Goal: Task Accomplishment & Management: Use online tool/utility

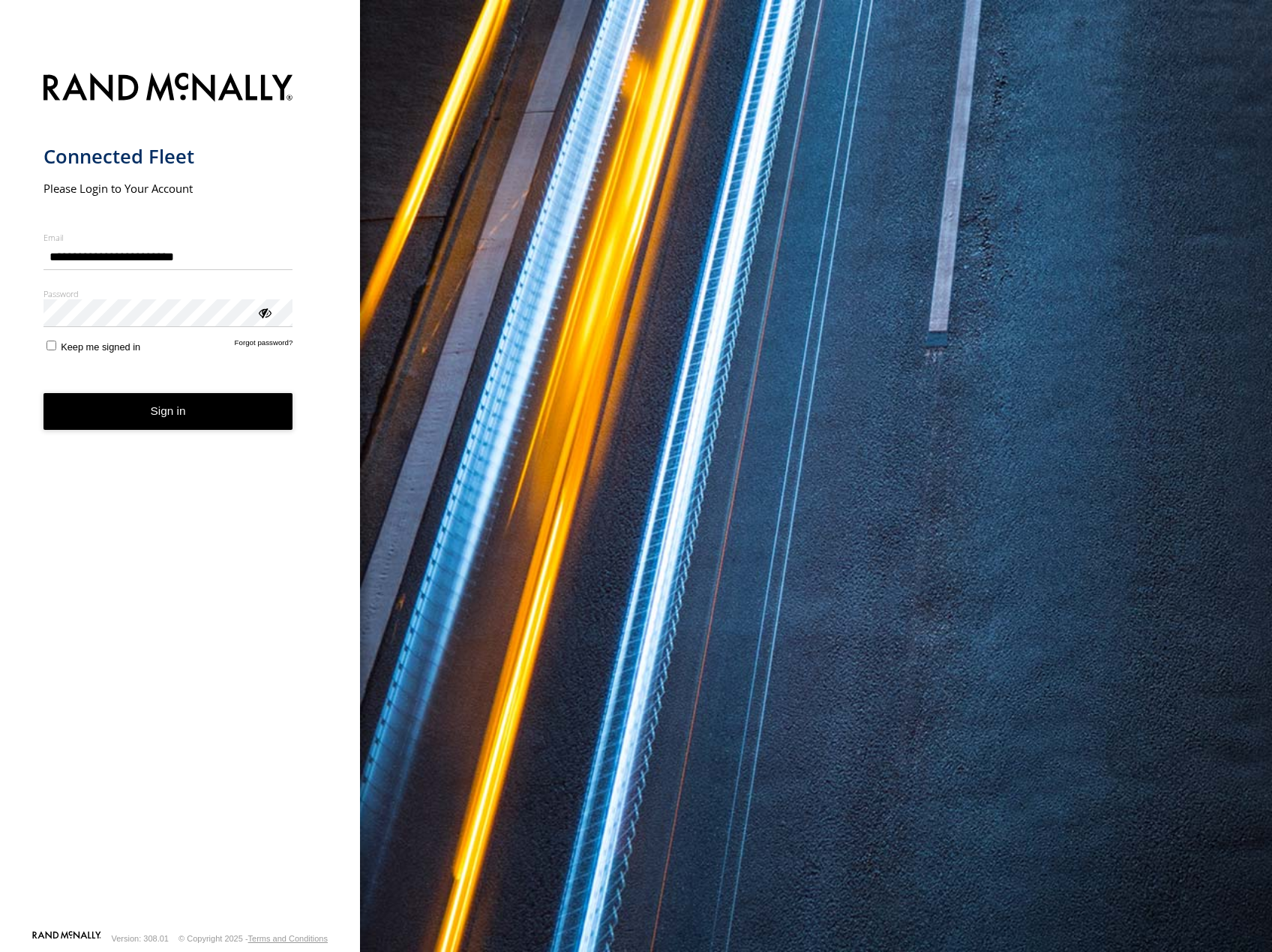
click at [187, 421] on button "Sign in" at bounding box center [168, 411] width 250 height 36
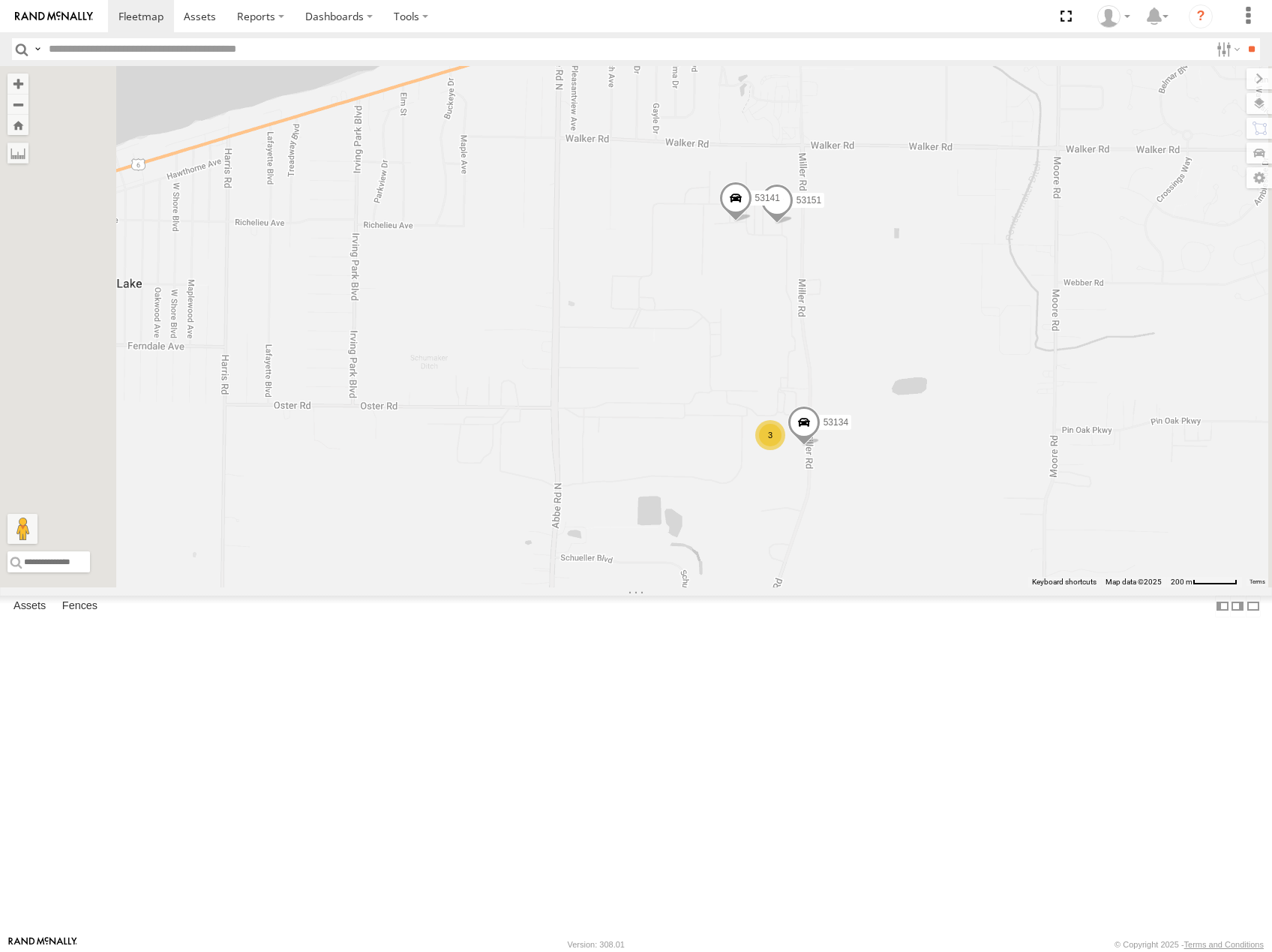
drag, startPoint x: 1022, startPoint y: 454, endPoint x: 1050, endPoint y: 402, distance: 59.1
click at [1050, 402] on div "53214 53215 53271 53230 53247 53238 53266 53218 53245 53140 53234 53216 53106 5…" at bounding box center [636, 326] width 1272 height 521
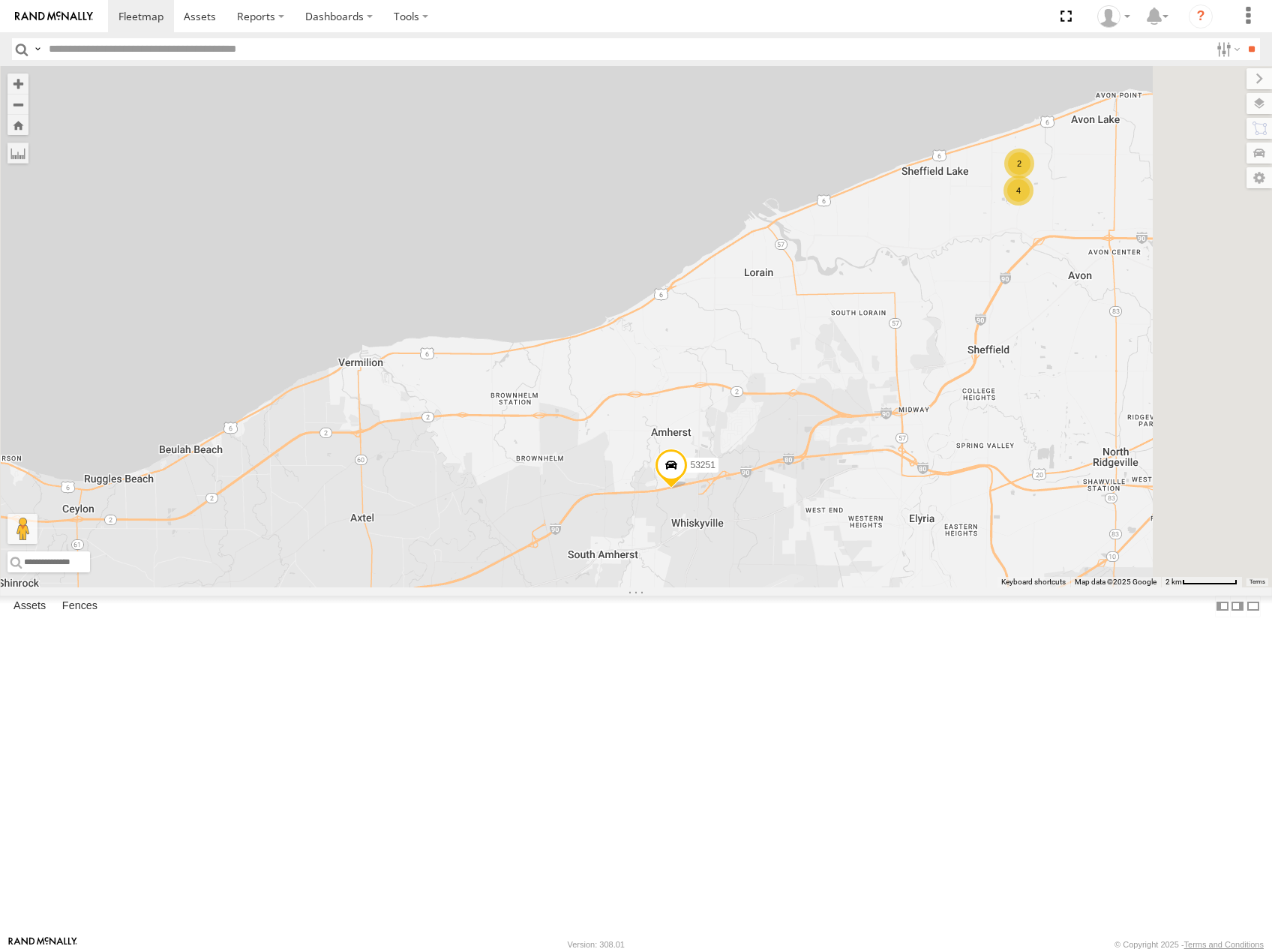
drag, startPoint x: 1028, startPoint y: 467, endPoint x: 893, endPoint y: 548, distance: 157.4
click at [893, 548] on div "53214 53215 53271 53230 53247 53238 53266 53218 53245 53140 53234 53216 53106 5…" at bounding box center [636, 326] width 1272 height 521
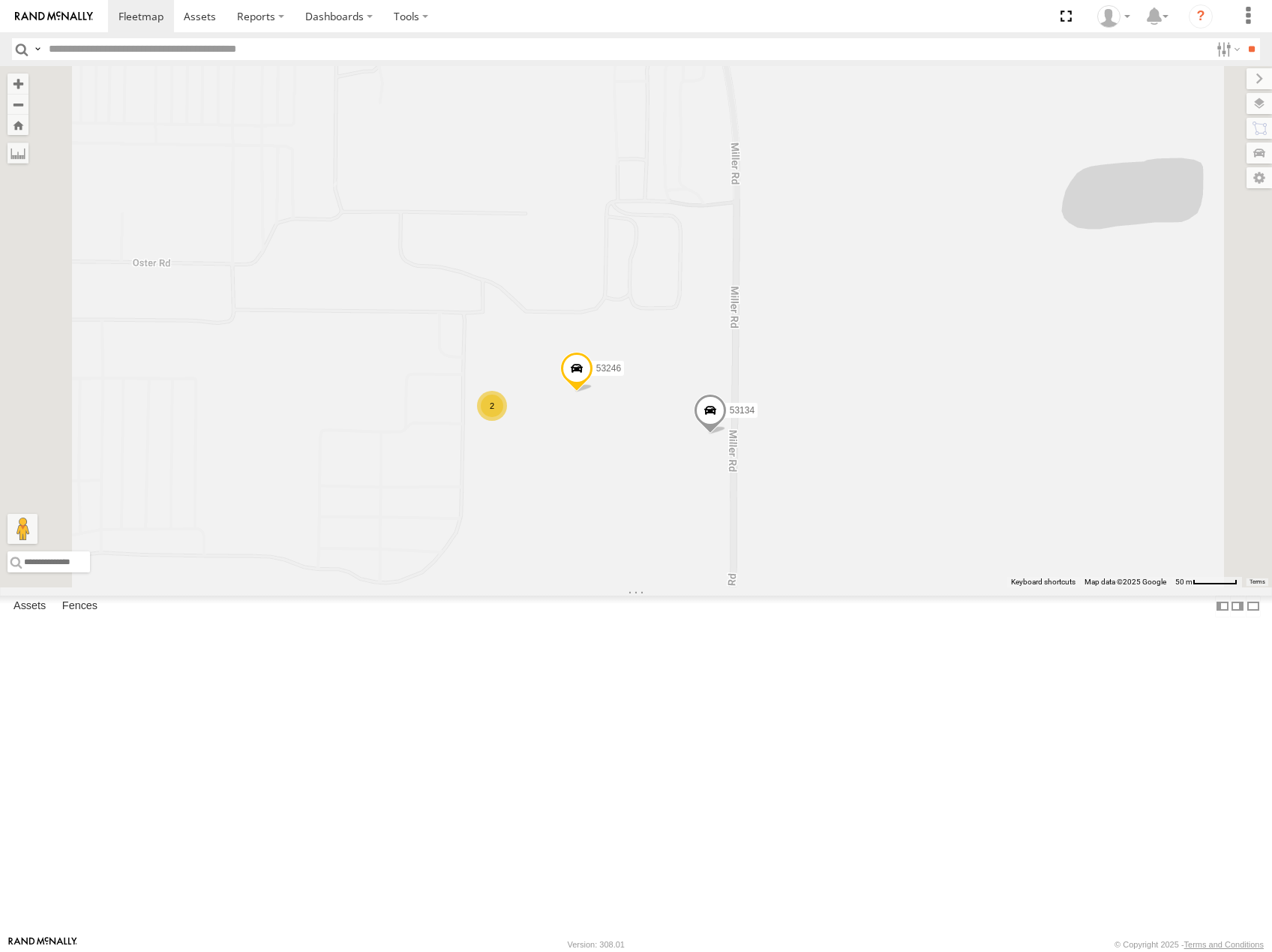
click at [1265, 99] on label at bounding box center [1259, 104] width 25 height 21
click at [0, 0] on div "Basemaps" at bounding box center [0, 0] width 0 height 0
click at [0, 0] on span "Basemaps" at bounding box center [0, 0] width 0 height 0
click at [0, 0] on span "Satellite" at bounding box center [0, 0] width 0 height 0
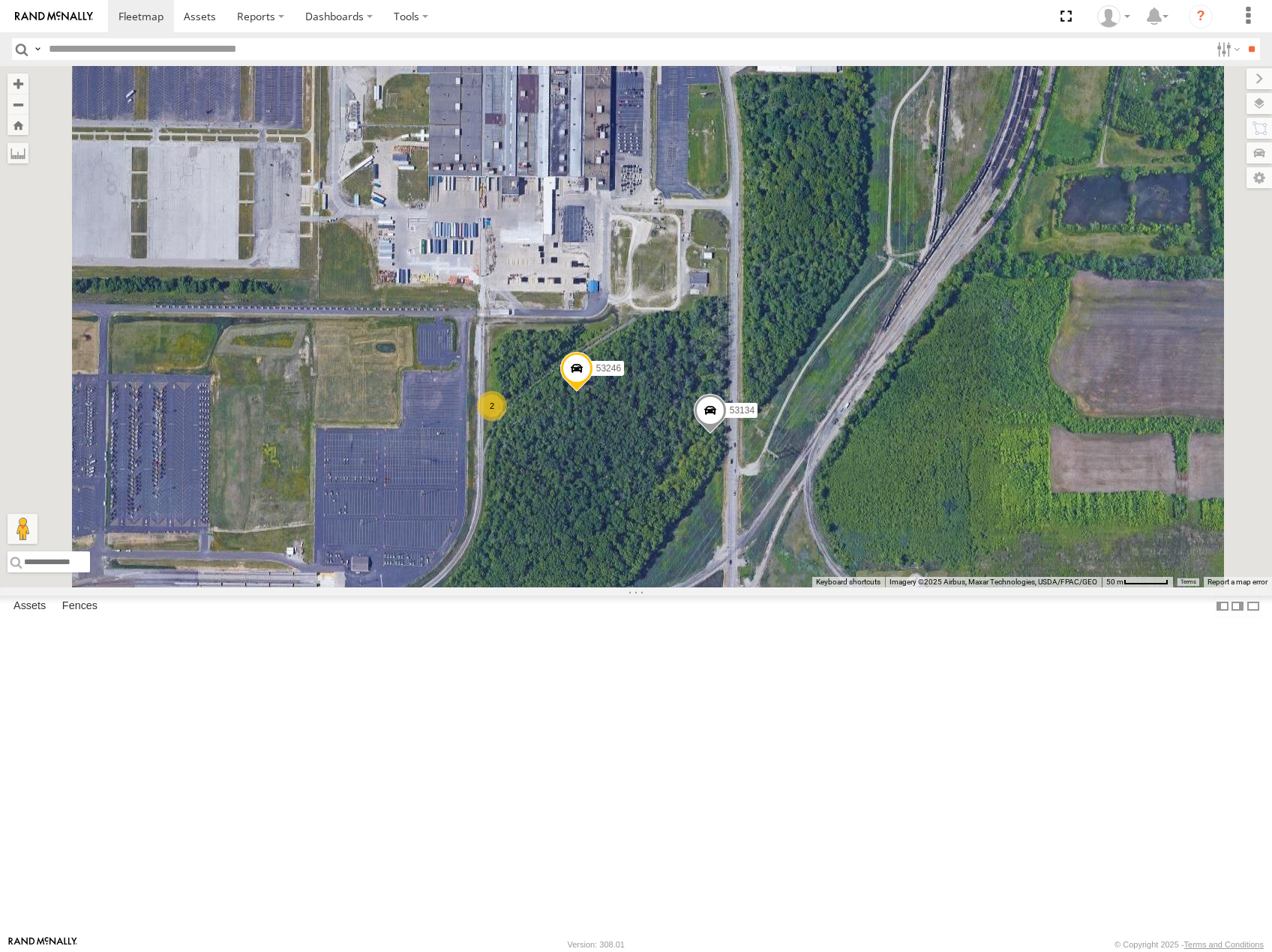
click at [727, 434] on span at bounding box center [710, 414] width 33 height 40
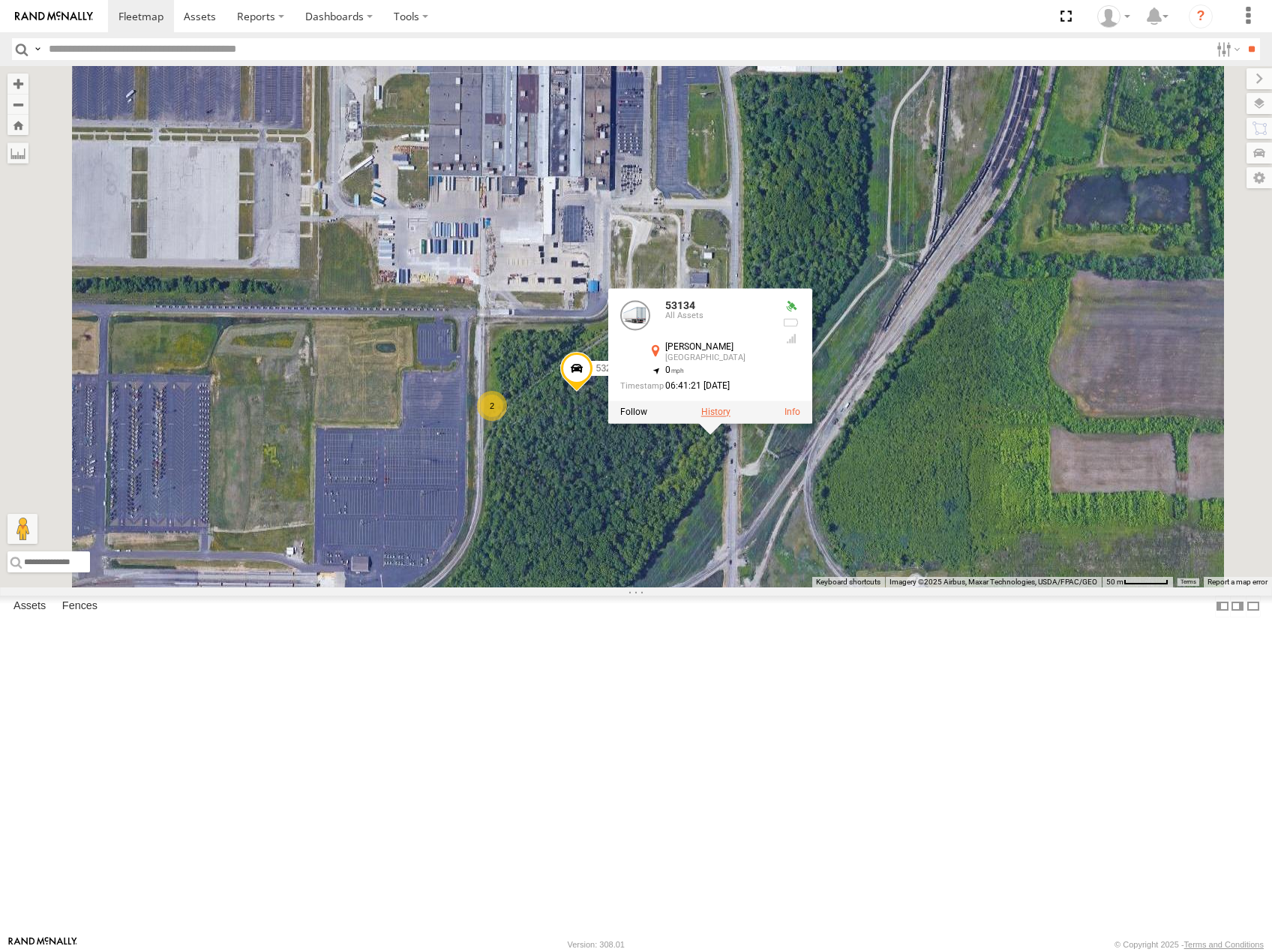
click at [730, 417] on label at bounding box center [715, 411] width 29 height 10
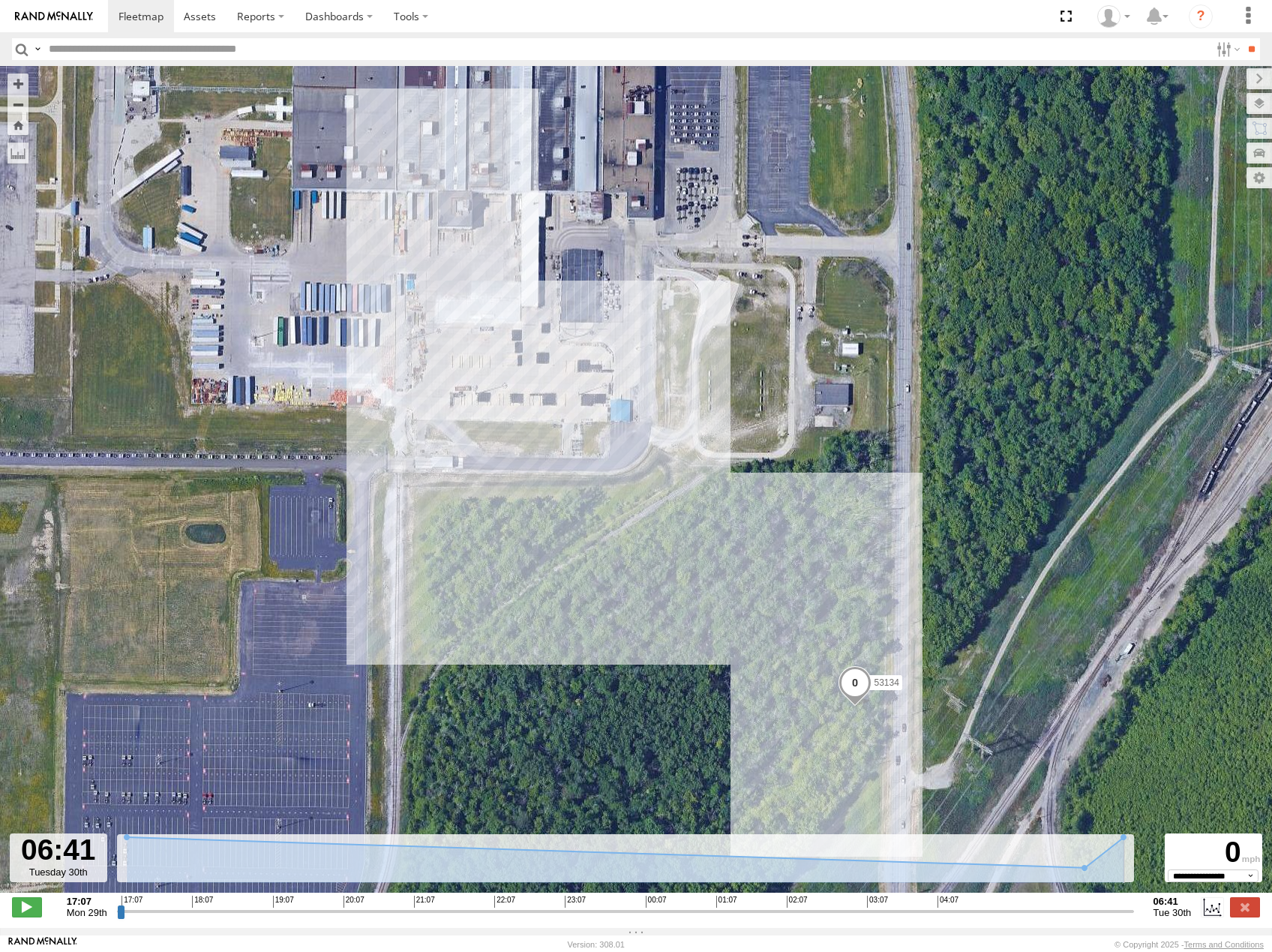
drag, startPoint x: 122, startPoint y: 920, endPoint x: 1141, endPoint y: 927, distance: 1019.0
type input "**********"
click at [1134, 918] on input "range" at bounding box center [625, 911] width 1017 height 14
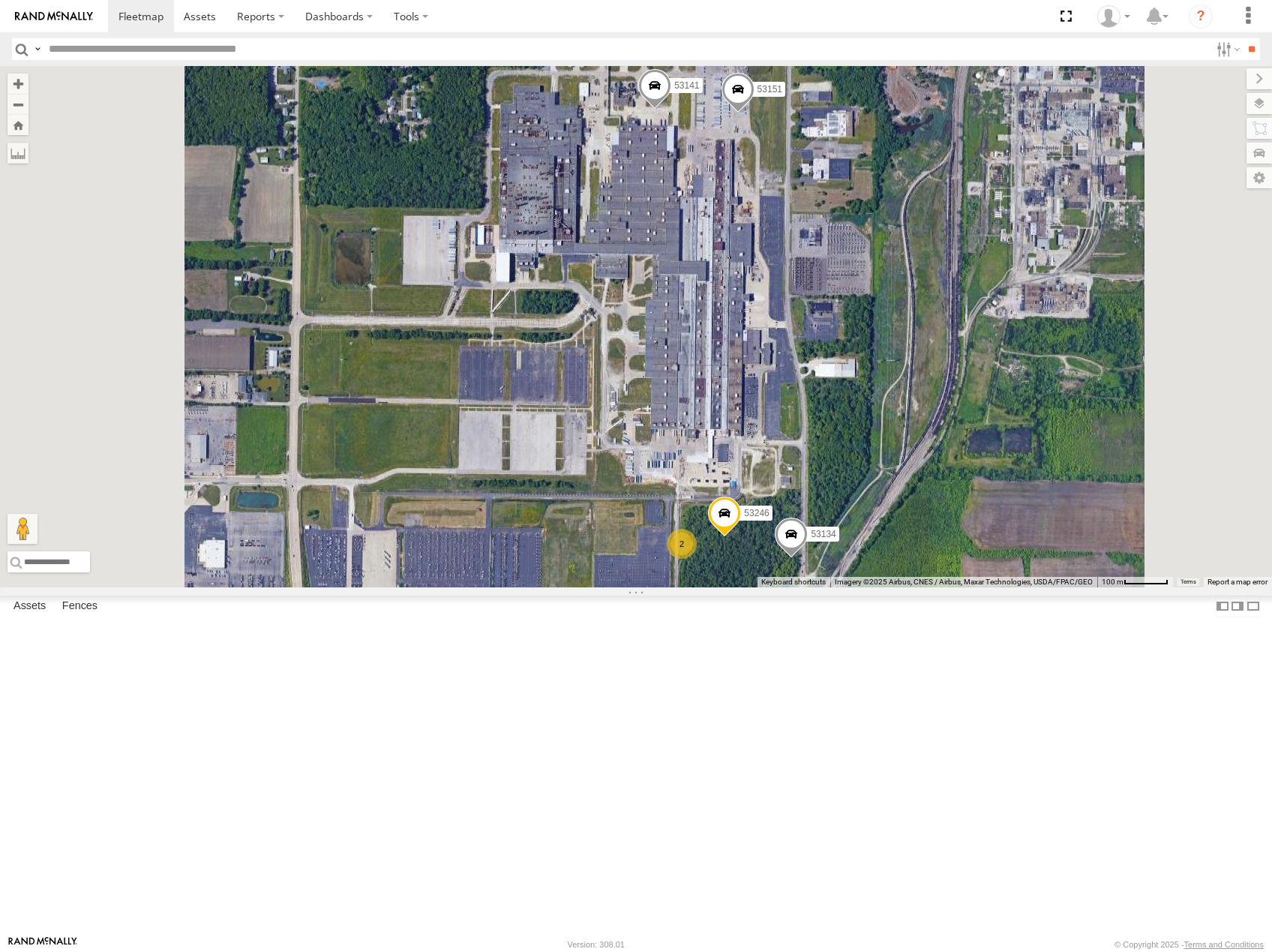
drag, startPoint x: 908, startPoint y: 491, endPoint x: 912, endPoint y: 531, distance: 40.2
click at [912, 531] on div "53214 53215 53271 53230 53247 53238 53266 53218 53245 53140 53234 53216 53106 5…" at bounding box center [636, 326] width 1272 height 521
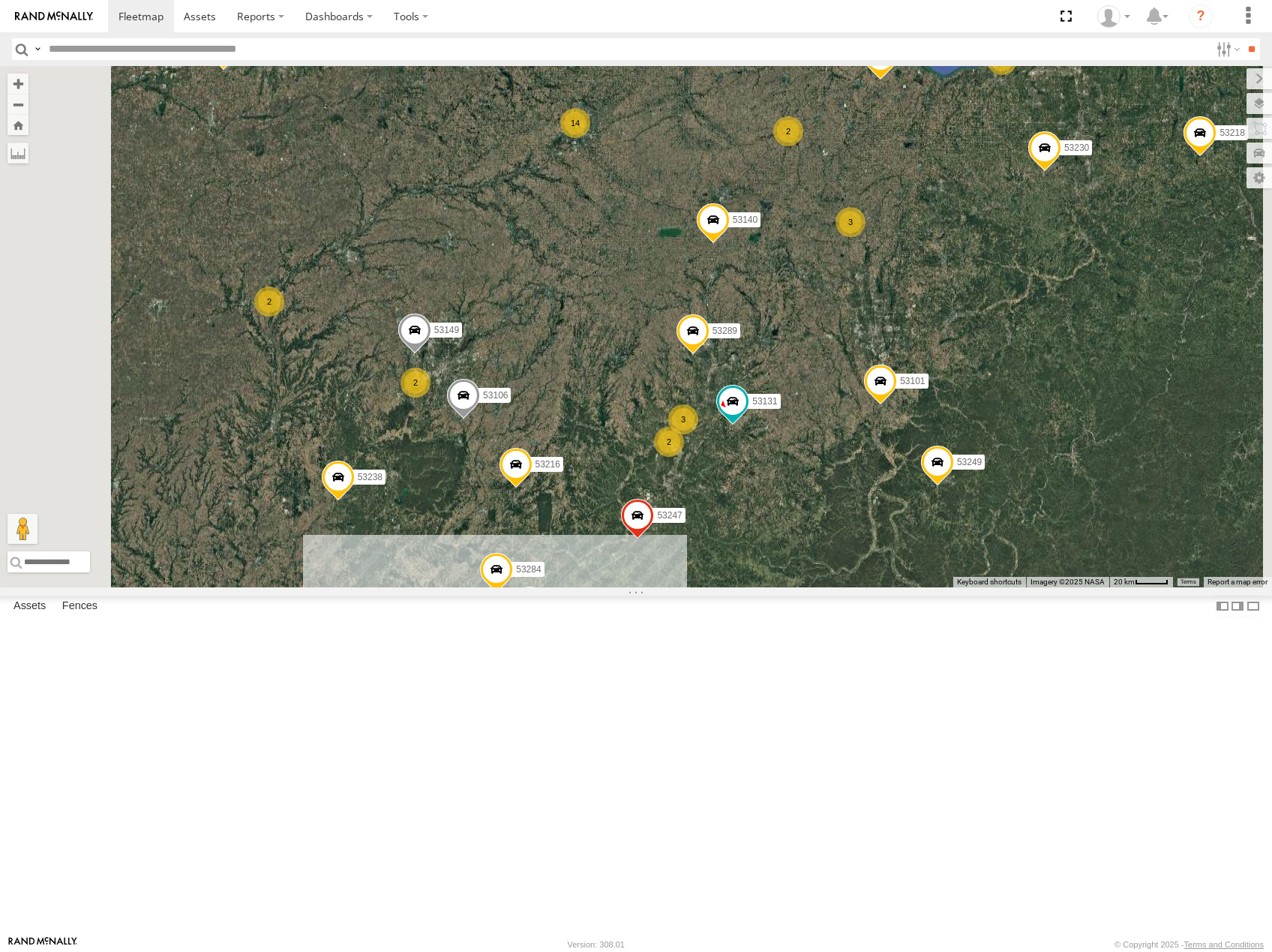
drag, startPoint x: 1051, startPoint y: 286, endPoint x: 950, endPoint y: 421, distance: 168.6
click at [950, 421] on div "53214 53215 53271 53230 53247 53238 53266 53218 53245 53140 53234 53216 53106 5…" at bounding box center [636, 326] width 1272 height 521
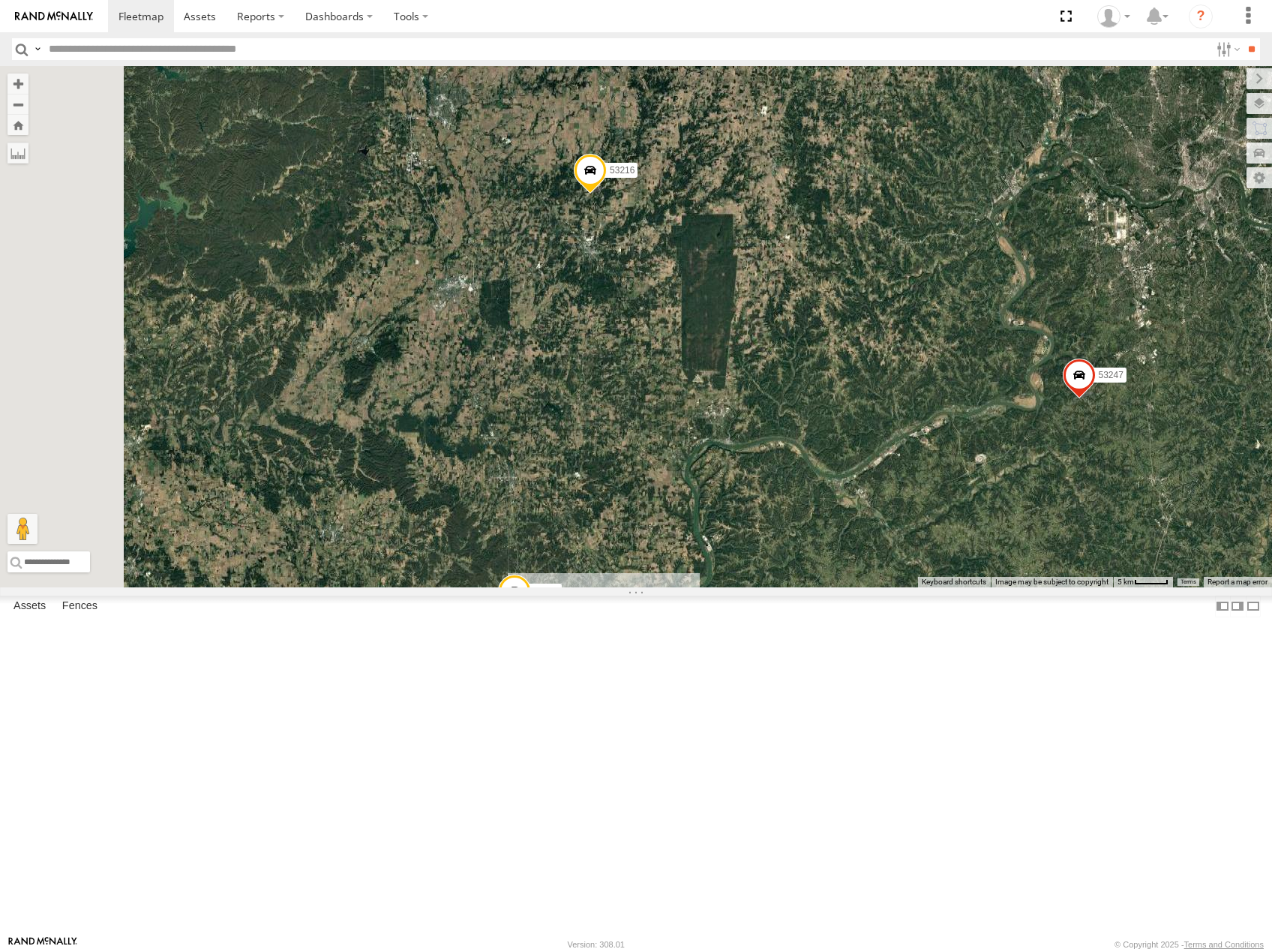
drag, startPoint x: 900, startPoint y: 769, endPoint x: 981, endPoint y: 583, distance: 202.9
click at [981, 584] on div "53214 53215 53271 53230 53247 53238 53266 53218 53245 53140 53234 53216 53106 5…" at bounding box center [636, 326] width 1272 height 521
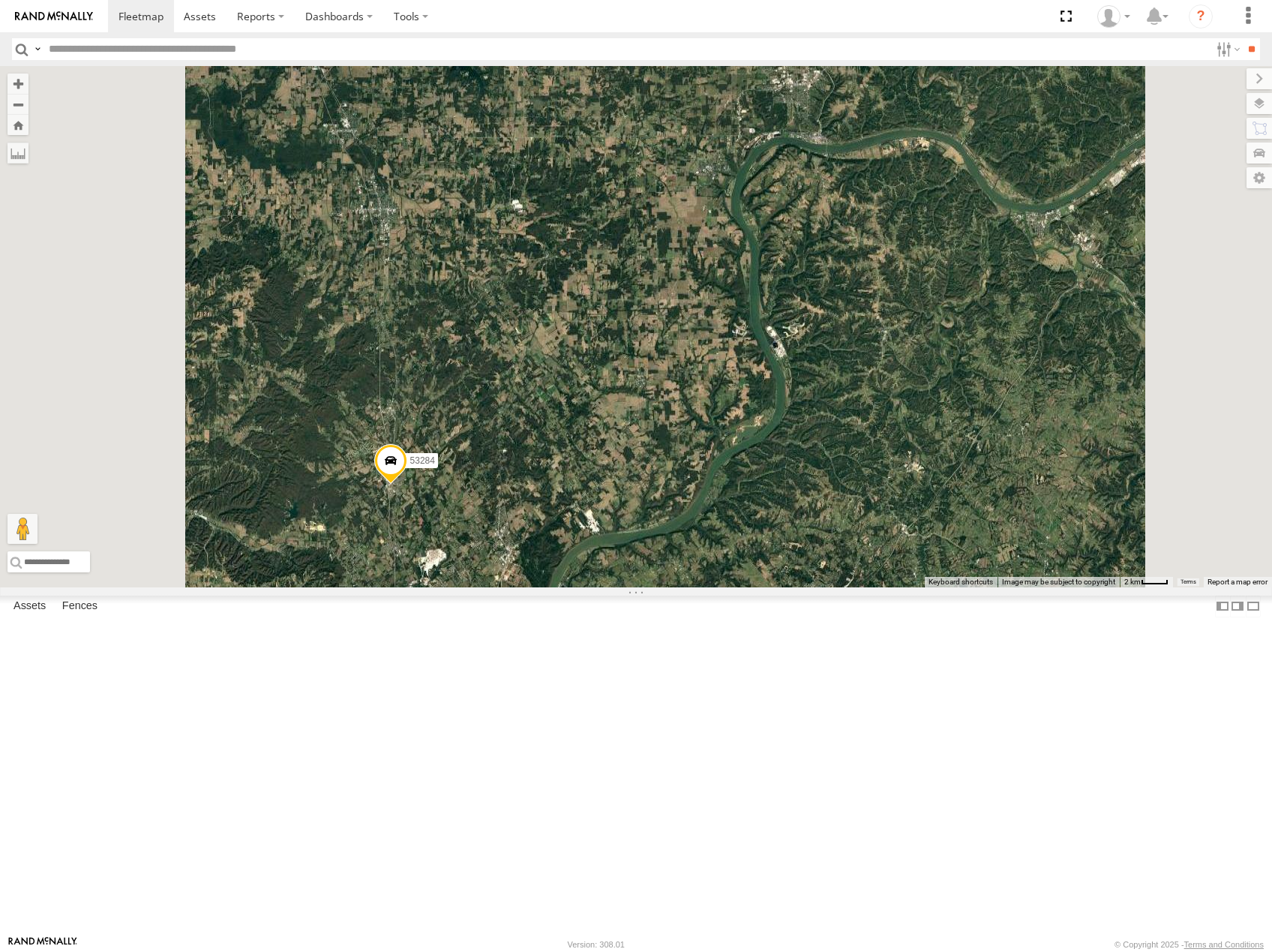
drag, startPoint x: 844, startPoint y: 710, endPoint x: 980, endPoint y: 289, distance: 442.4
click at [983, 294] on div "53214 53215 53271 53230 53247 53238 53266 53218 53245 53140 53234 53216 53106 5…" at bounding box center [636, 326] width 1272 height 521
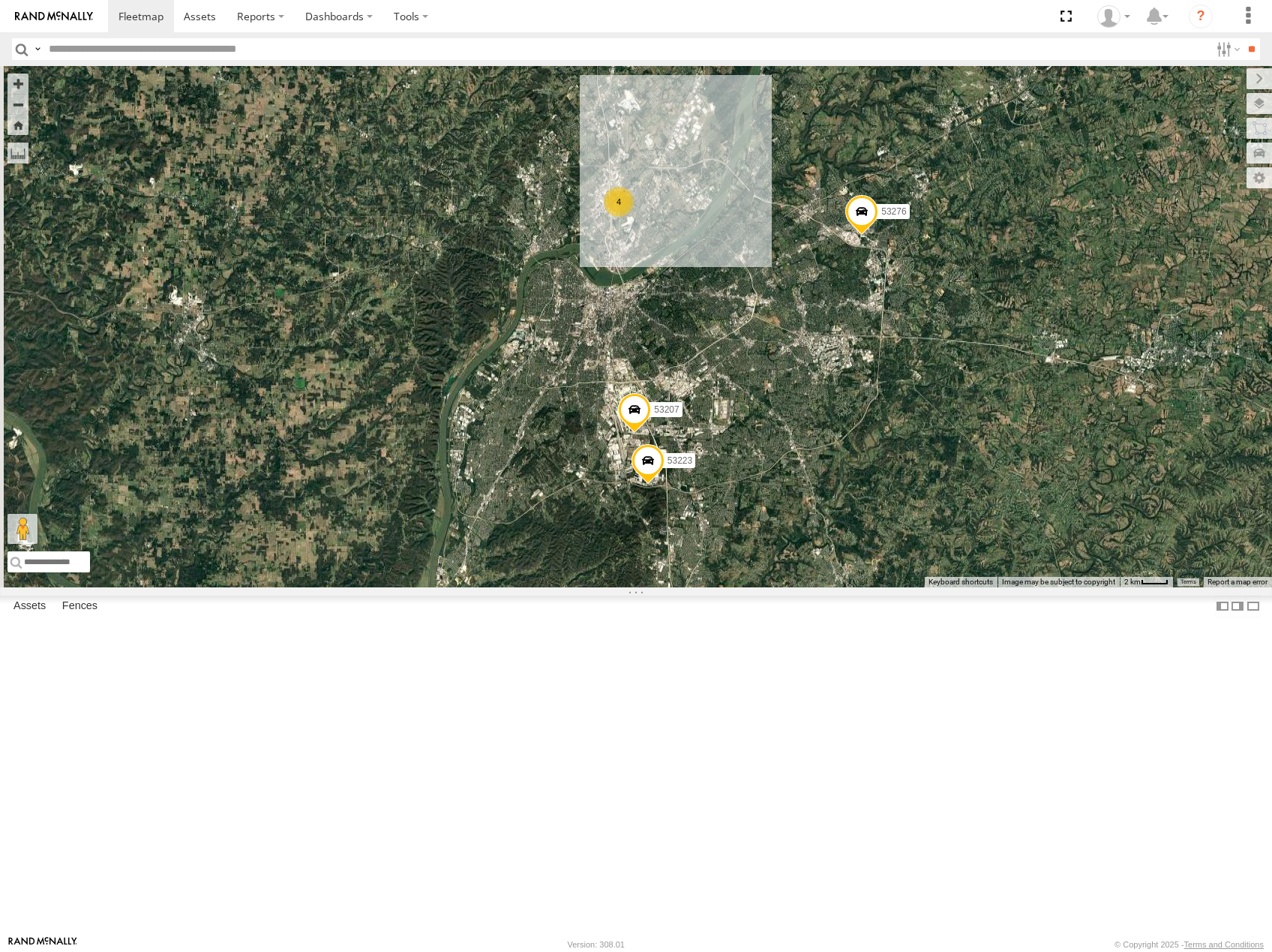
drag, startPoint x: 1010, startPoint y: 446, endPoint x: 1006, endPoint y: 504, distance: 58.1
click at [1006, 504] on div "53214 53215 53271 53230 53247 53238 53266 53218 53245 53140 53234 53216 53106 5…" at bounding box center [636, 326] width 1272 height 521
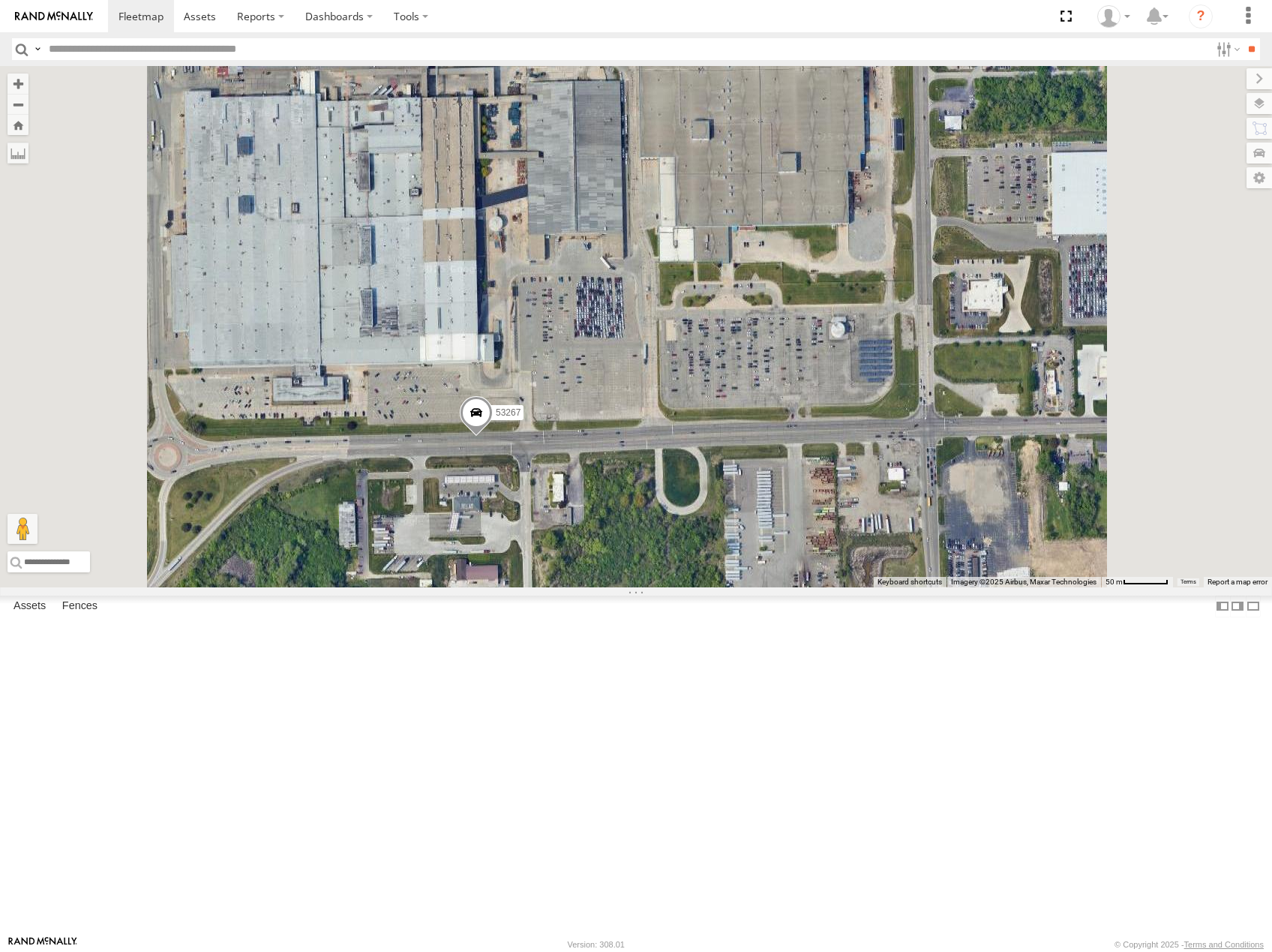
drag, startPoint x: 897, startPoint y: 742, endPoint x: 867, endPoint y: 452, distance: 291.5
click at [867, 455] on div "53214 53215 53271 53230 53247 53256 53238 53218 53140 53248 53234 53280 53213 5…" at bounding box center [636, 326] width 1272 height 521
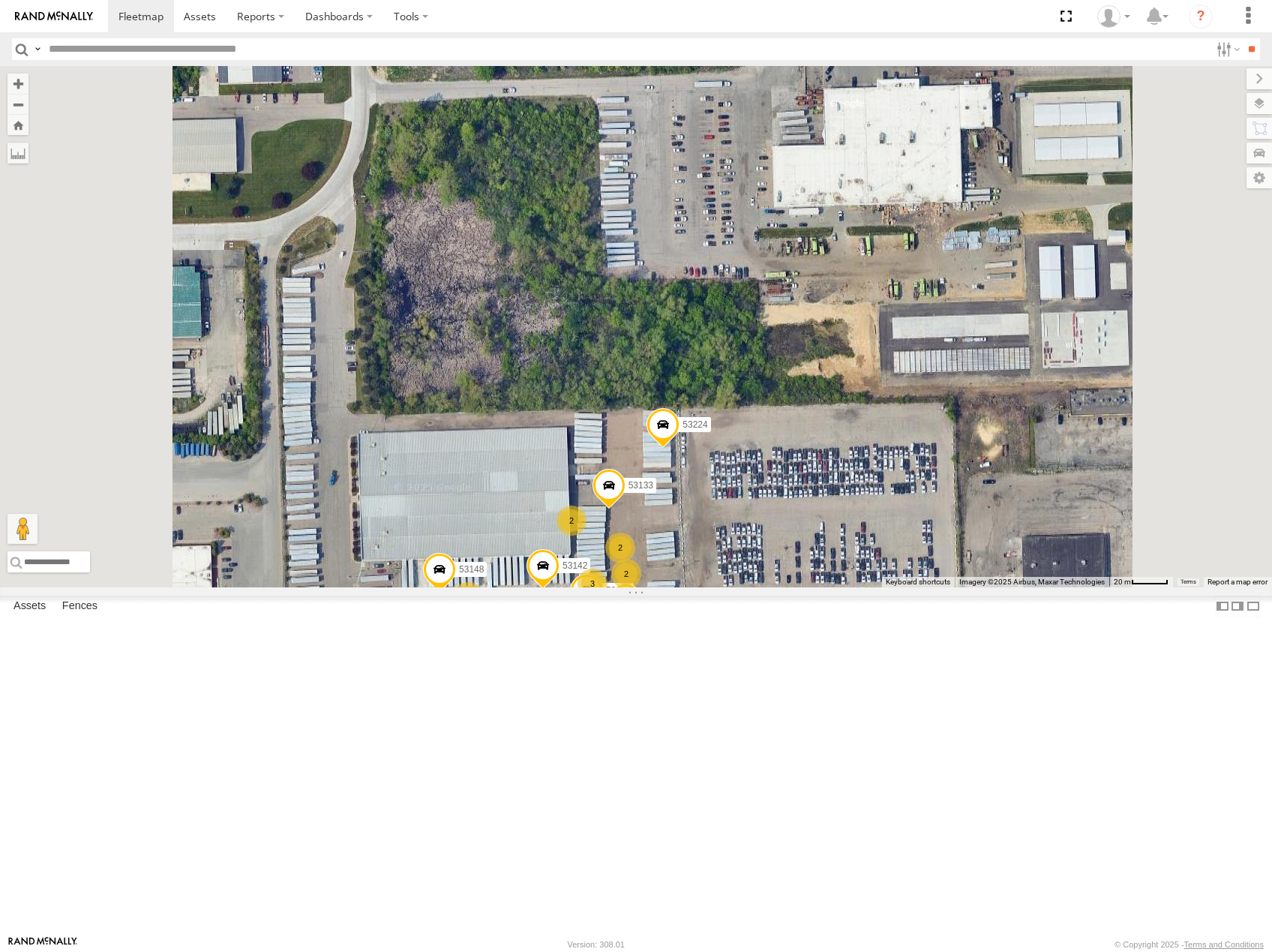
click at [679, 448] on span at bounding box center [663, 427] width 33 height 40
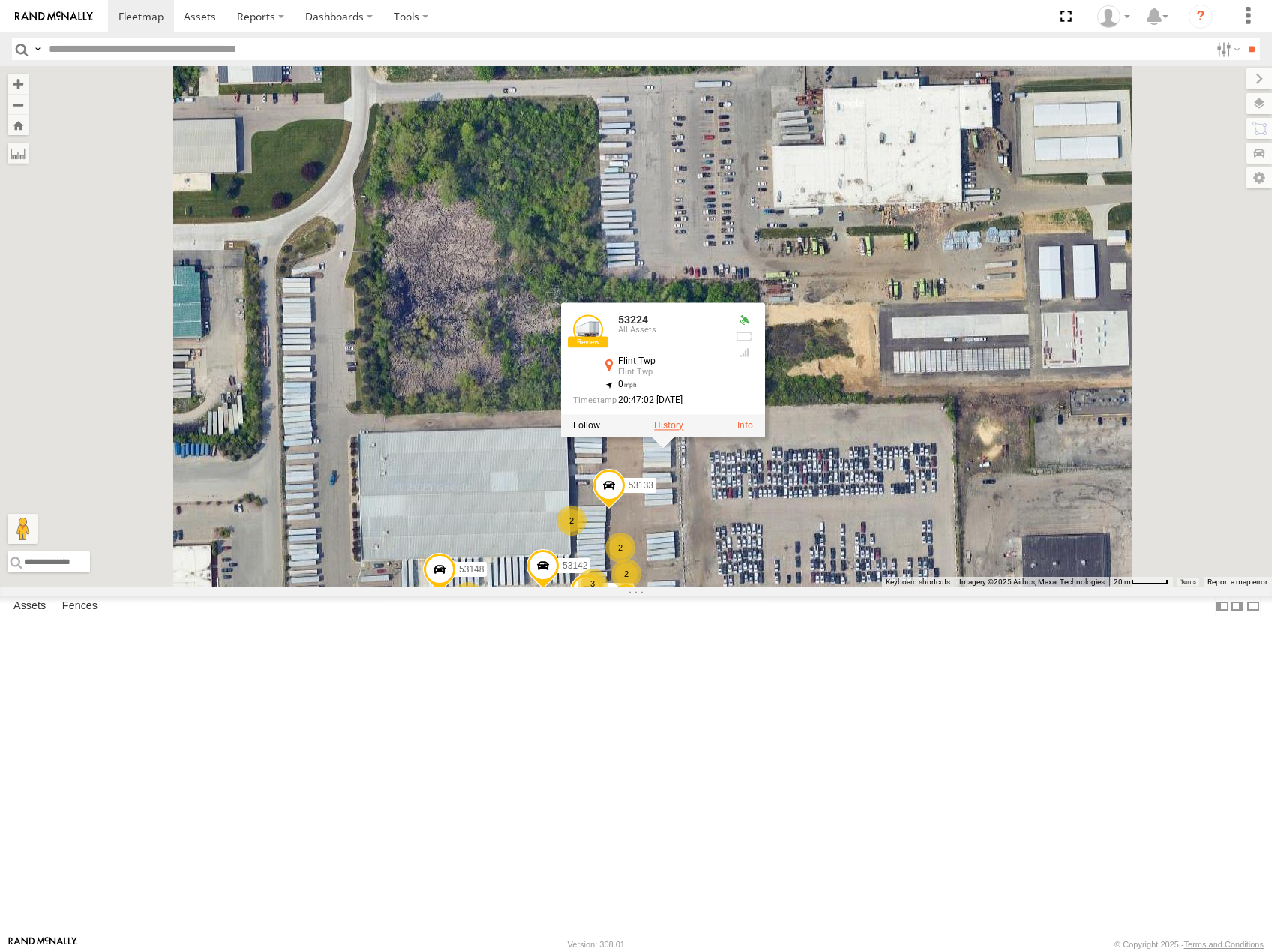
click at [683, 430] on label at bounding box center [668, 425] width 29 height 10
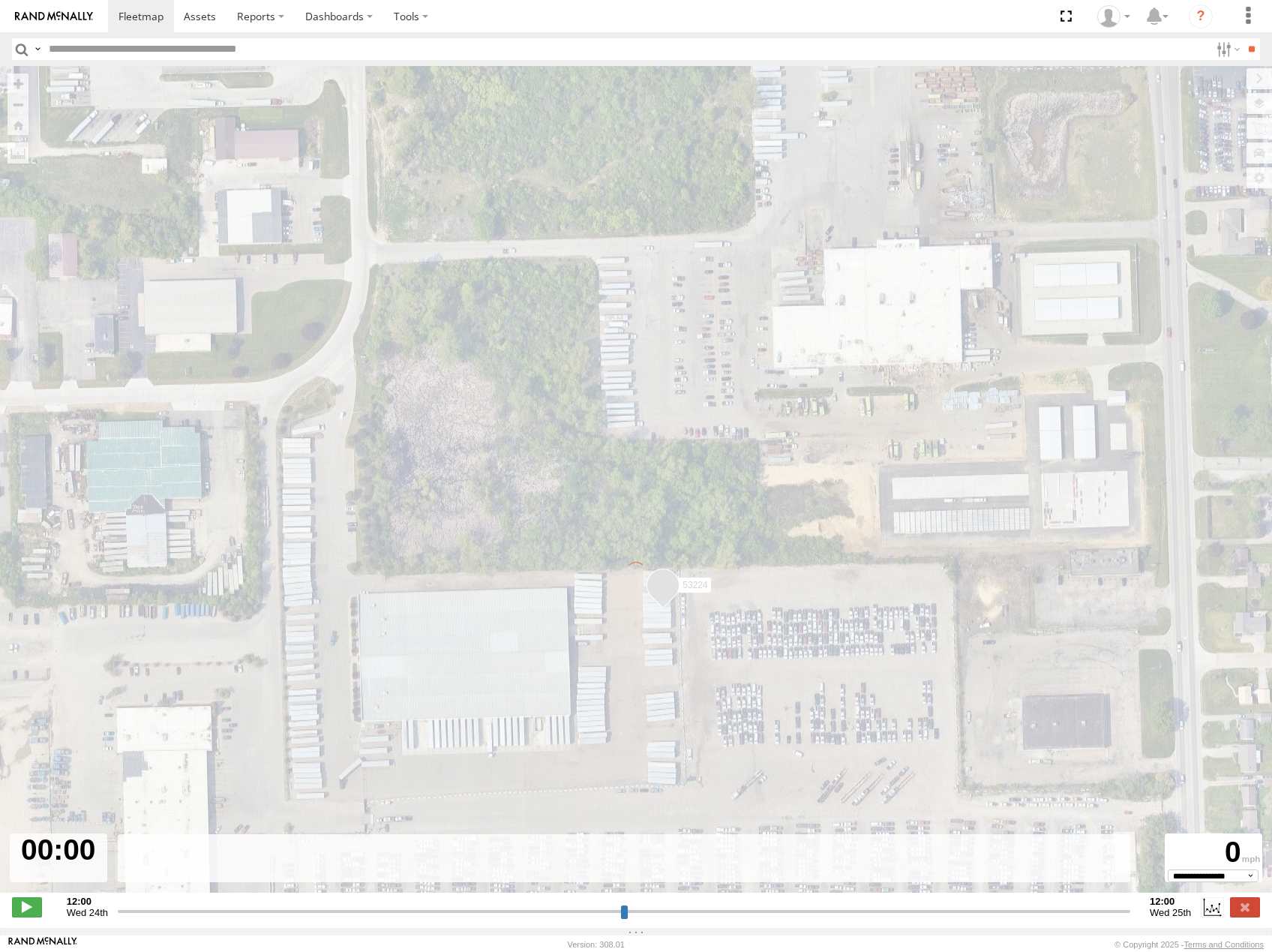
type input "**********"
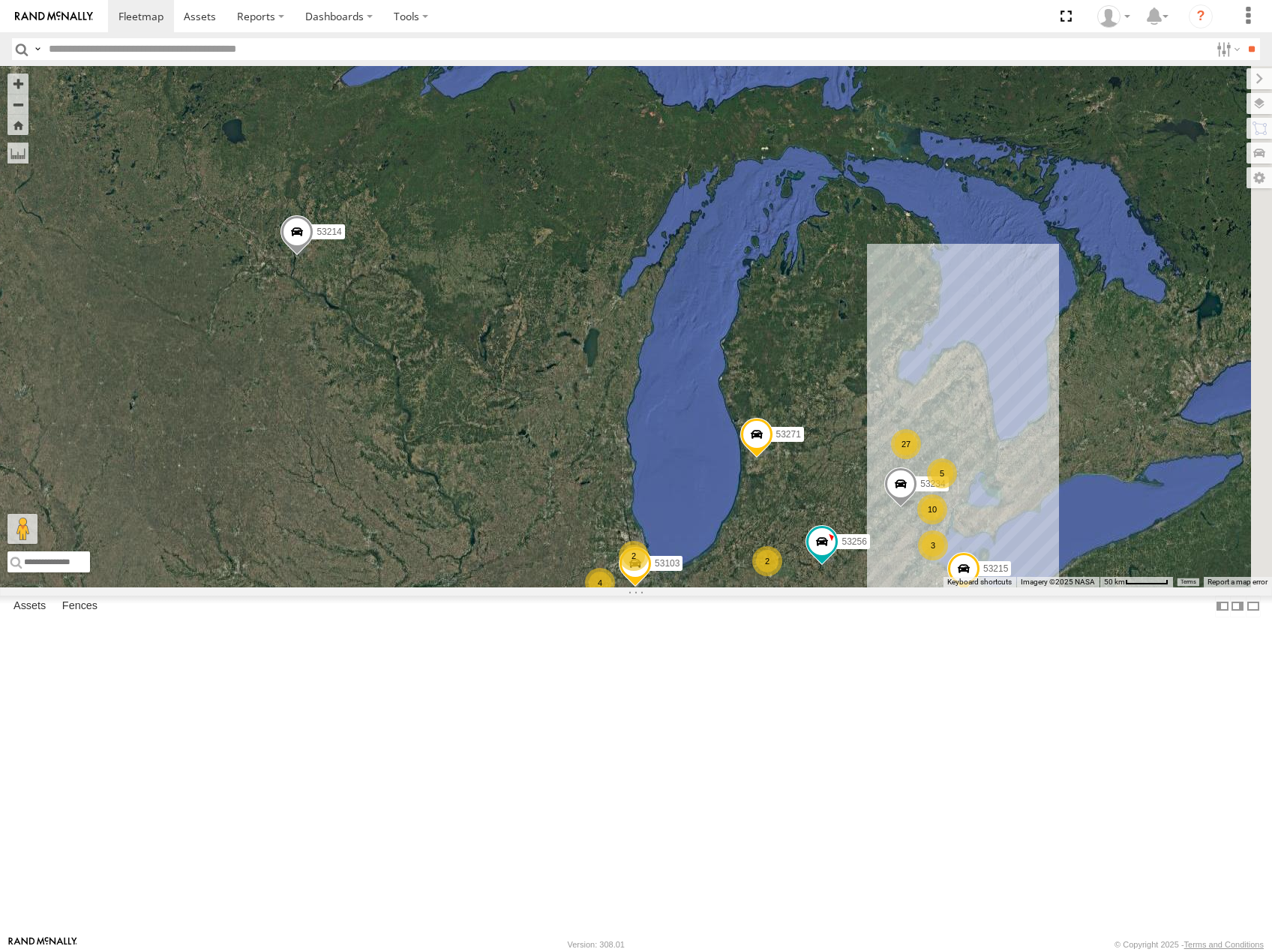
drag, startPoint x: 1120, startPoint y: 530, endPoint x: 973, endPoint y: 443, distance: 170.8
click at [973, 443] on div "53214 53215 53271 53230 53247 53256 53238 53140 13 53234 3 10 4 27 3 2 2 53103 …" at bounding box center [636, 326] width 1272 height 521
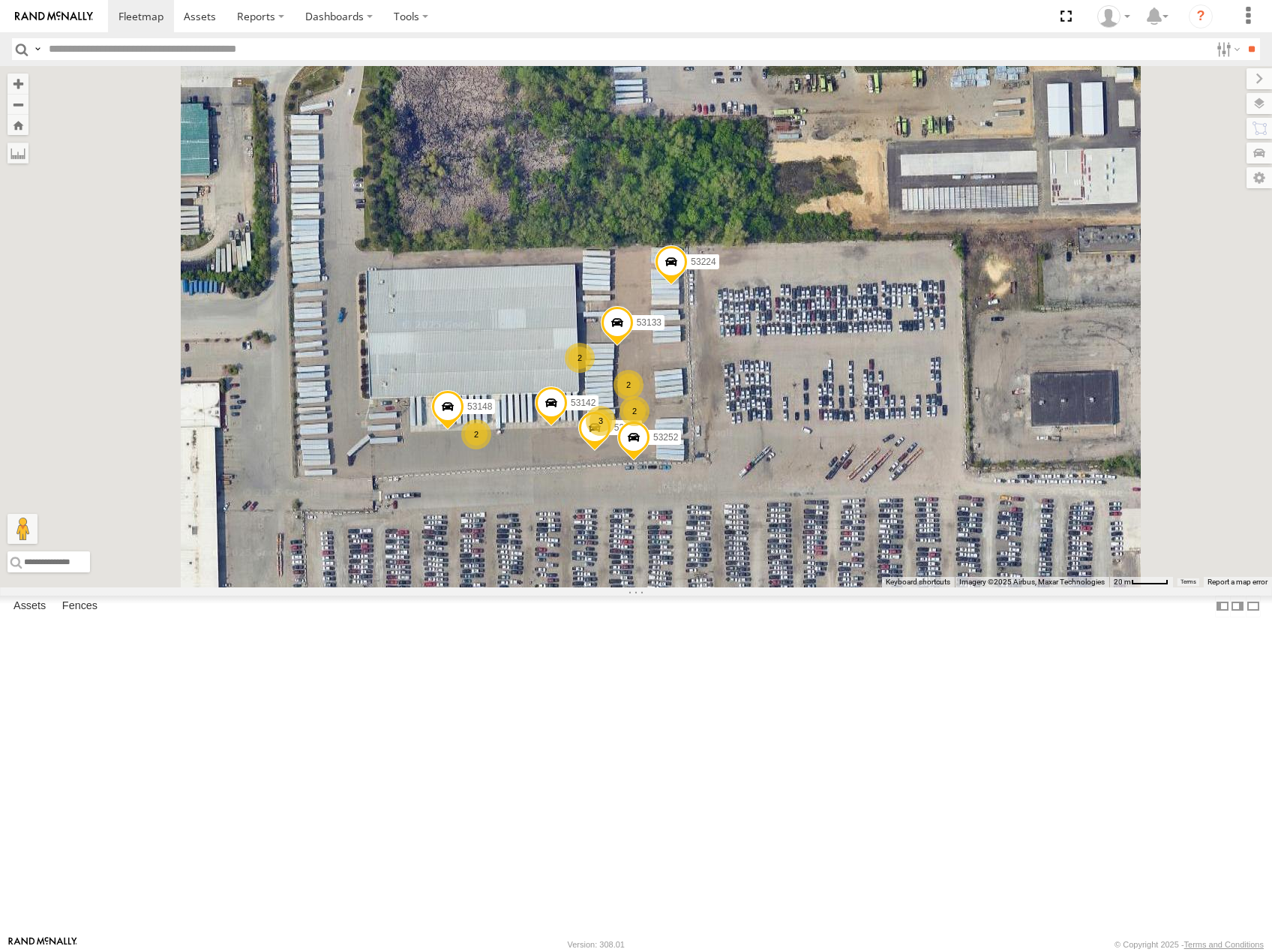
click at [688, 285] on span at bounding box center [671, 264] width 33 height 40
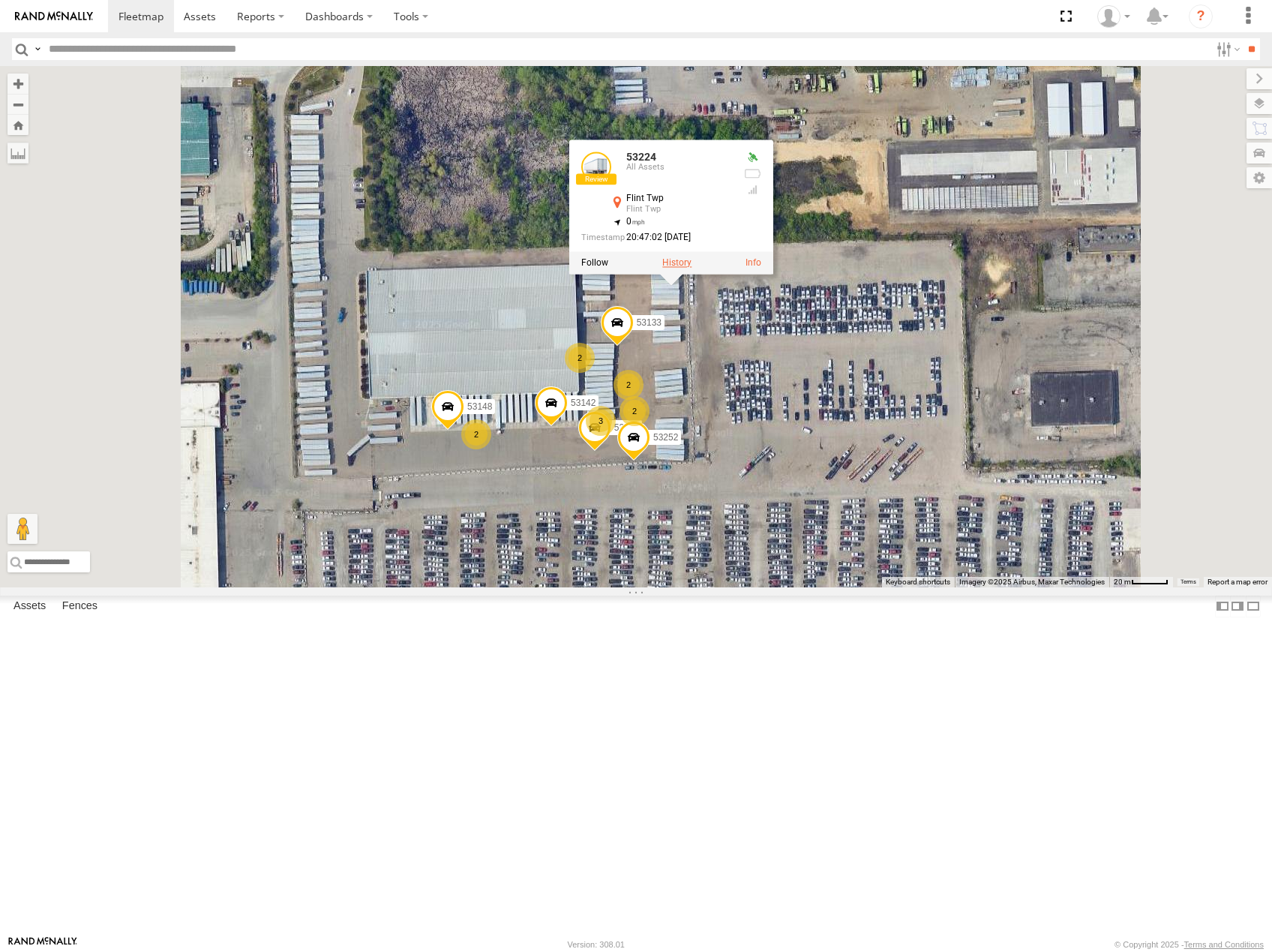
click at [692, 268] on label at bounding box center [677, 262] width 29 height 10
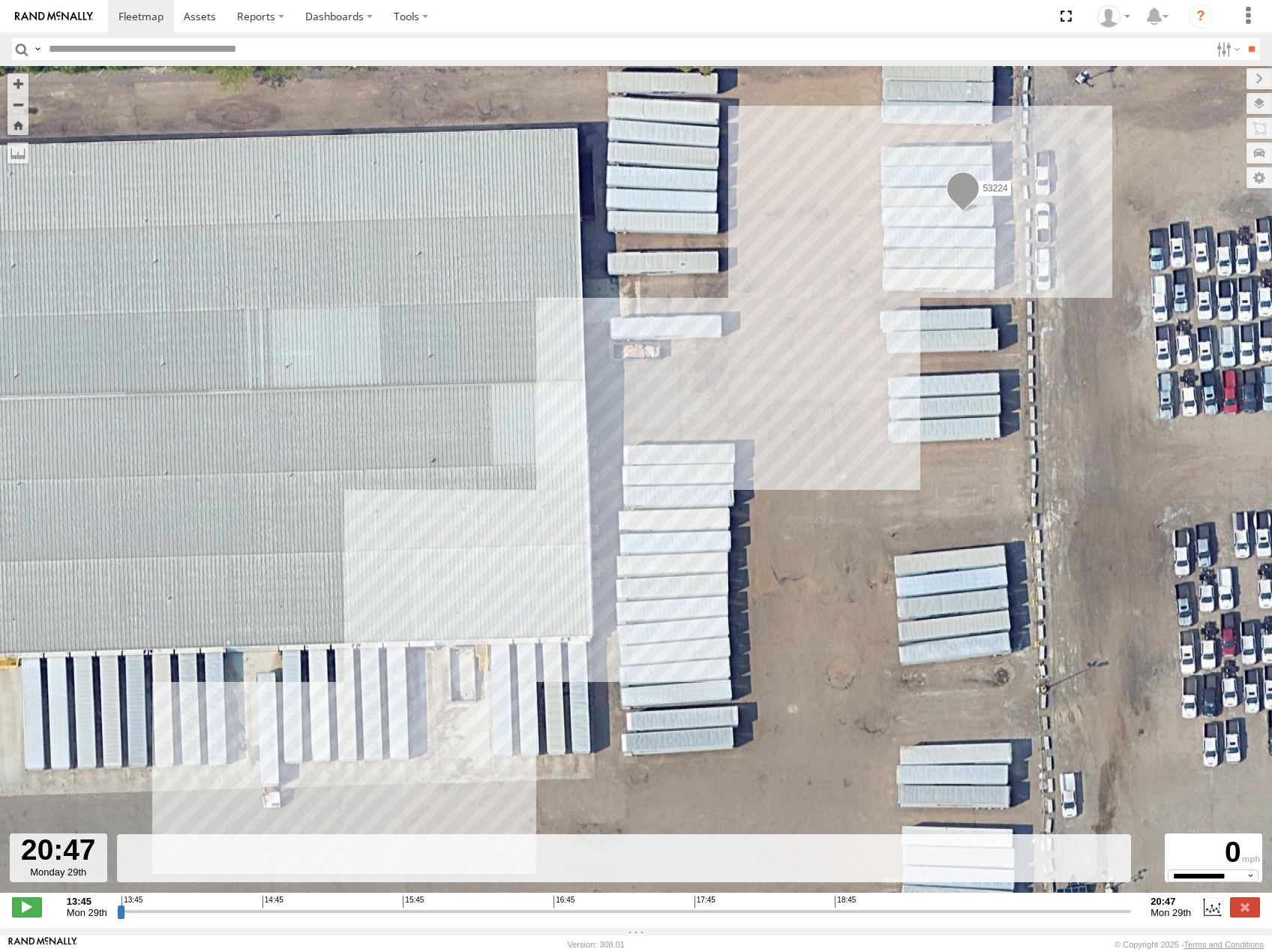
drag, startPoint x: 118, startPoint y: 916, endPoint x: 1165, endPoint y: 919, distance: 1047.0
type input "**********"
click at [1131, 918] on input "range" at bounding box center [624, 911] width 1014 height 14
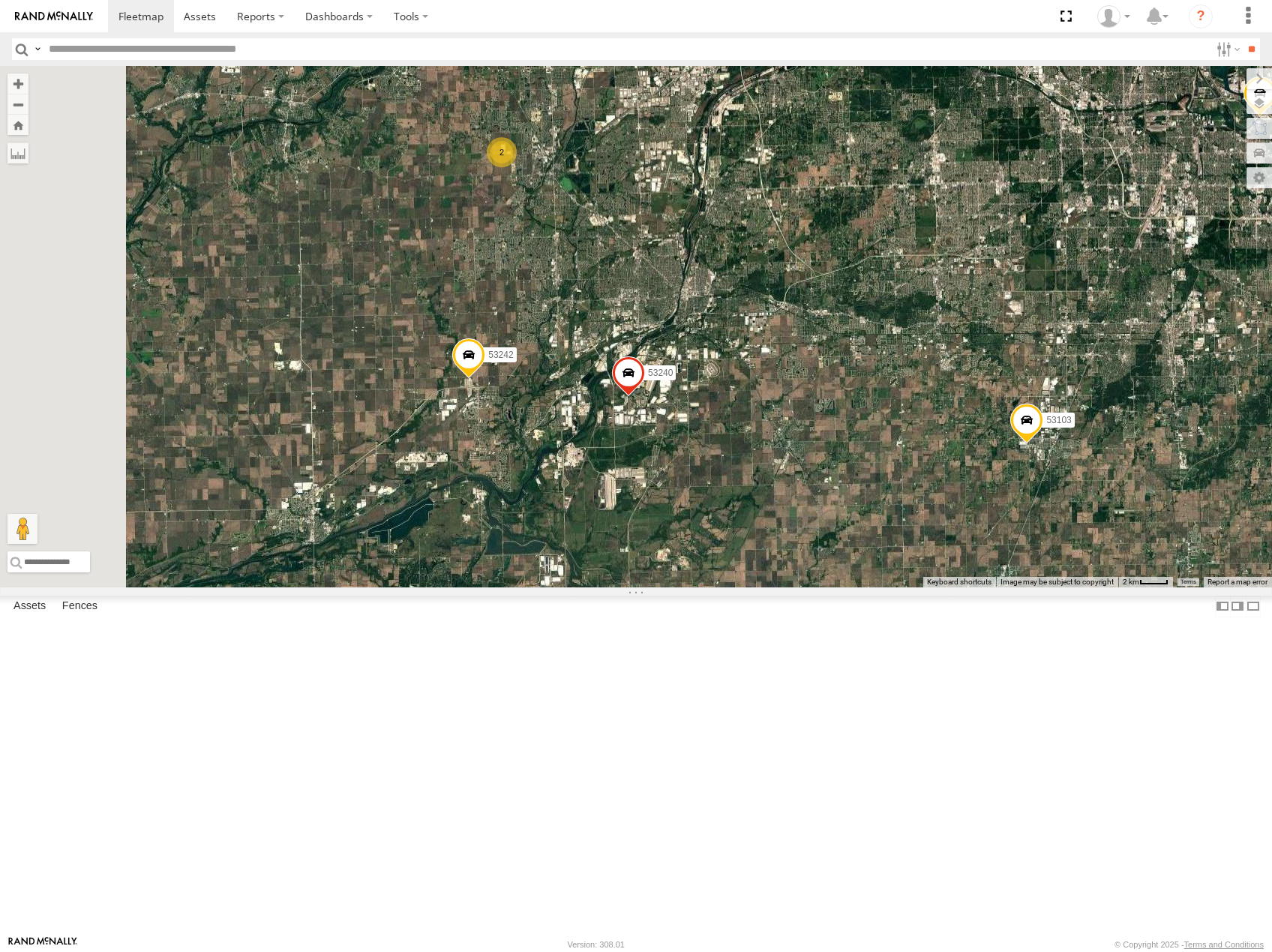
drag, startPoint x: 703, startPoint y: 574, endPoint x: 726, endPoint y: 576, distance: 23.1
click at [735, 573] on div "53214 53215 53271 53230 53247 53256 53238 53218 53140 53234 53216 53106 53131 5…" at bounding box center [636, 326] width 1272 height 521
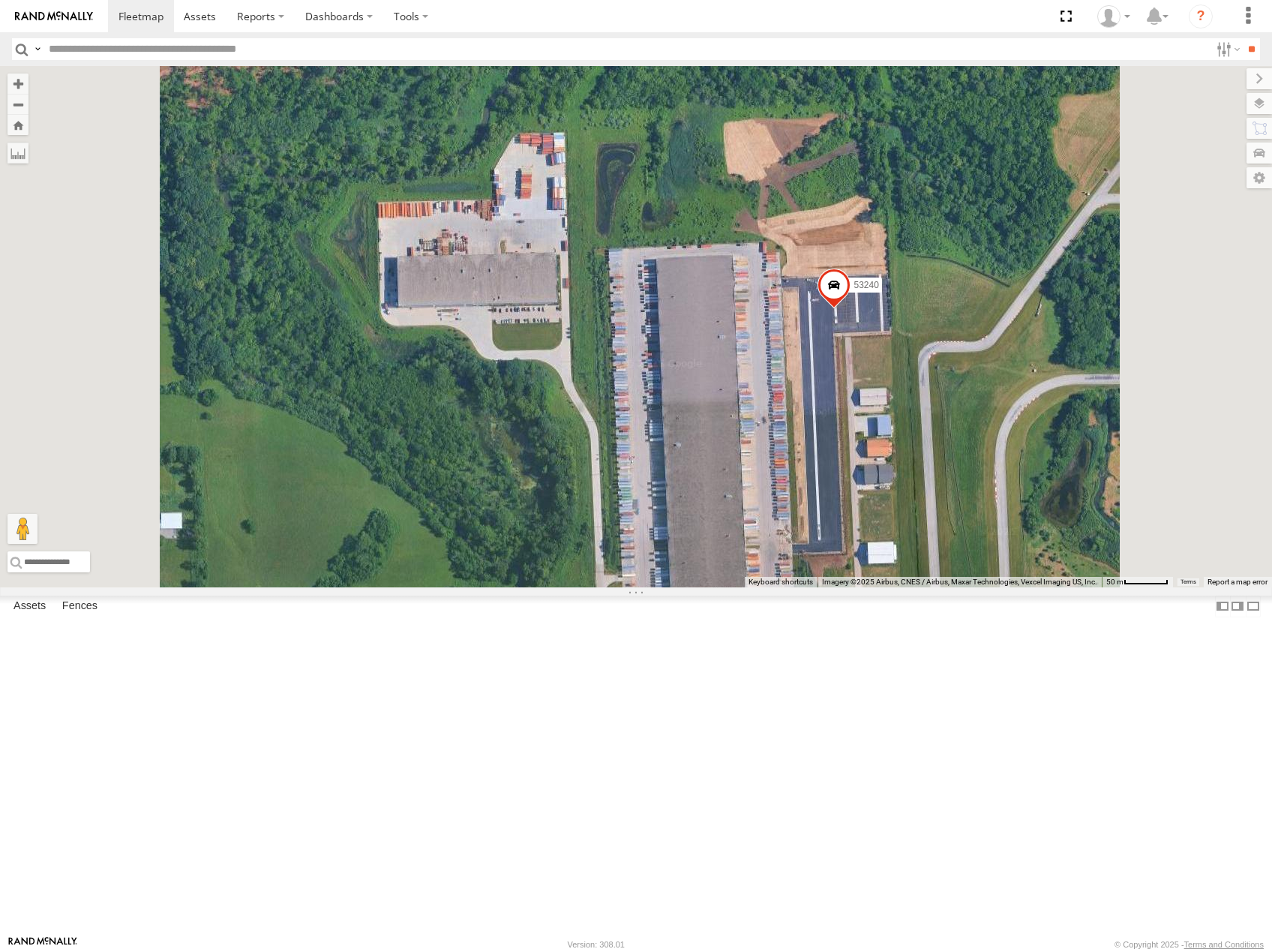
click at [851, 309] on span at bounding box center [834, 289] width 33 height 40
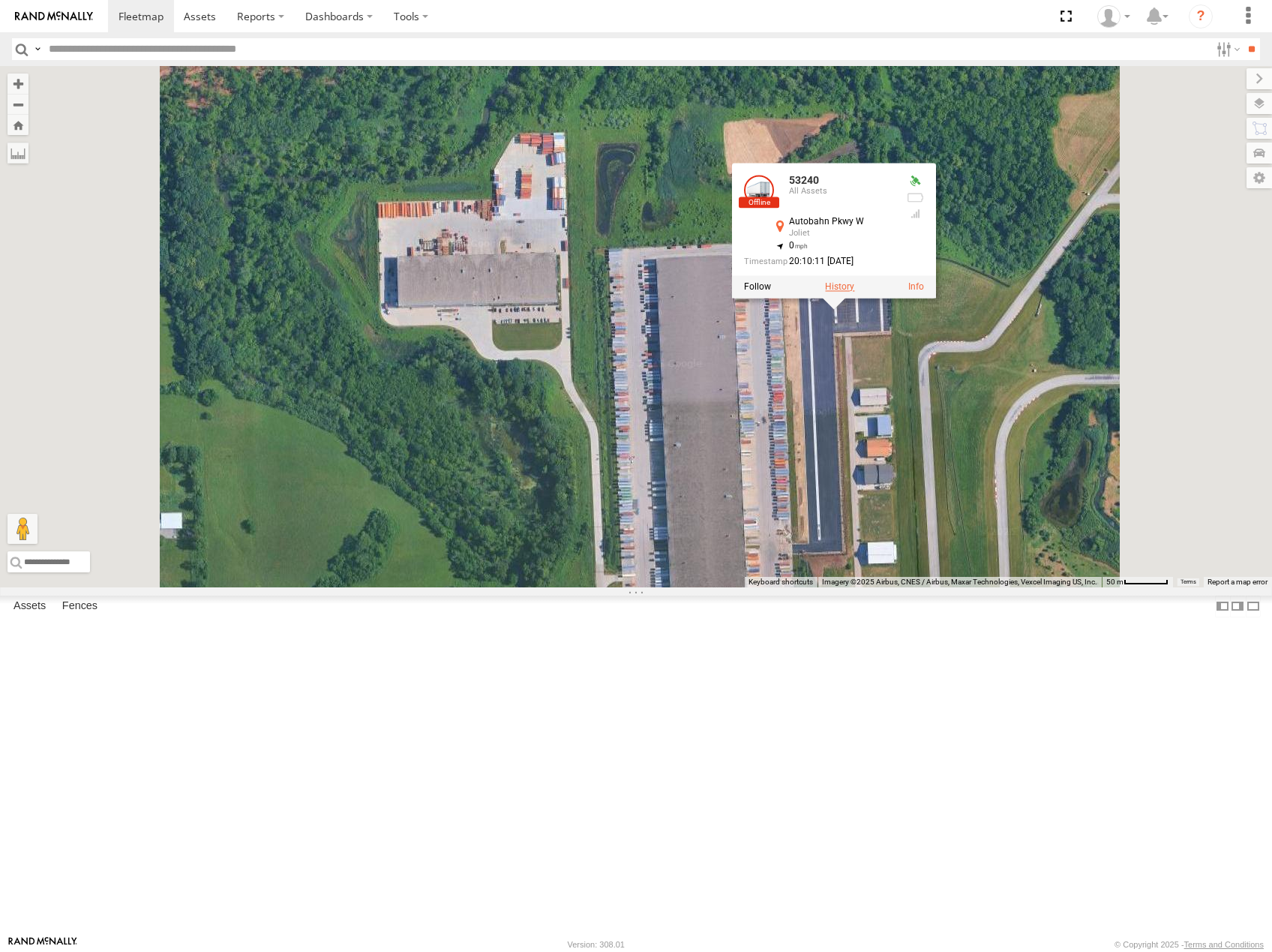
click at [854, 292] on label at bounding box center [839, 286] width 29 height 10
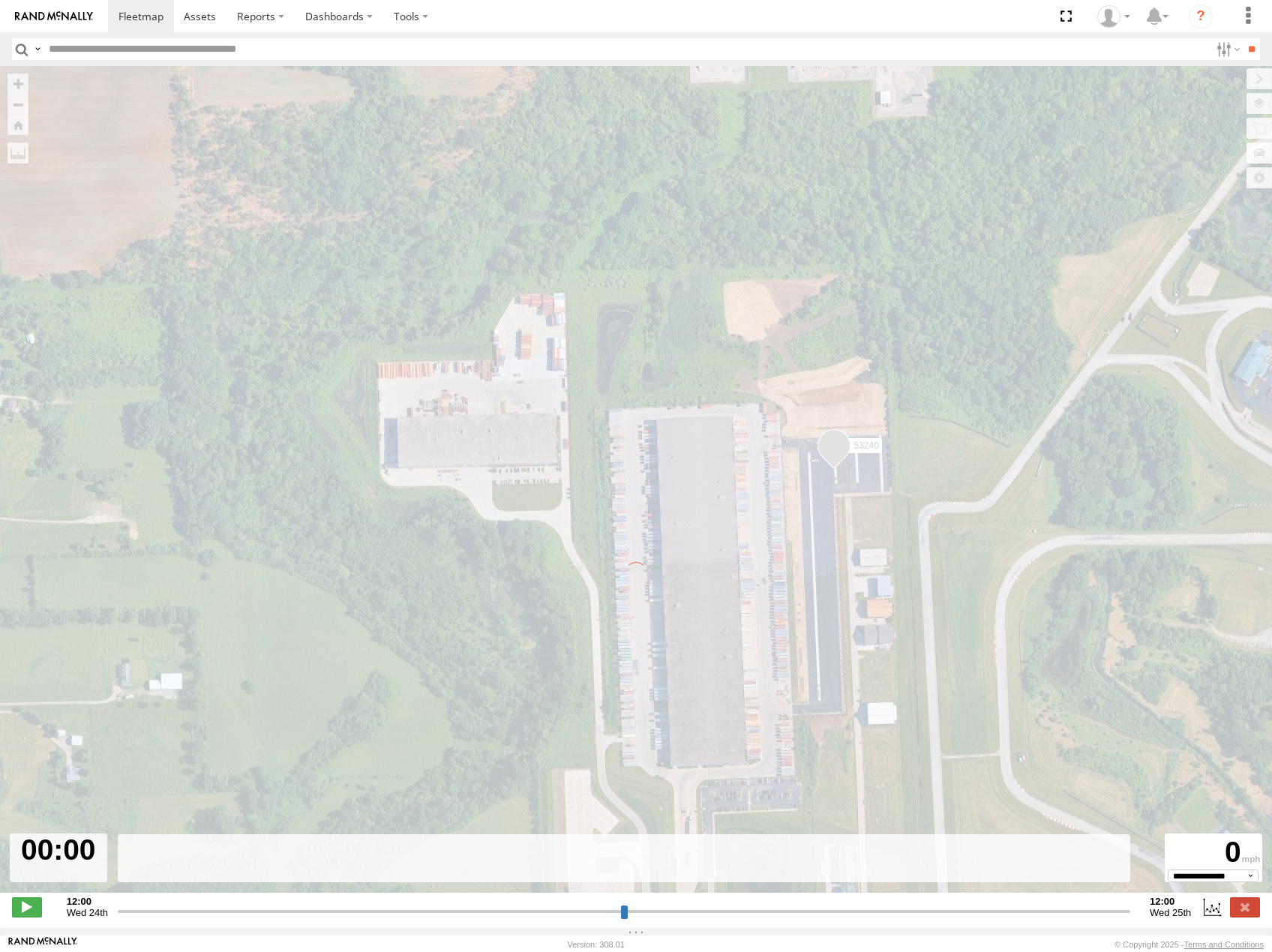
type input "**********"
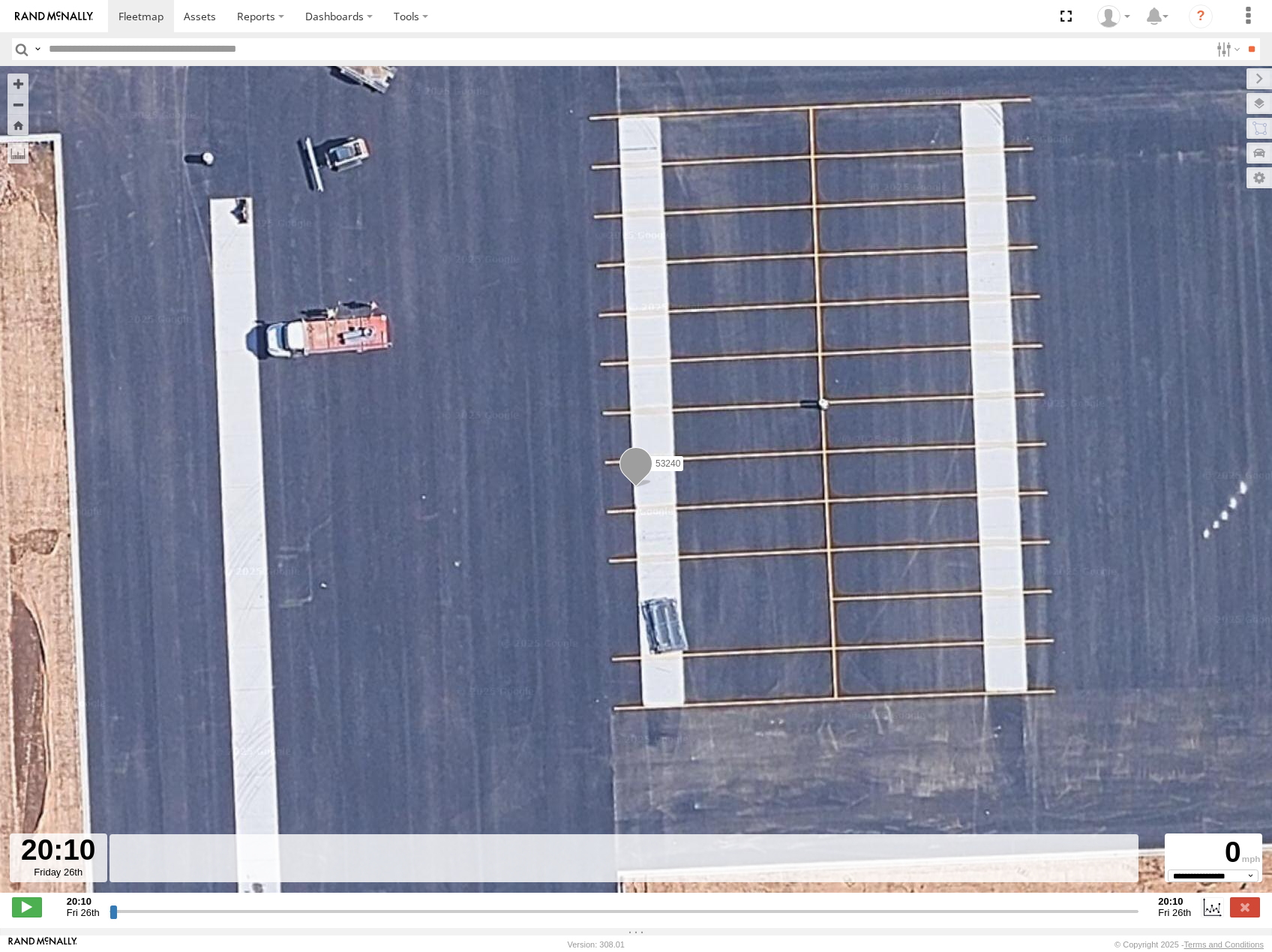
drag, startPoint x: 108, startPoint y: 919, endPoint x: 127, endPoint y: 927, distance: 20.6
click at [127, 924] on div "**********" at bounding box center [636, 909] width 1272 height 32
drag, startPoint x: 114, startPoint y: 920, endPoint x: 516, endPoint y: 866, distance: 405.6
click at [516, 904] on input "range" at bounding box center [624, 911] width 1029 height 14
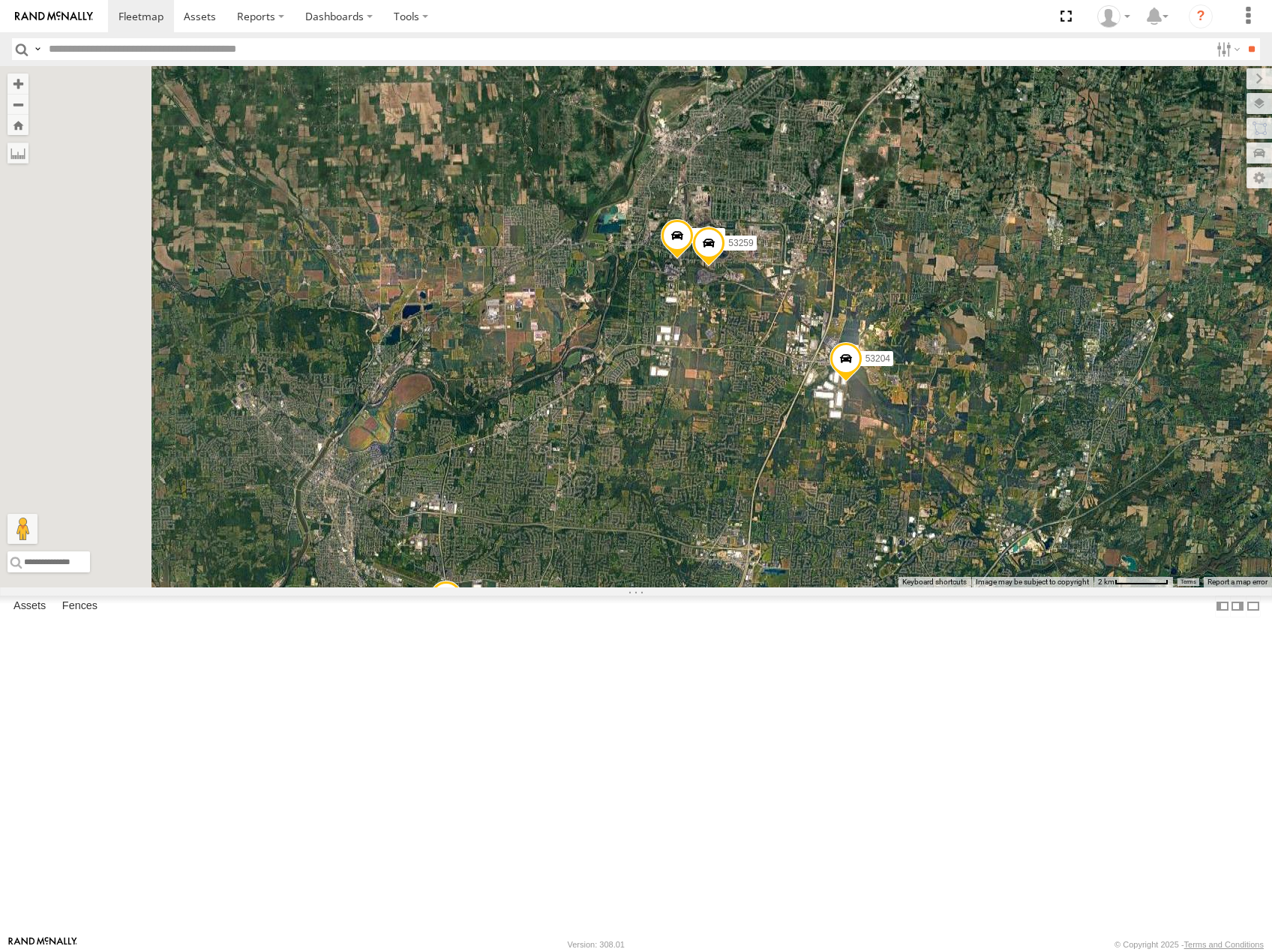
drag, startPoint x: 836, startPoint y: 578, endPoint x: 857, endPoint y: 556, distance: 30.4
click at [857, 557] on div "53214 53215 53271 53230 53247 53256 53238 53218 53140 53234 53216 53106 53131 5…" at bounding box center [636, 326] width 1272 height 521
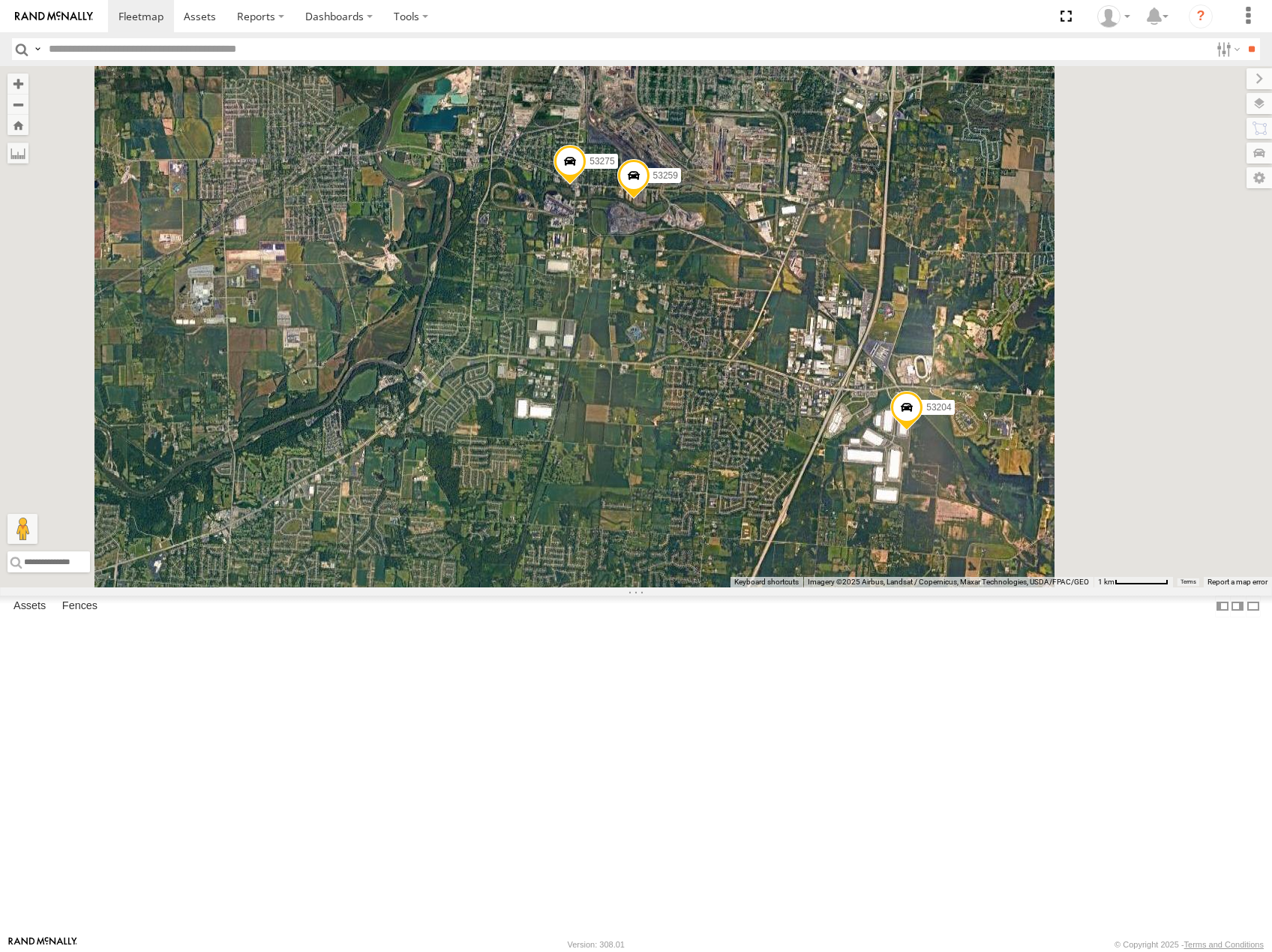
drag, startPoint x: 961, startPoint y: 536, endPoint x: 909, endPoint y: 516, distance: 55.7
click at [910, 517] on div "53214 53215 53271 53230 53247 53256 53238 53218 53140 53234 53216 53106 53131 5…" at bounding box center [636, 326] width 1272 height 521
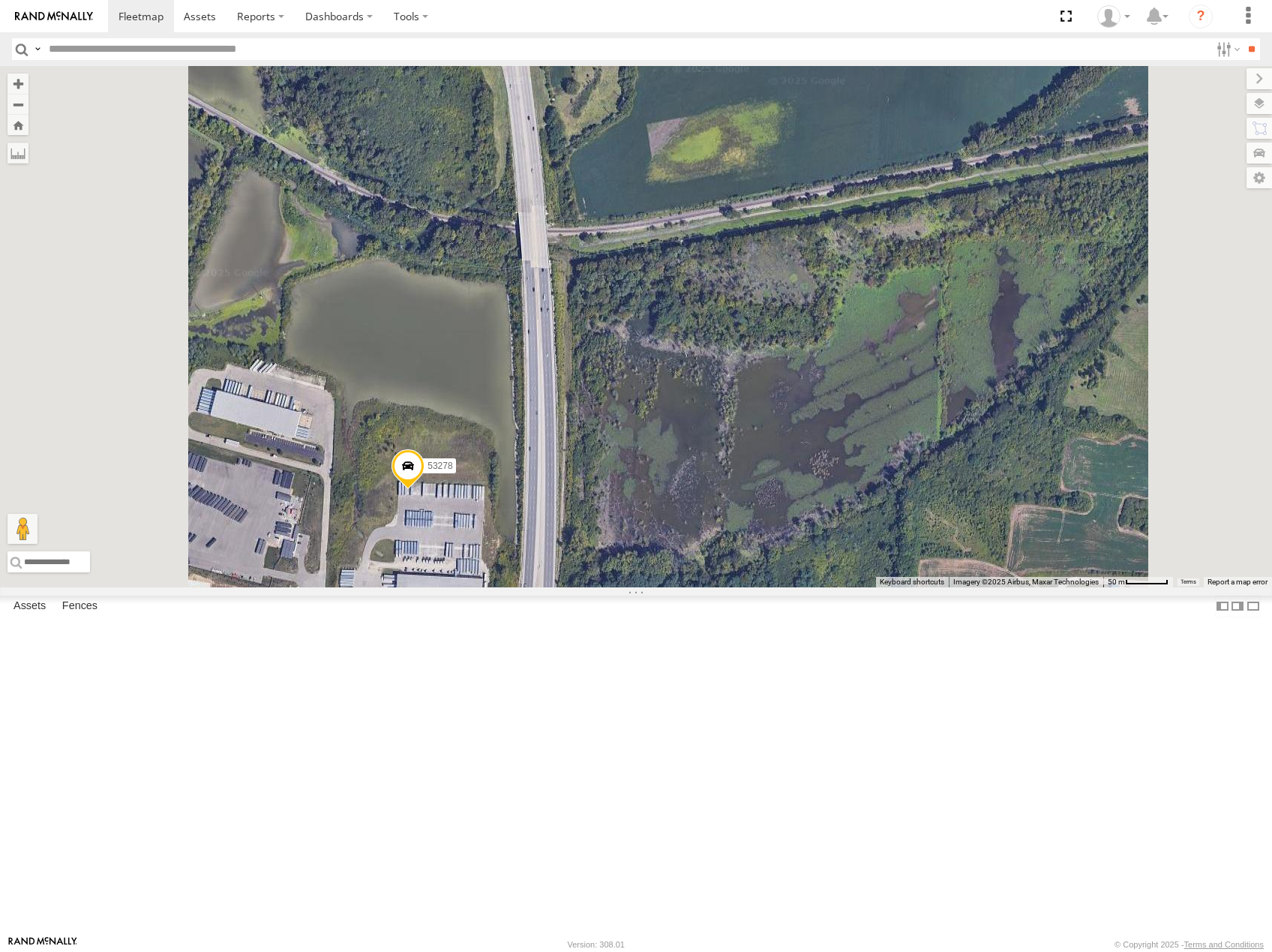
drag, startPoint x: 644, startPoint y: 693, endPoint x: 696, endPoint y: 640, distance: 74.2
click at [696, 587] on div "53214 53215 53271 53230 53247 53256 53238 53218 53140 53234 53216 53106 53131 5…" at bounding box center [636, 326] width 1272 height 521
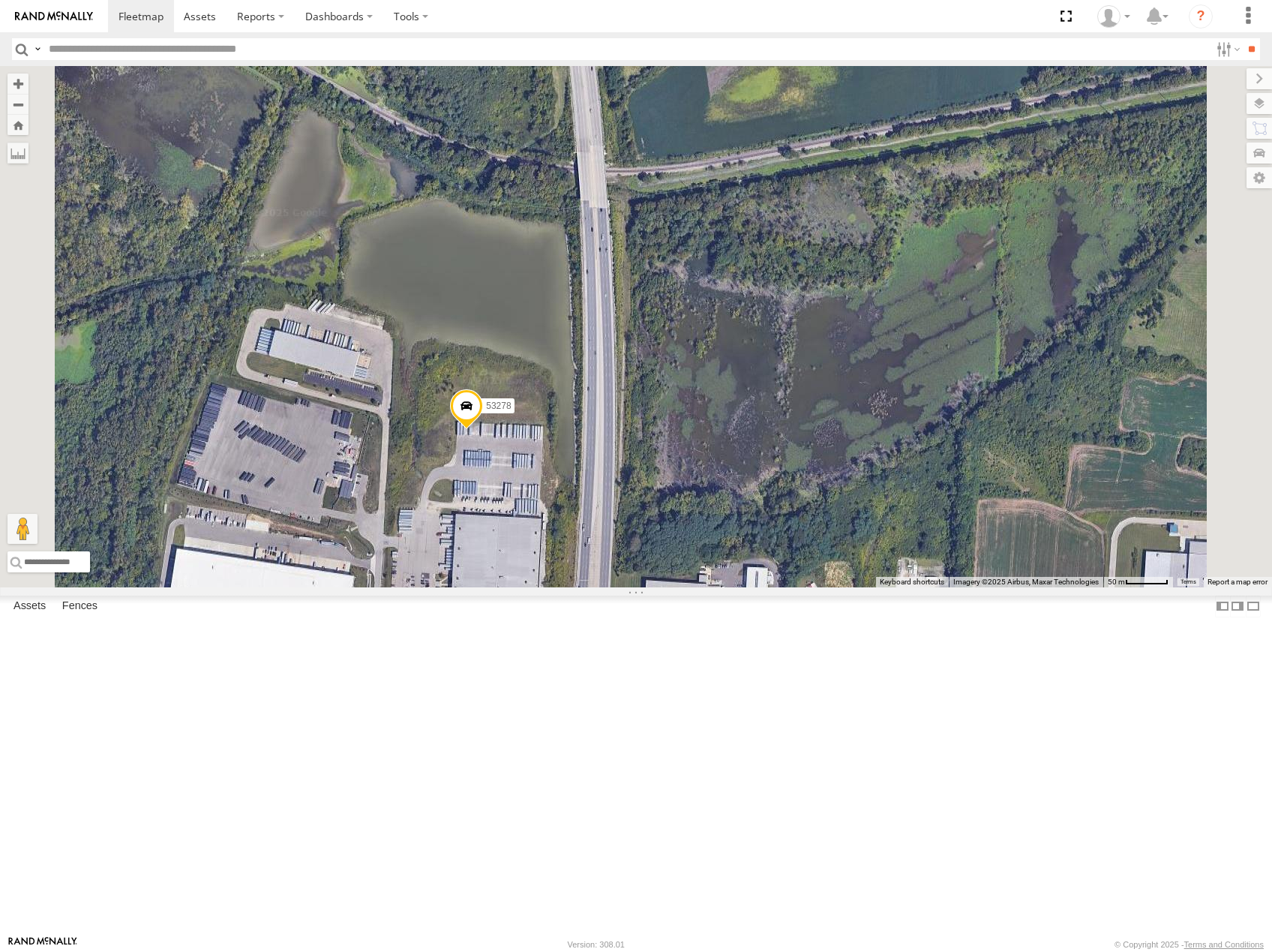
click at [483, 430] on span at bounding box center [466, 409] width 33 height 40
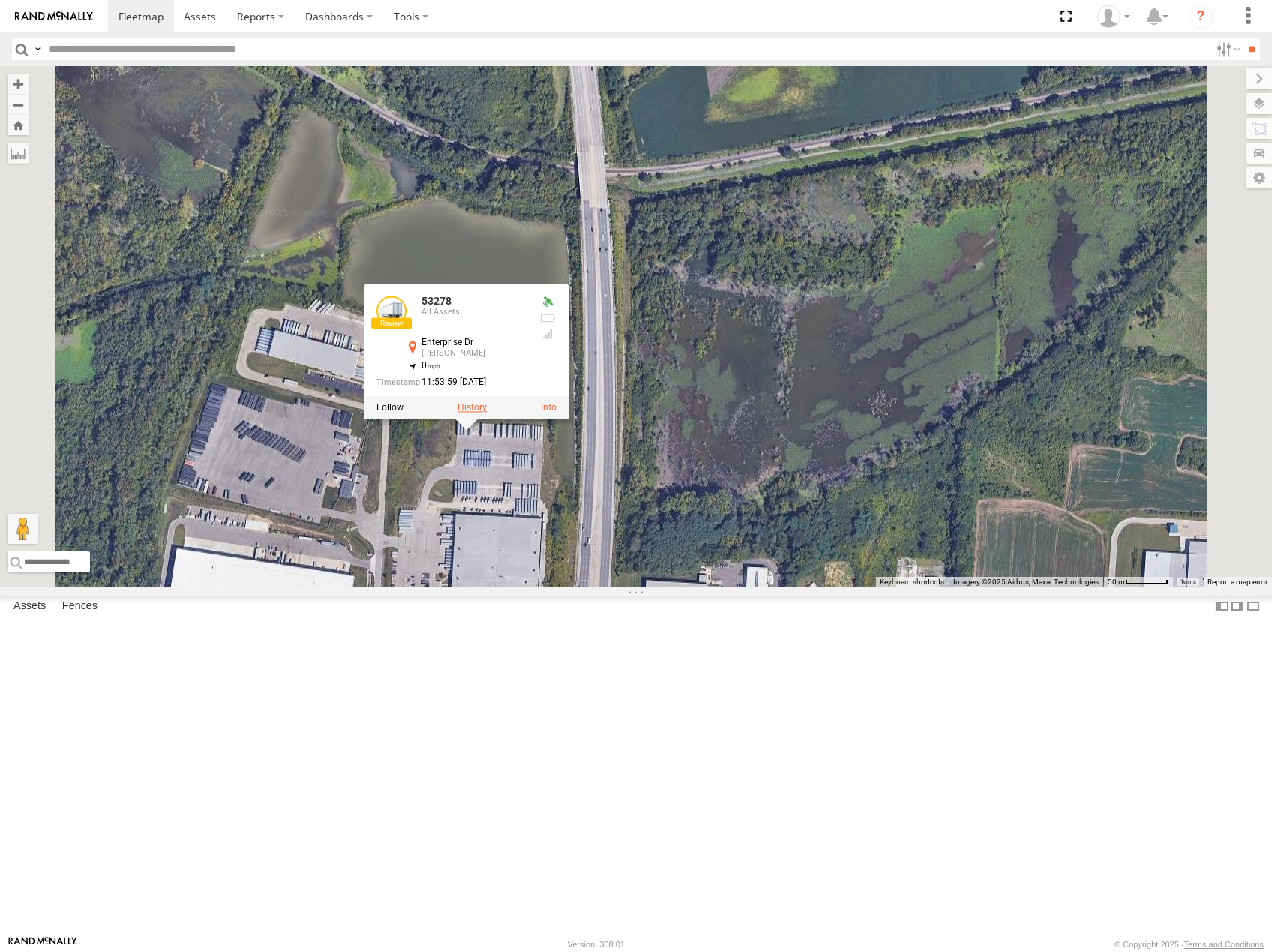
click at [487, 413] on label at bounding box center [472, 406] width 29 height 10
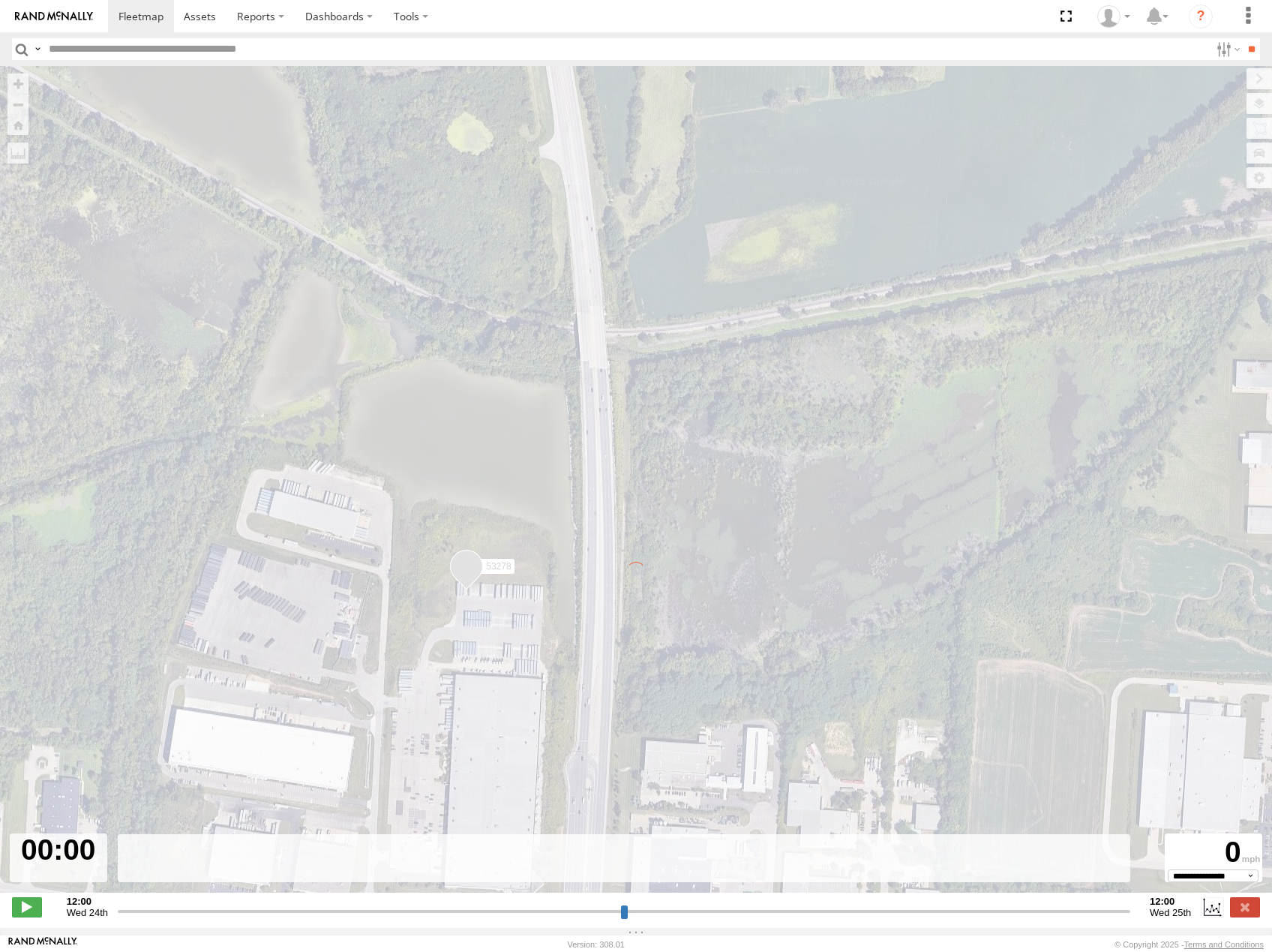
type input "**********"
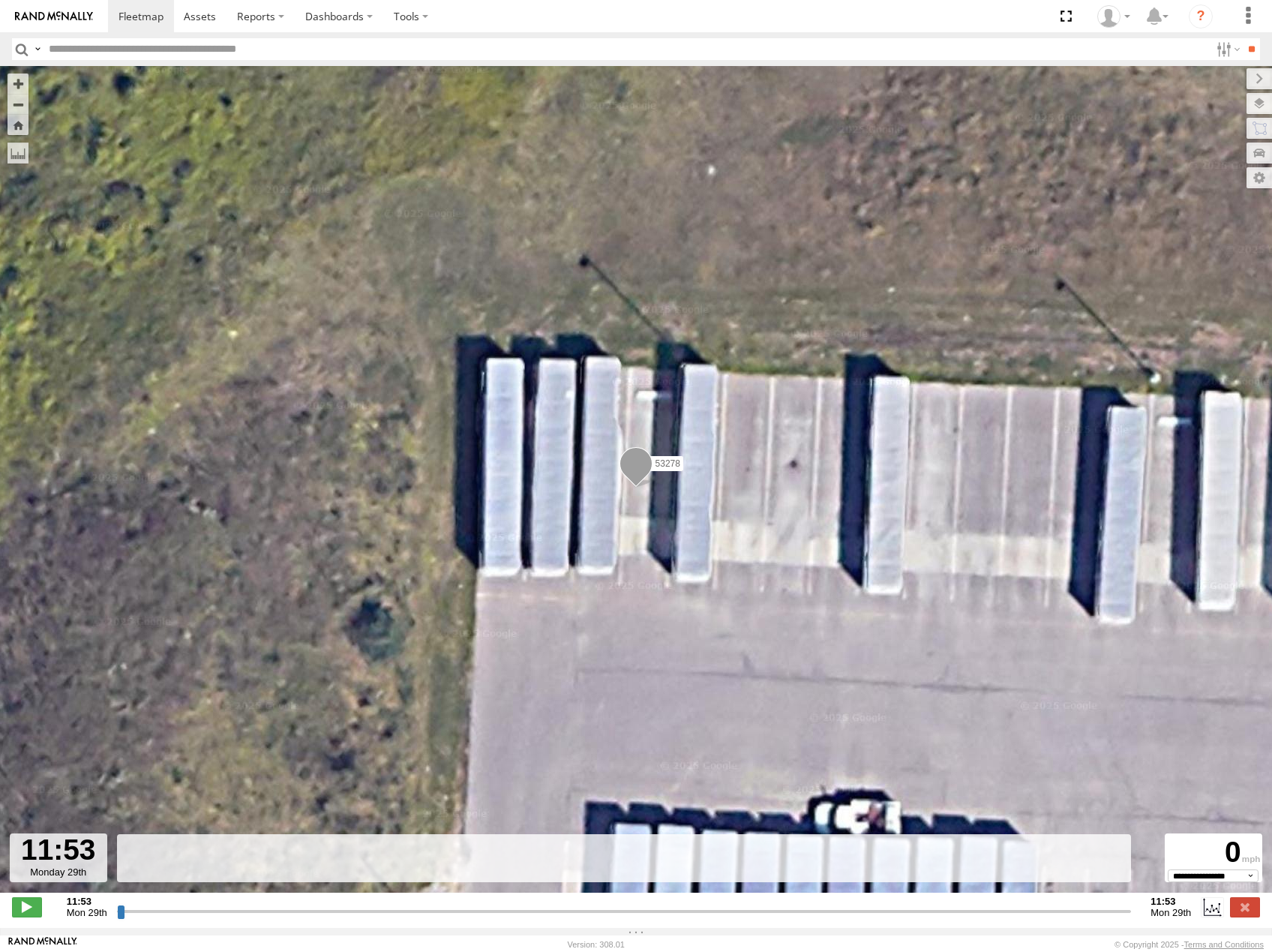
drag, startPoint x: 119, startPoint y: 920, endPoint x: 591, endPoint y: 723, distance: 511.5
click at [504, 904] on input "range" at bounding box center [624, 911] width 1014 height 14
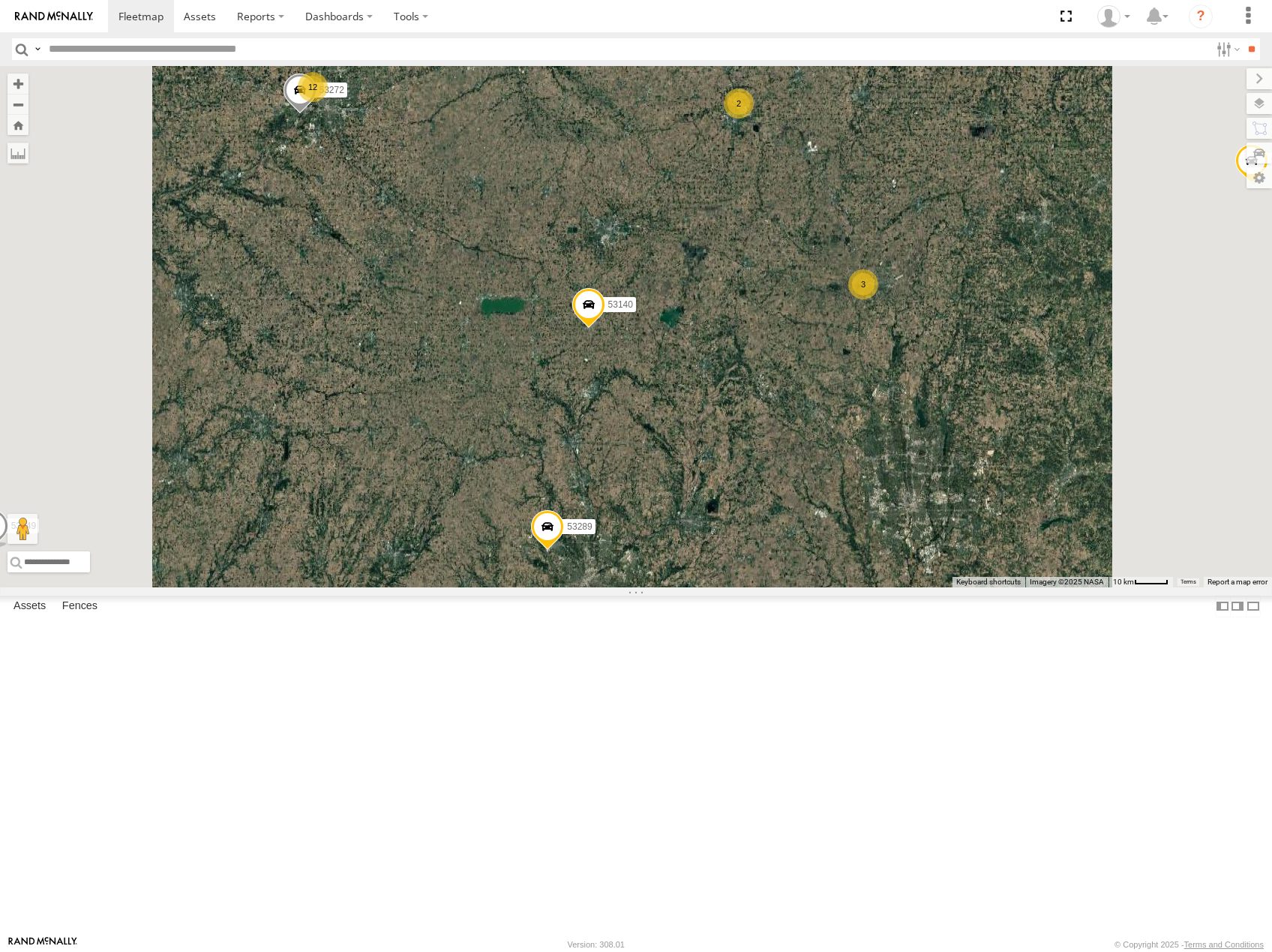
drag, startPoint x: 970, startPoint y: 459, endPoint x: 1013, endPoint y: 367, distance: 101.6
click at [1013, 367] on div "53214 53215 53271 53230 53247 53256 53238 53218 53140 53234 53216 53106 53131 5…" at bounding box center [636, 326] width 1272 height 521
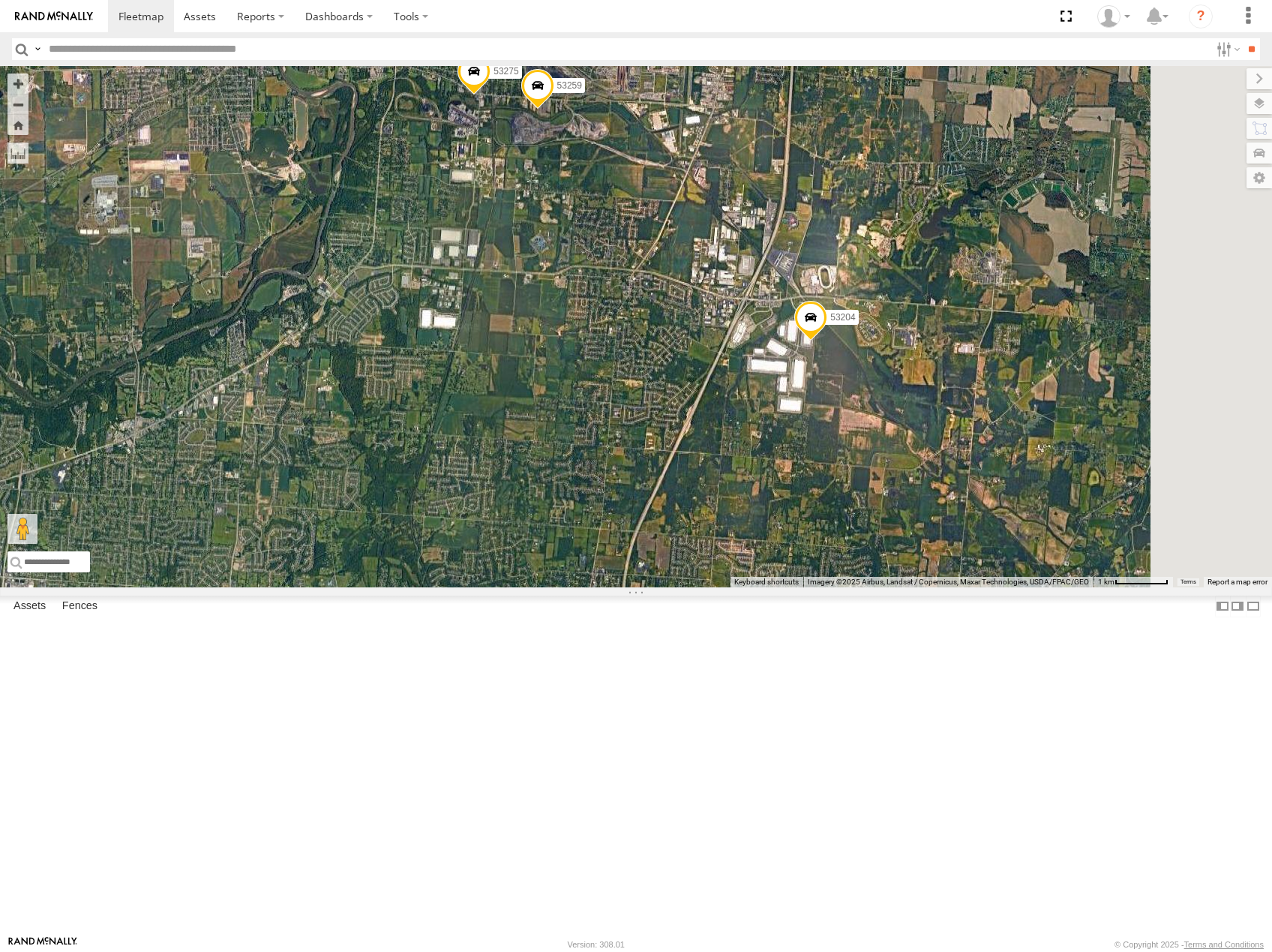
drag, startPoint x: 907, startPoint y: 463, endPoint x: 911, endPoint y: 470, distance: 8.1
click at [911, 470] on div "53214 53215 53271 53230 53247 53256 53238 53218 53140 53234 53216 53106 53131 5…" at bounding box center [636, 326] width 1272 height 521
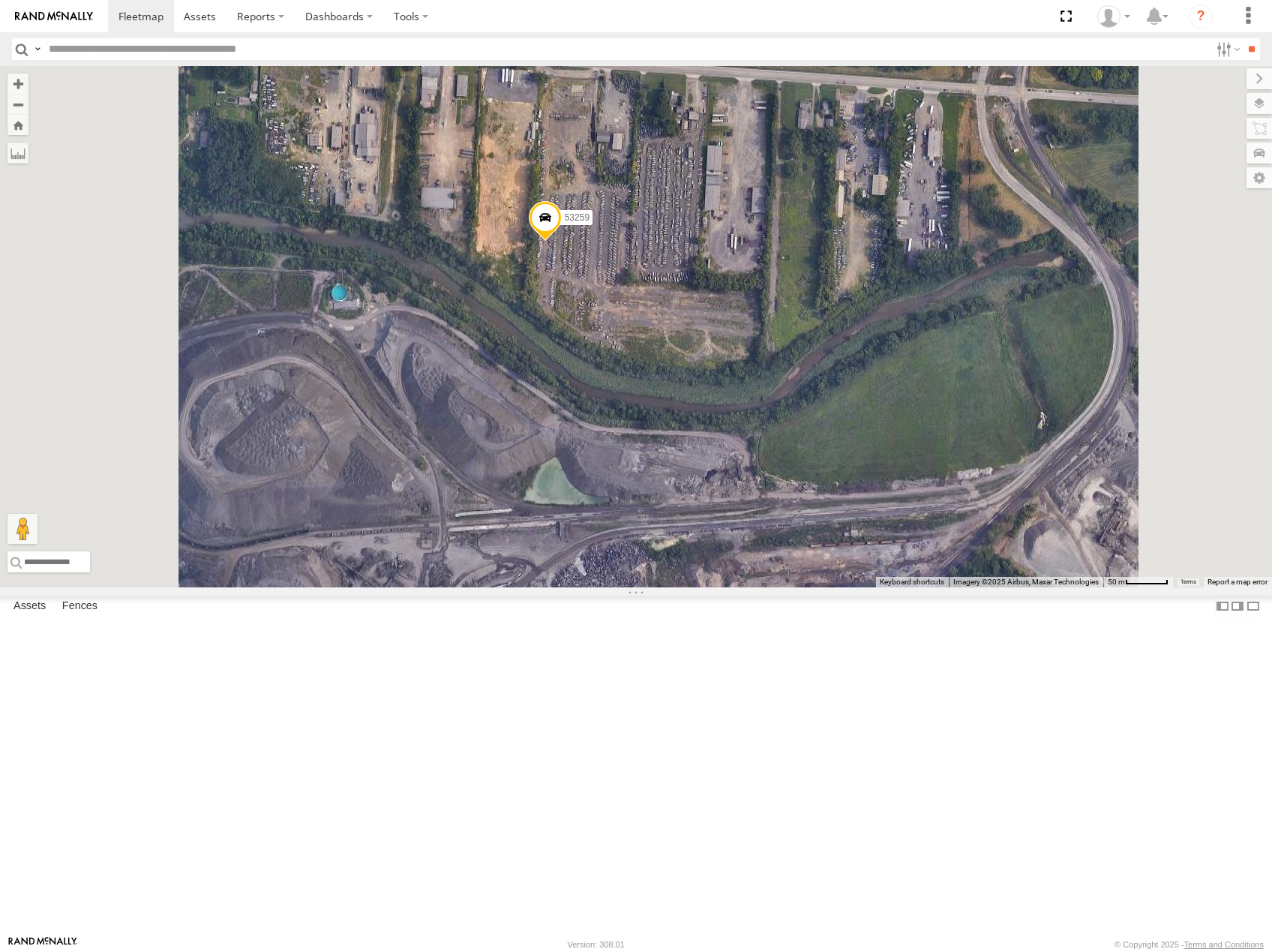
click at [562, 241] on span at bounding box center [545, 220] width 33 height 40
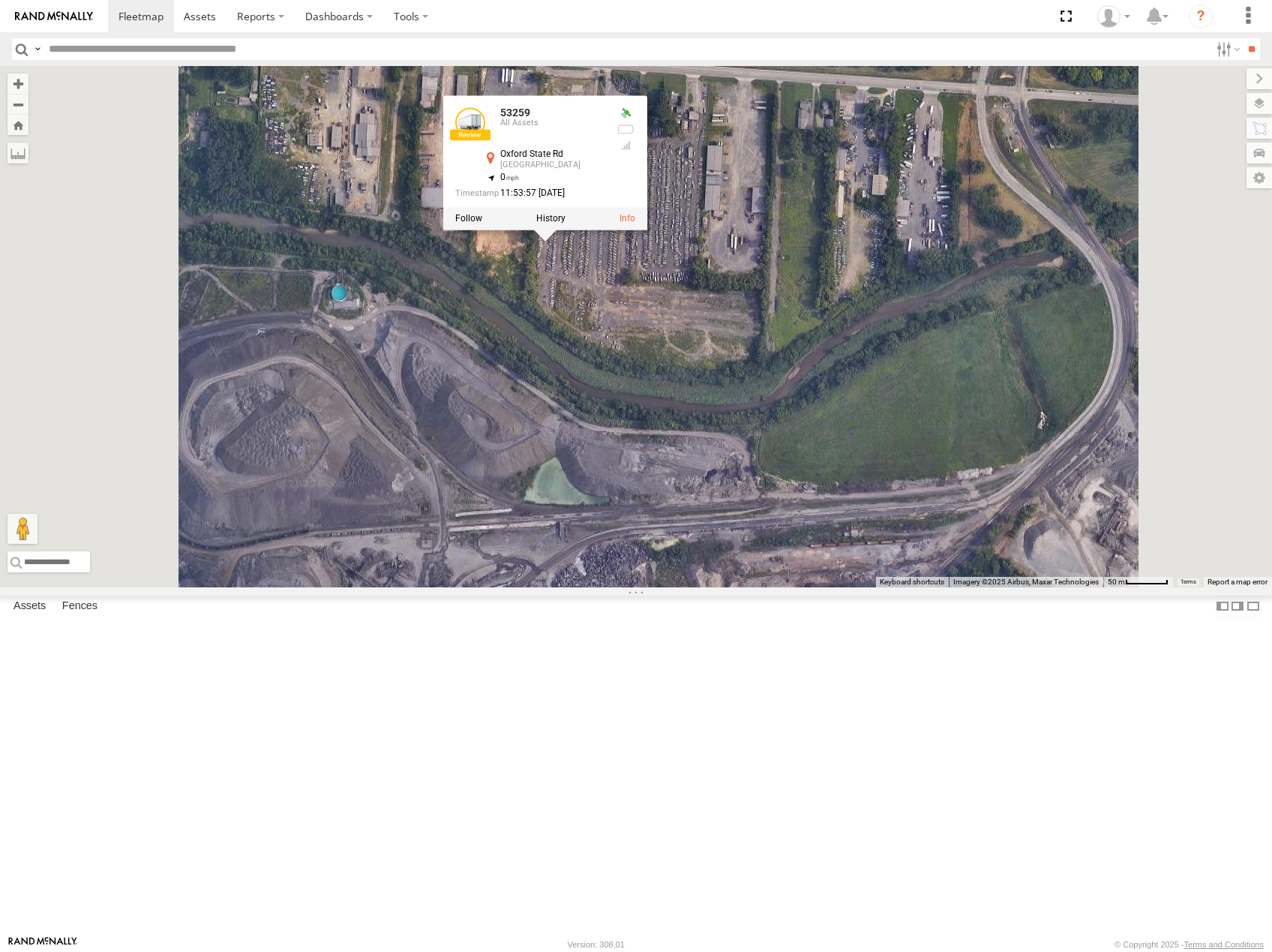
click at [565, 224] on label at bounding box center [550, 217] width 29 height 10
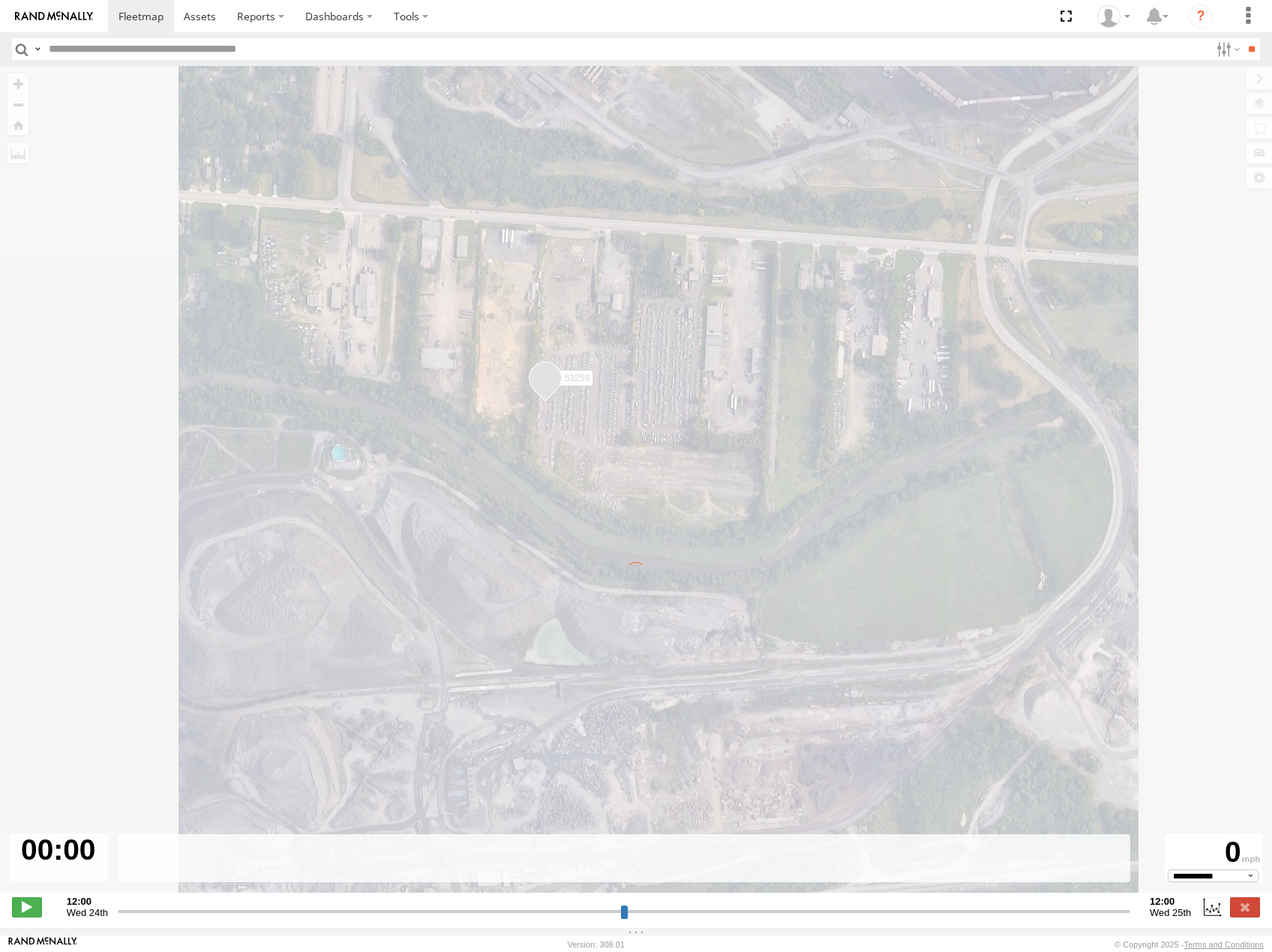
type input "**********"
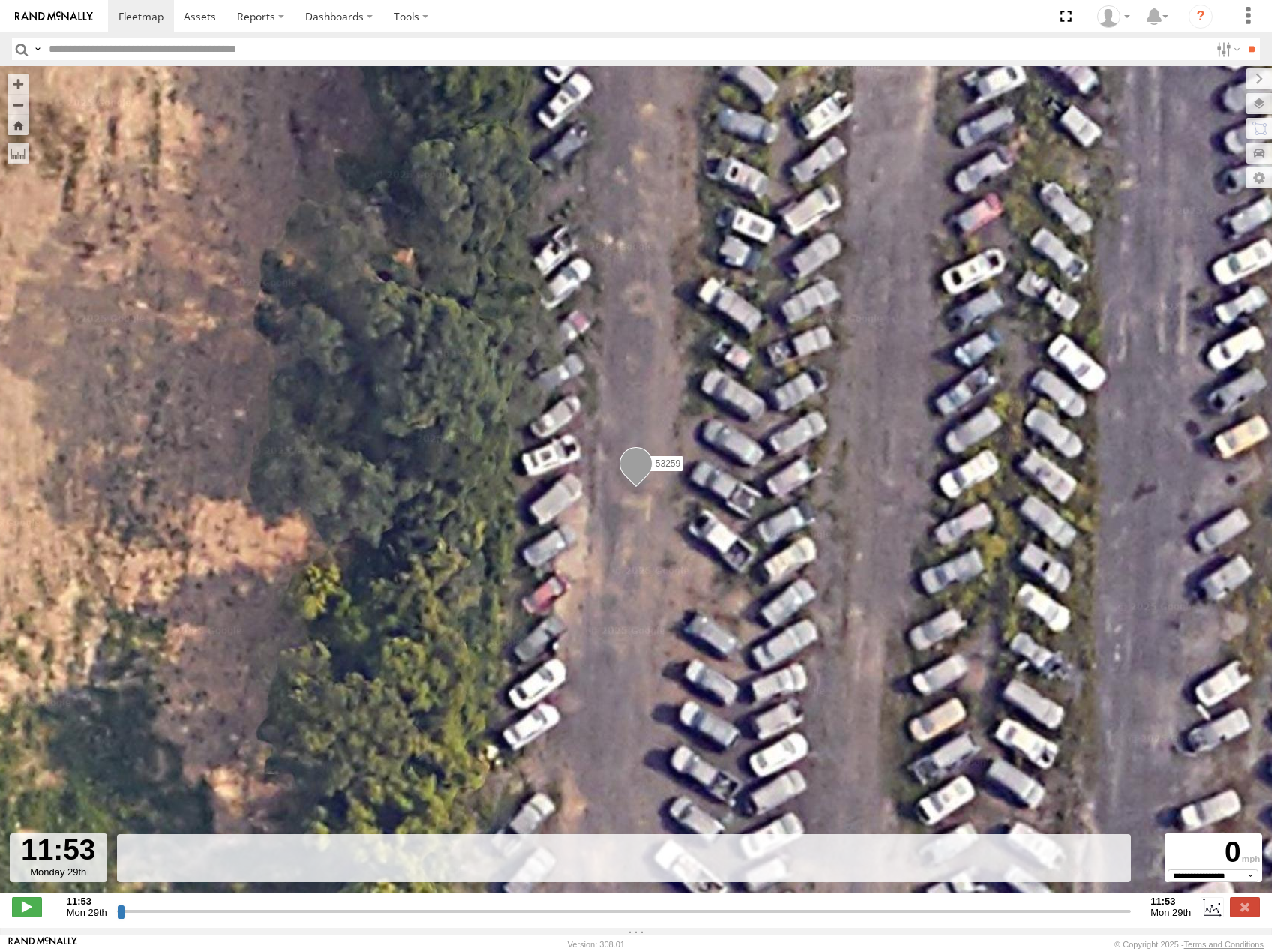
drag, startPoint x: 121, startPoint y: 920, endPoint x: 523, endPoint y: 878, distance: 404.2
click at [523, 904] on input "range" at bounding box center [624, 911] width 1014 height 14
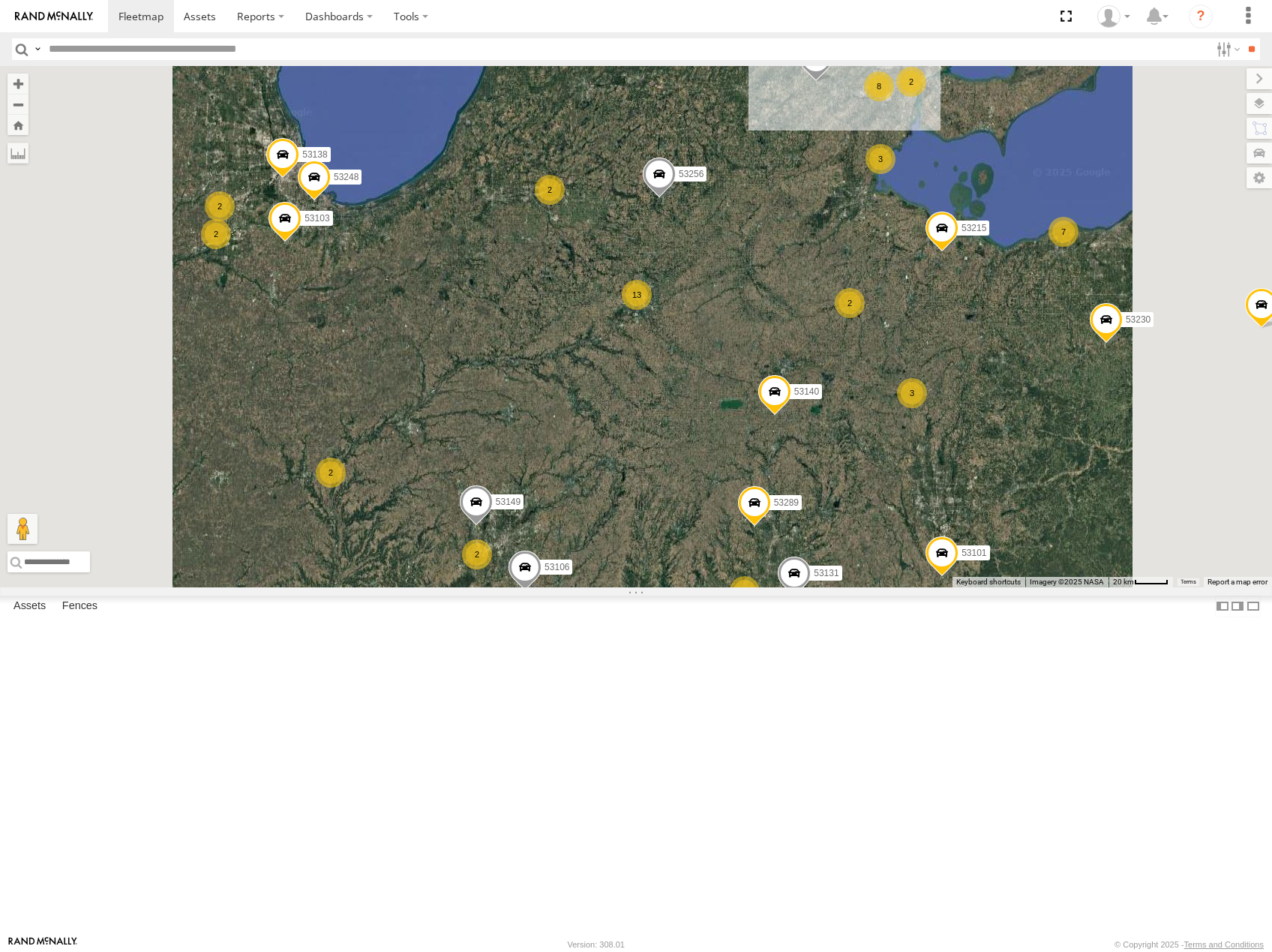
drag, startPoint x: 831, startPoint y: 256, endPoint x: 798, endPoint y: 347, distance: 96.8
click at [798, 347] on div "53214 53215 53271 53230 53247 53256 53238 53218 53140 53234 53216 53106 53131 5…" at bounding box center [636, 326] width 1272 height 521
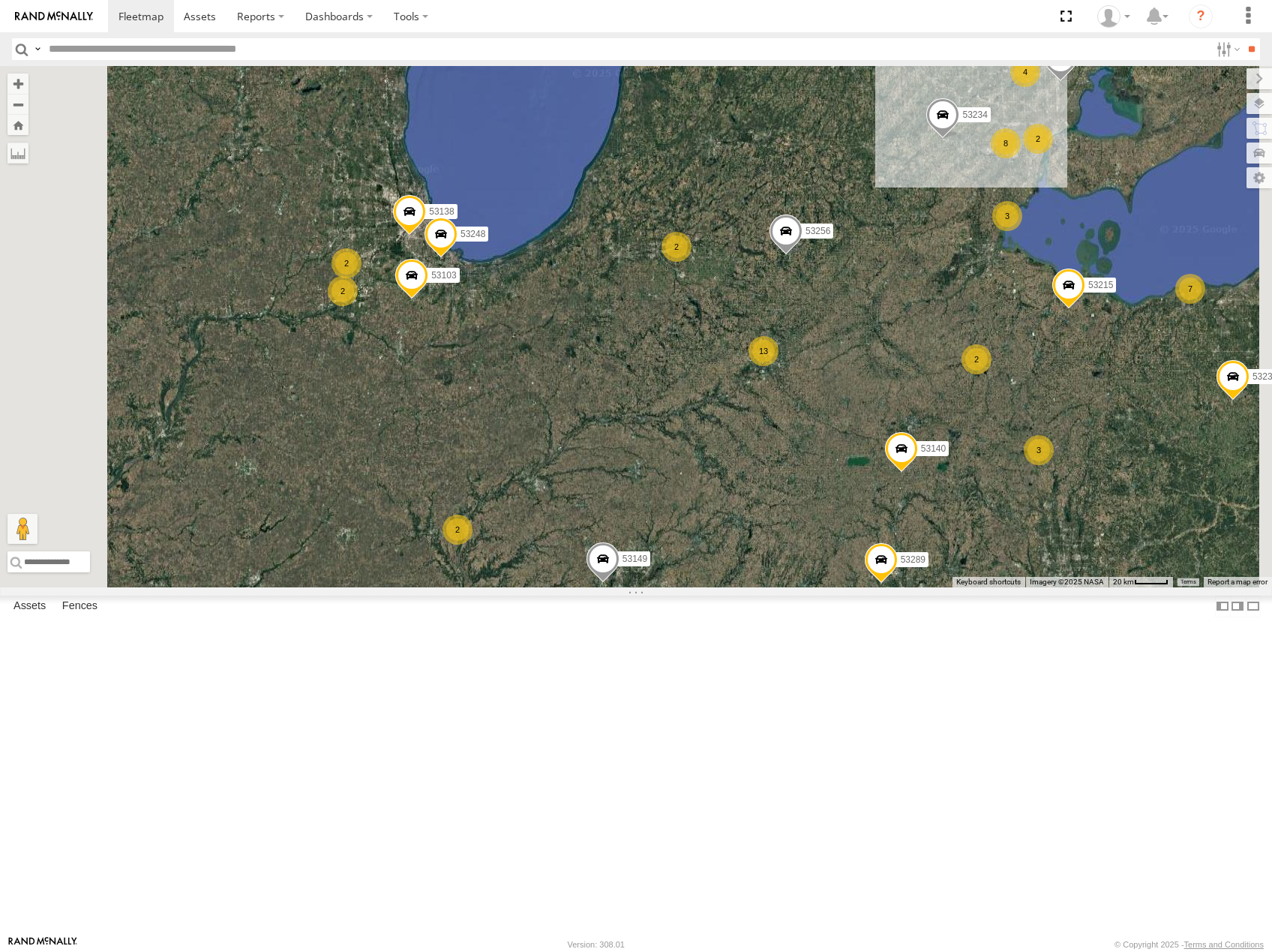
drag, startPoint x: 798, startPoint y: 444, endPoint x: 856, endPoint y: 435, distance: 58.7
click at [856, 435] on div "53214 53215 53271 53230 53247 53256 53238 53218 53140 53234 53216 53106 53131 5…" at bounding box center [636, 326] width 1272 height 521
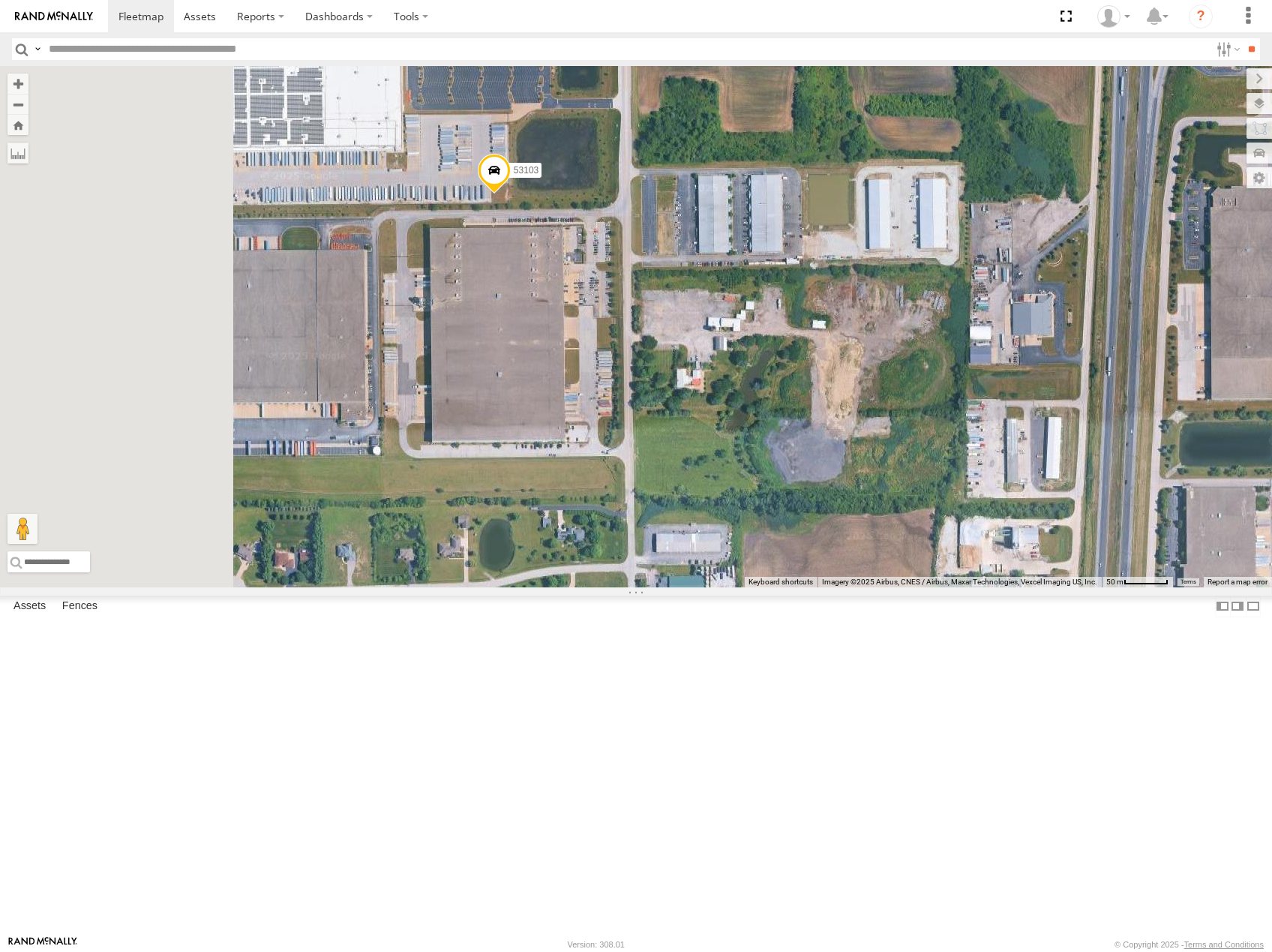
drag, startPoint x: 712, startPoint y: 384, endPoint x: 742, endPoint y: 391, distance: 30.8
click at [742, 391] on div "53214 53215 53271 53230 53247 53256 53238 53218 53140 53234 53216 53106 53131 5…" at bounding box center [636, 326] width 1272 height 521
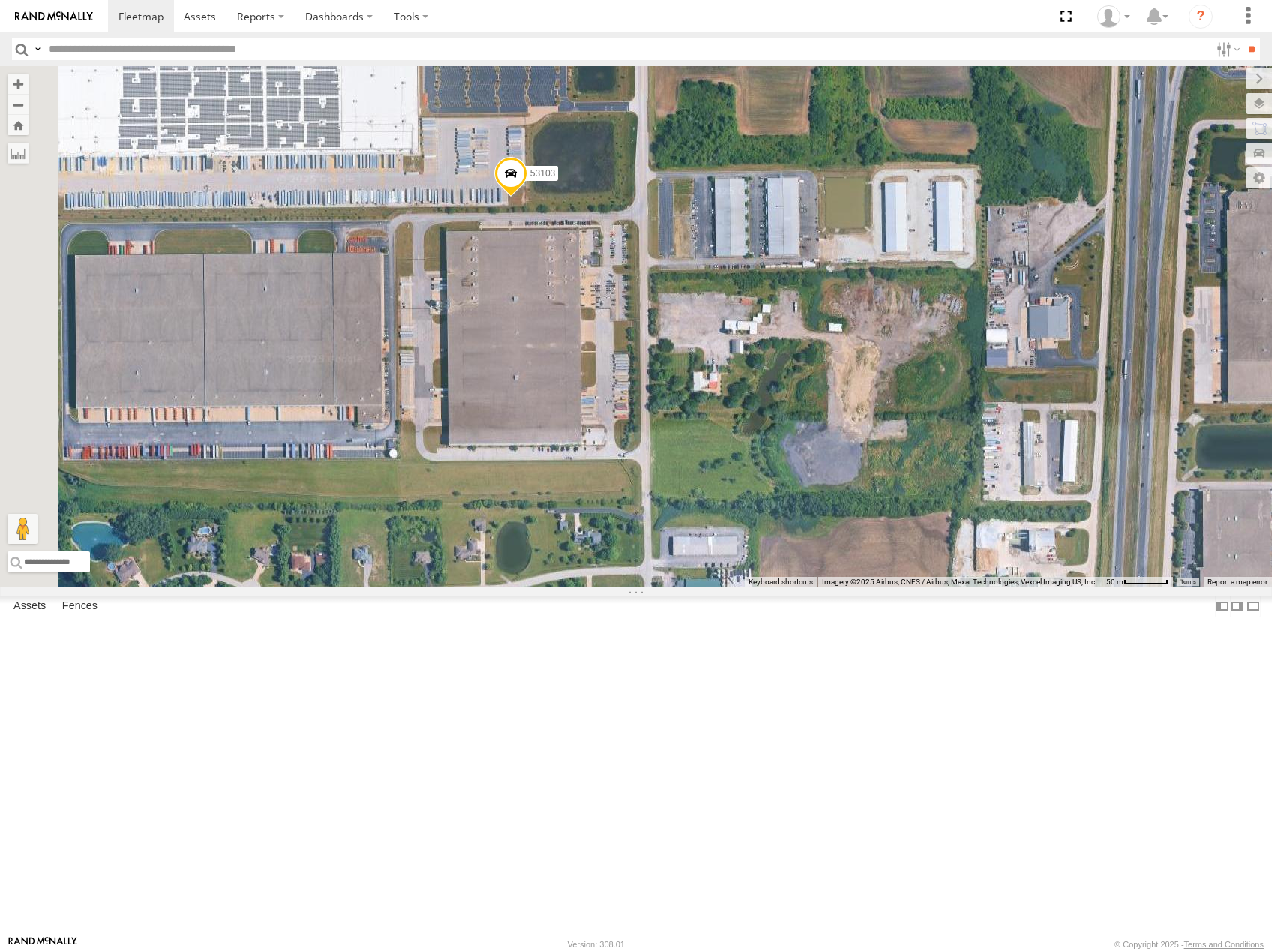
click at [527, 197] on span at bounding box center [511, 176] width 33 height 40
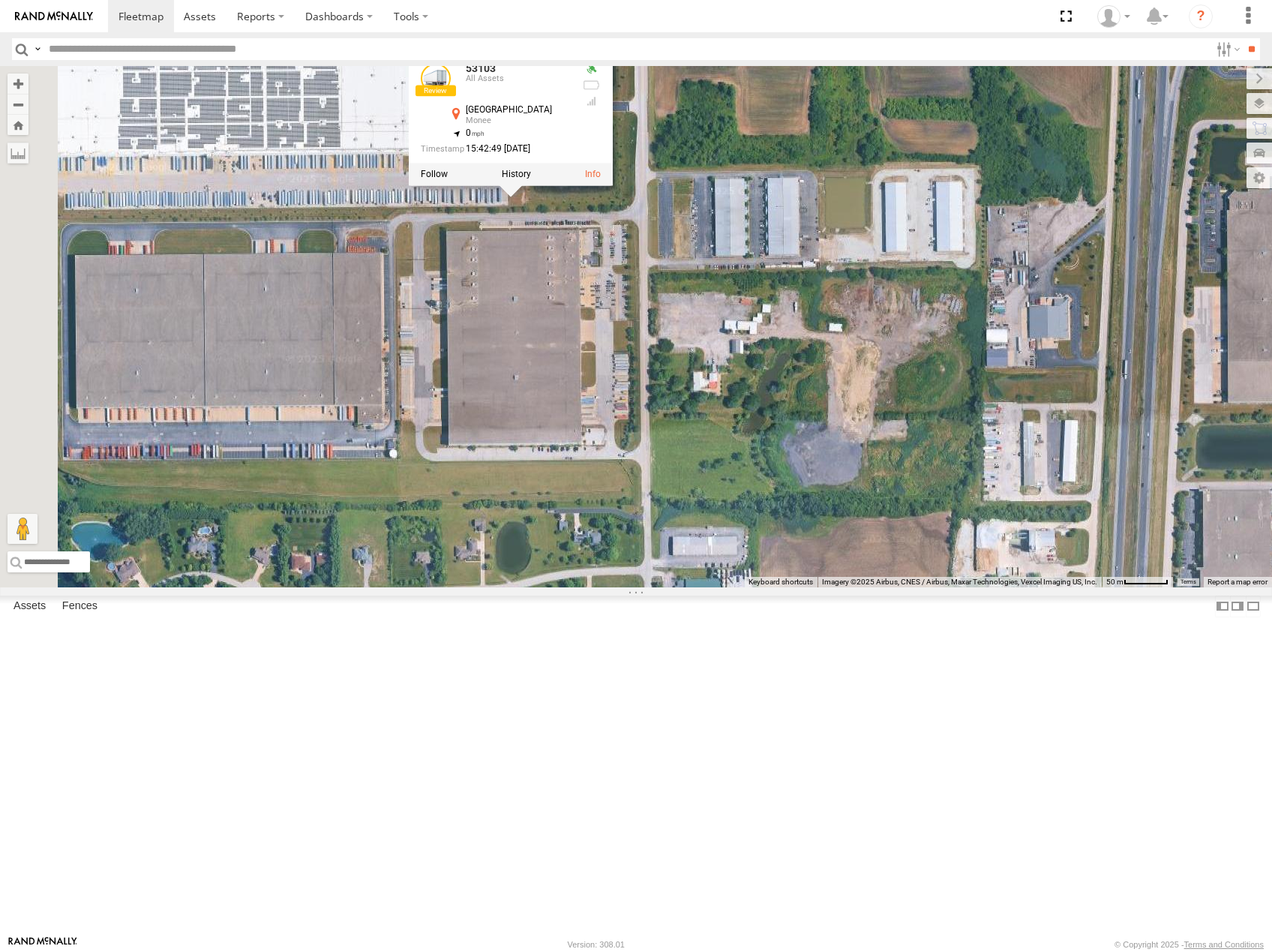
click at [531, 179] on label at bounding box center [516, 173] width 29 height 10
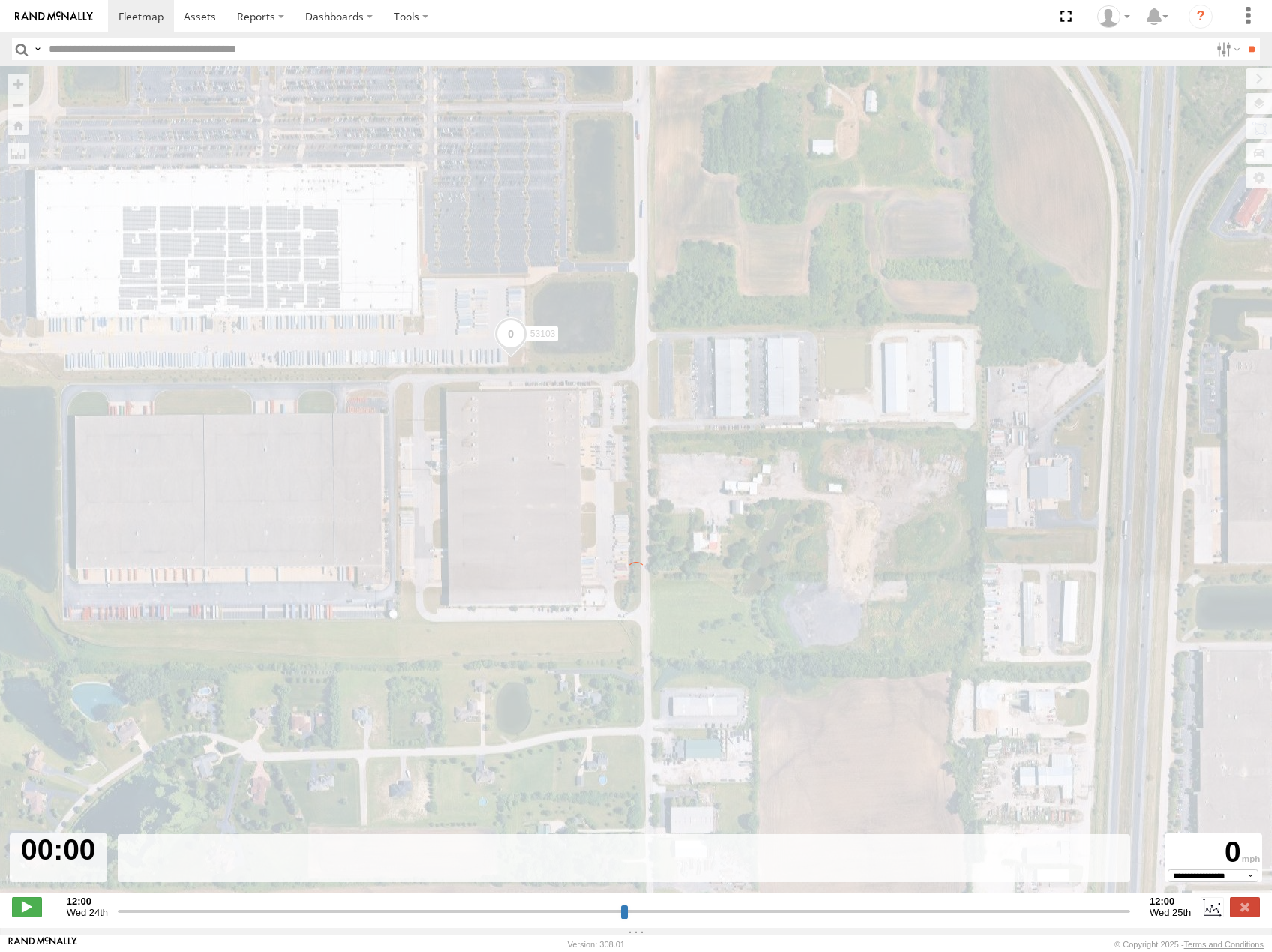
type input "**********"
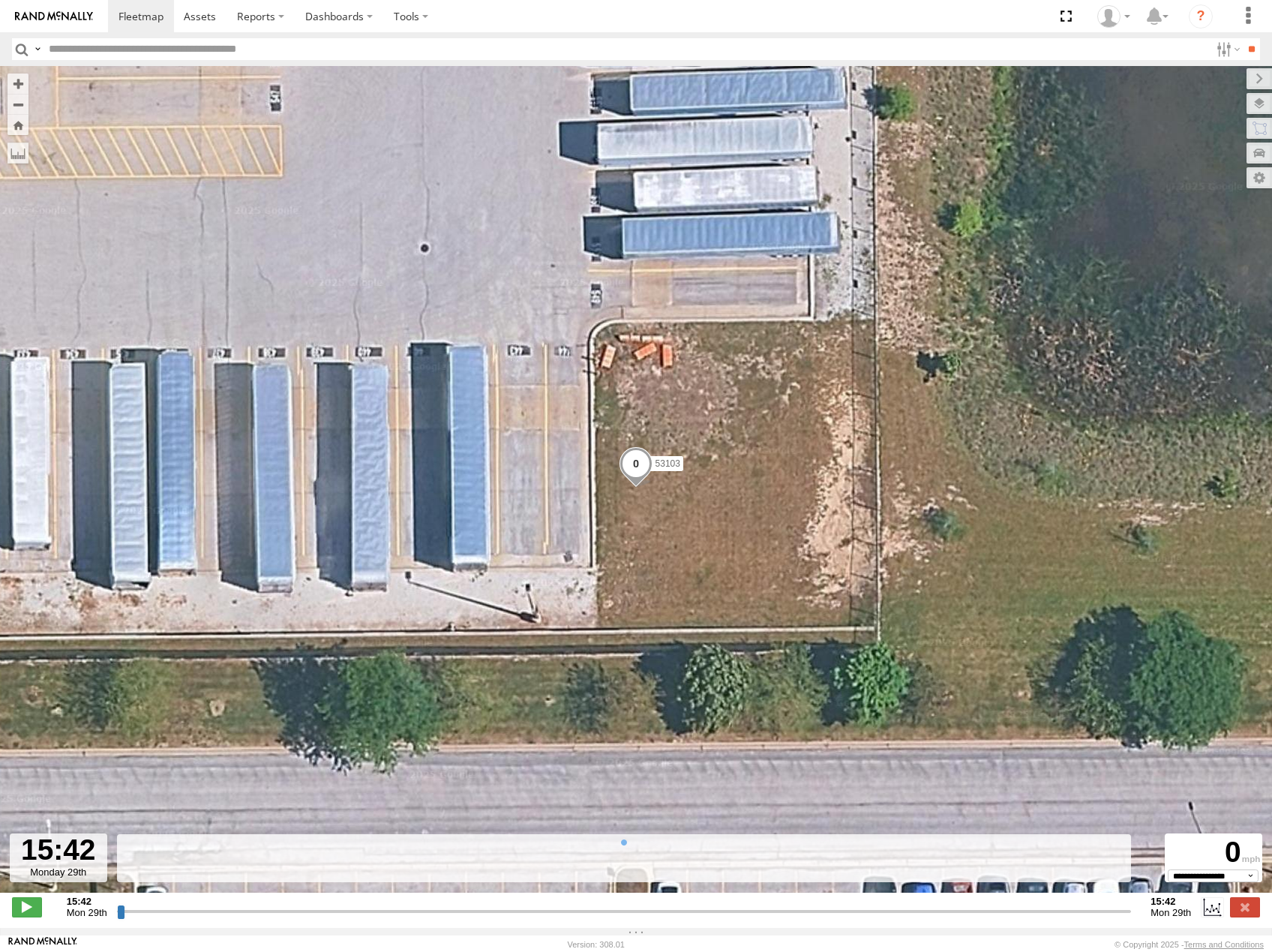
drag, startPoint x: 118, startPoint y: 920, endPoint x: 459, endPoint y: 612, distance: 459.5
click at [378, 904] on input "range" at bounding box center [624, 911] width 1014 height 14
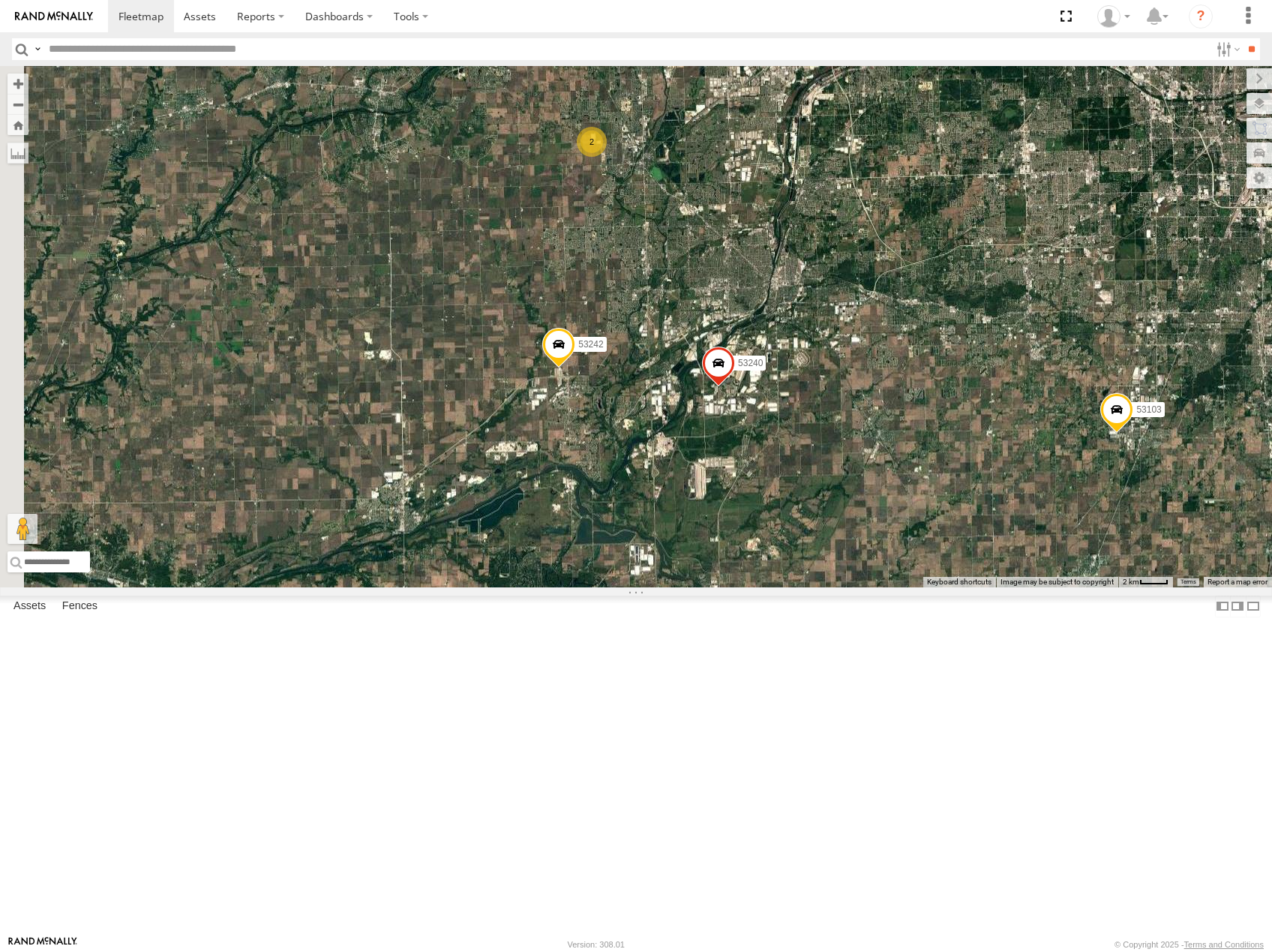
drag, startPoint x: 772, startPoint y: 467, endPoint x: 1007, endPoint y: 531, distance: 243.6
click at [1007, 531] on div "53214 53215 53271 53230 53247 53256 53238 53218 53140 53234 53216 53106 53131 5…" at bounding box center [636, 326] width 1272 height 521
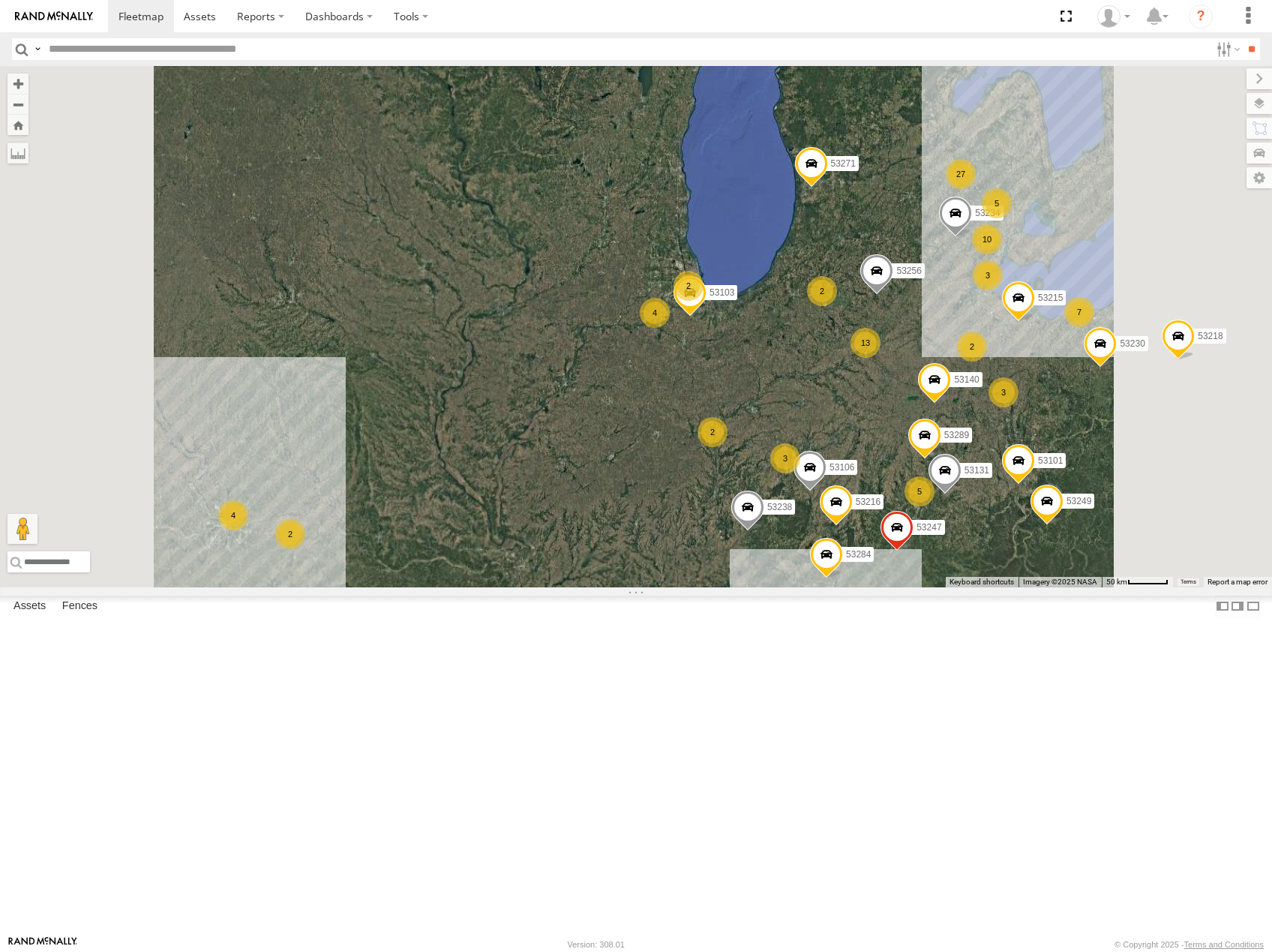
drag, startPoint x: 874, startPoint y: 584, endPoint x: 841, endPoint y: 449, distance: 139.0
click at [842, 449] on div "53214 53215 53271 53230 53247 53256 53238 53218 53140 53234 53216 53106 53131 5…" at bounding box center [636, 326] width 1272 height 521
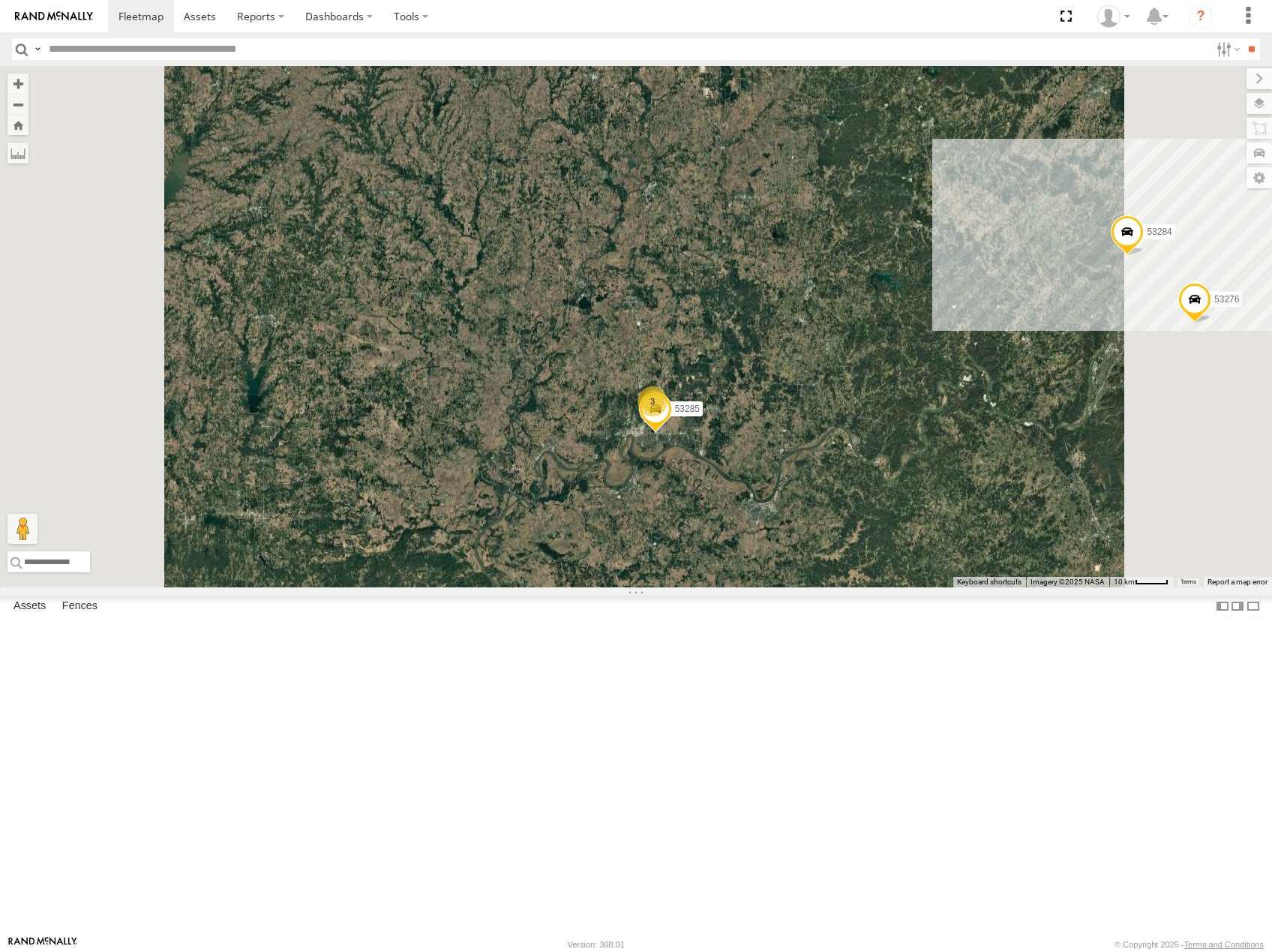
drag, startPoint x: 993, startPoint y: 584, endPoint x: 686, endPoint y: 599, distance: 307.4
click at [686, 587] on div "53214 53215 53271 53230 53247 53256 53238 53218 53140 53234 53216 53106 53131 5…" at bounding box center [636, 326] width 1272 height 521
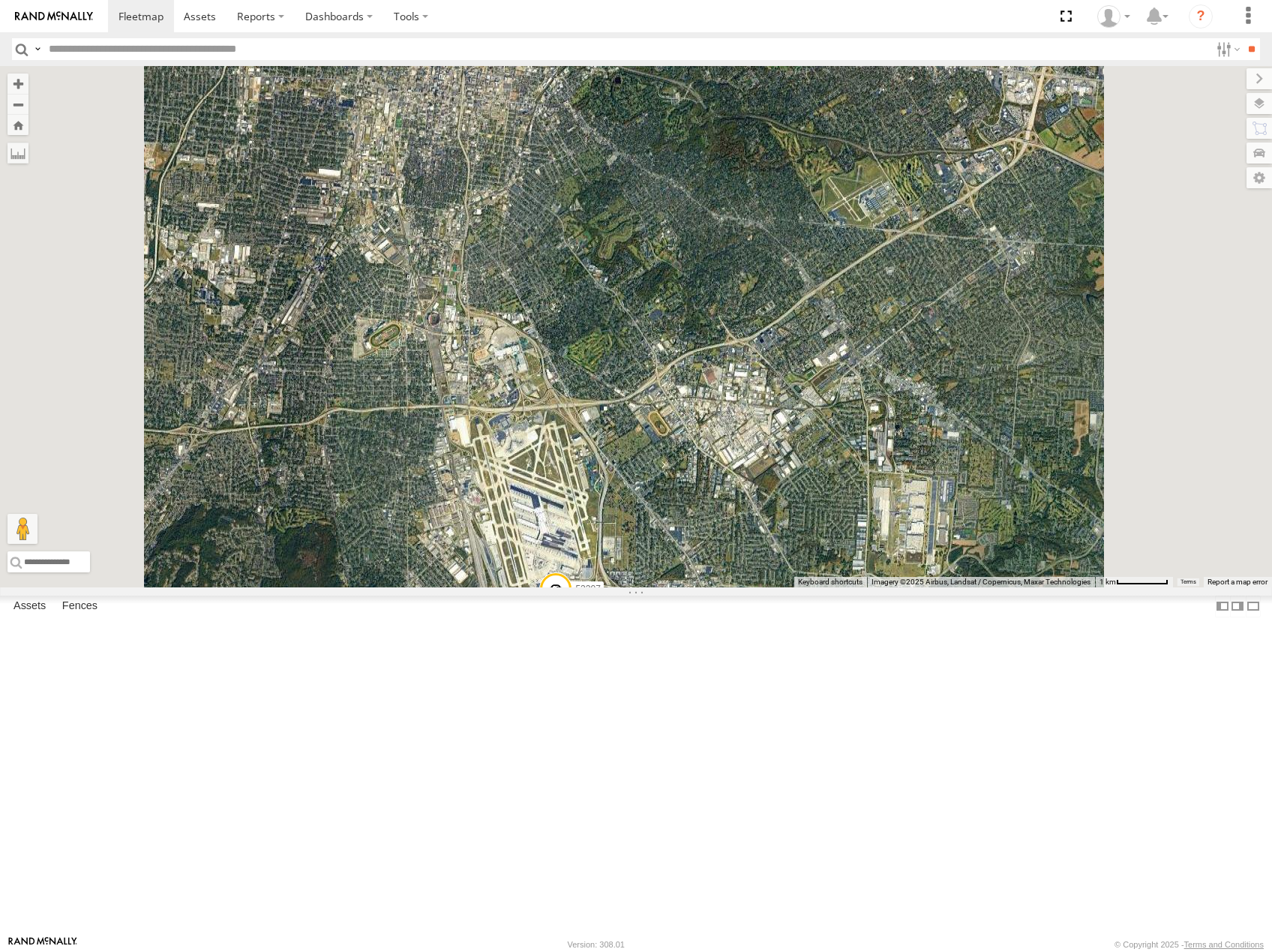
drag, startPoint x: 866, startPoint y: 487, endPoint x: 850, endPoint y: 594, distance: 108.2
click at [850, 587] on div "53214 53215 53271 53230 53247 53256 53238 53218 53140 53234 53216 53106 53131 5…" at bounding box center [636, 326] width 1272 height 521
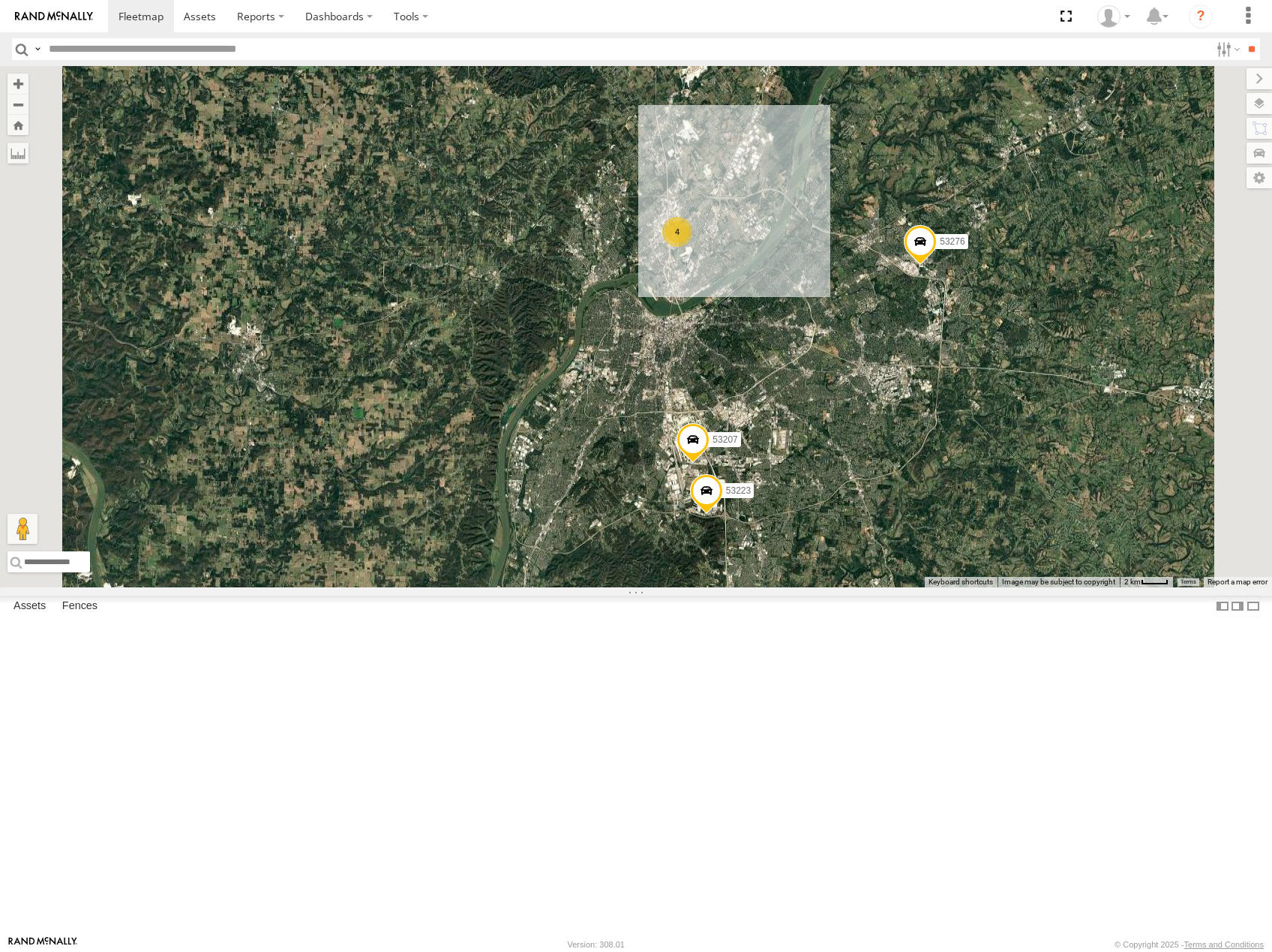
click at [930, 459] on div "53214 53215 53271 53230 53247 53256 53238 53218 53140 53234 53216 53106 53131 5…" at bounding box center [636, 326] width 1272 height 521
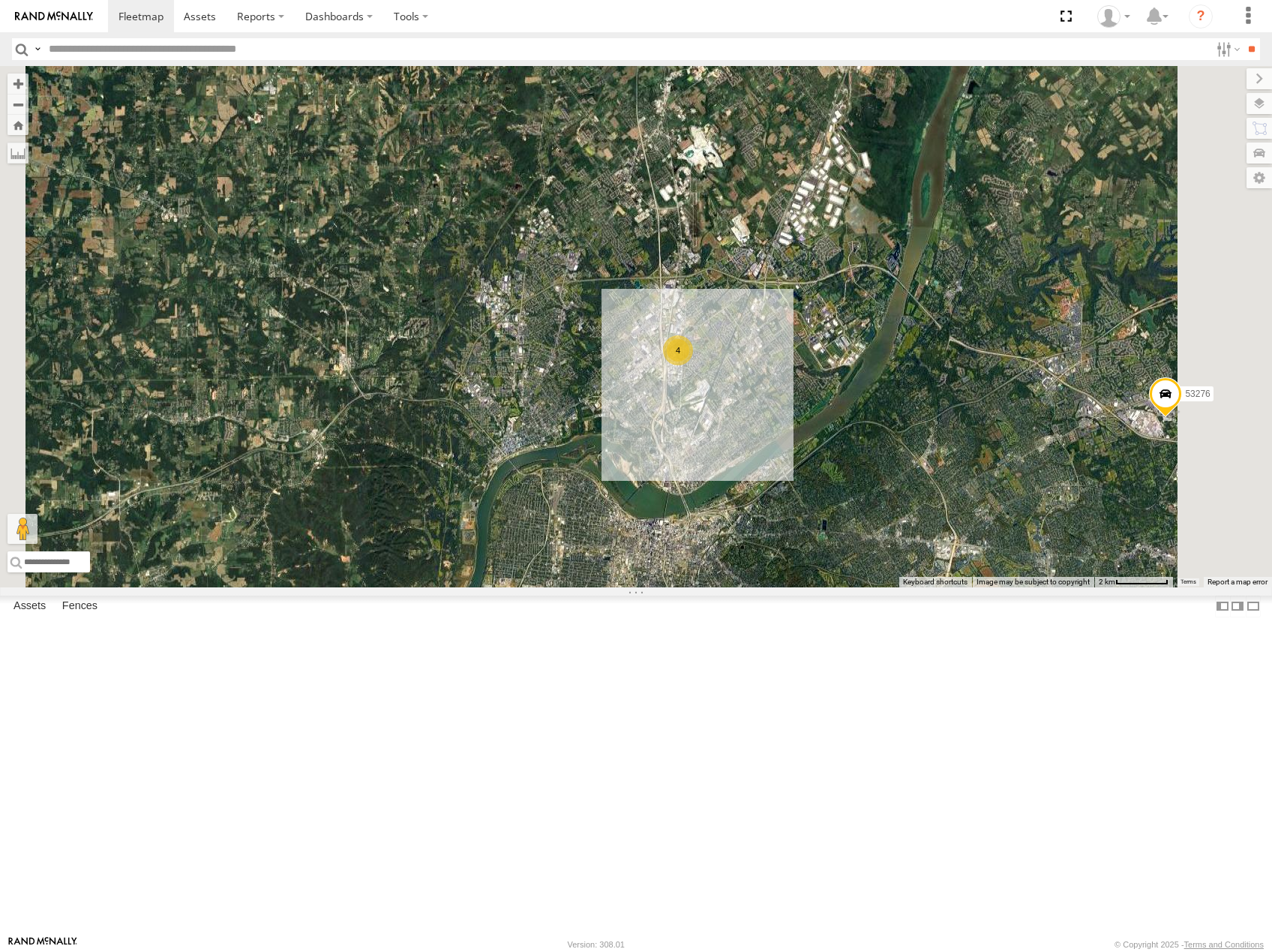
drag, startPoint x: 958, startPoint y: 435, endPoint x: 958, endPoint y: 455, distance: 20.0
click at [958, 455] on div "53214 53215 53271 53230 53247 53256 53238 53218 53140 53234 53216 53106 53131 5…" at bounding box center [636, 326] width 1272 height 521
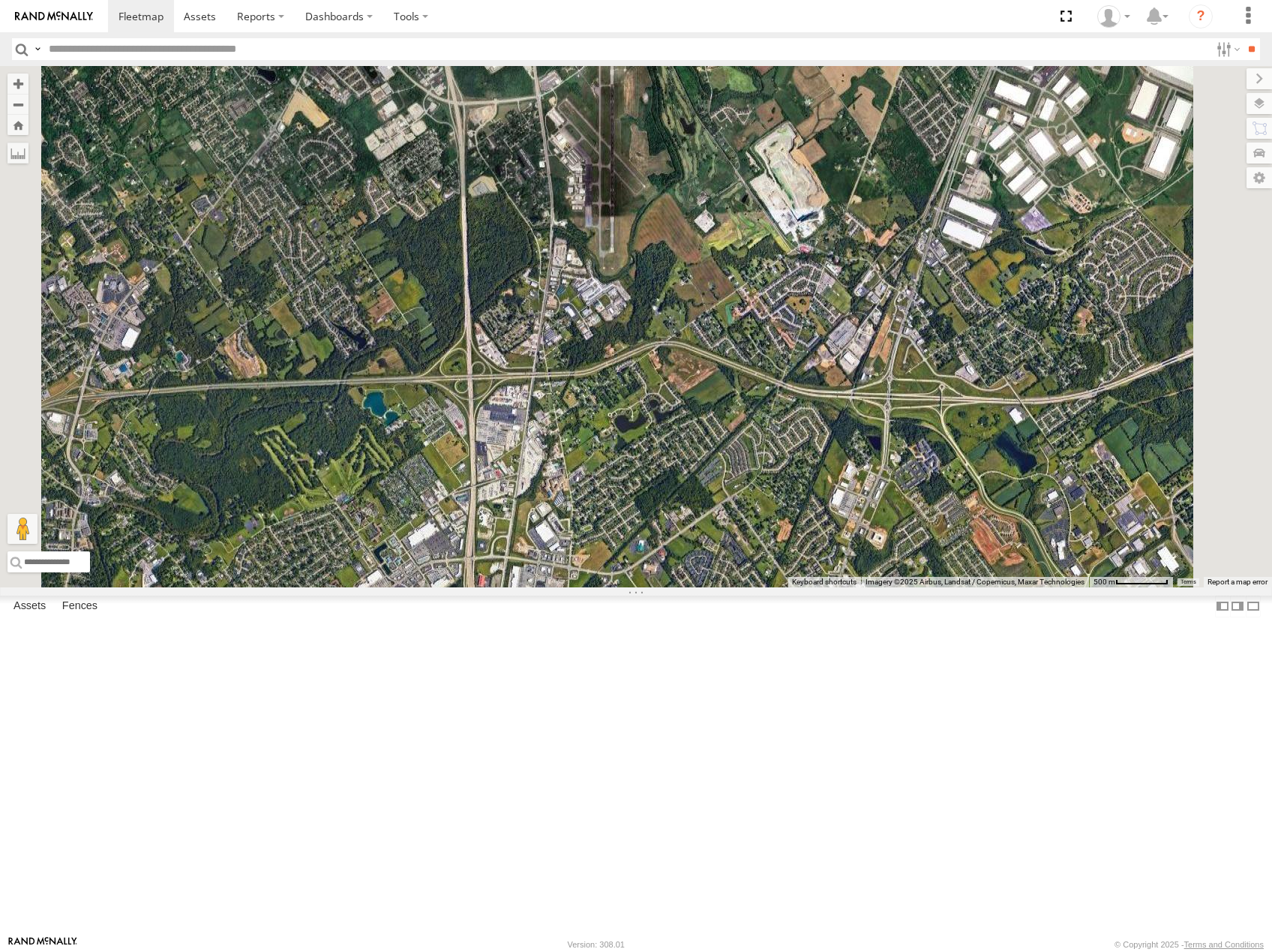
drag, startPoint x: 901, startPoint y: 635, endPoint x: 915, endPoint y: 449, distance: 186.5
click at [915, 455] on div "53214 53215 53271 53230 53247 53256 53238 53218 53140 53234 53216 53106 53131 5…" at bounding box center [636, 326] width 1272 height 521
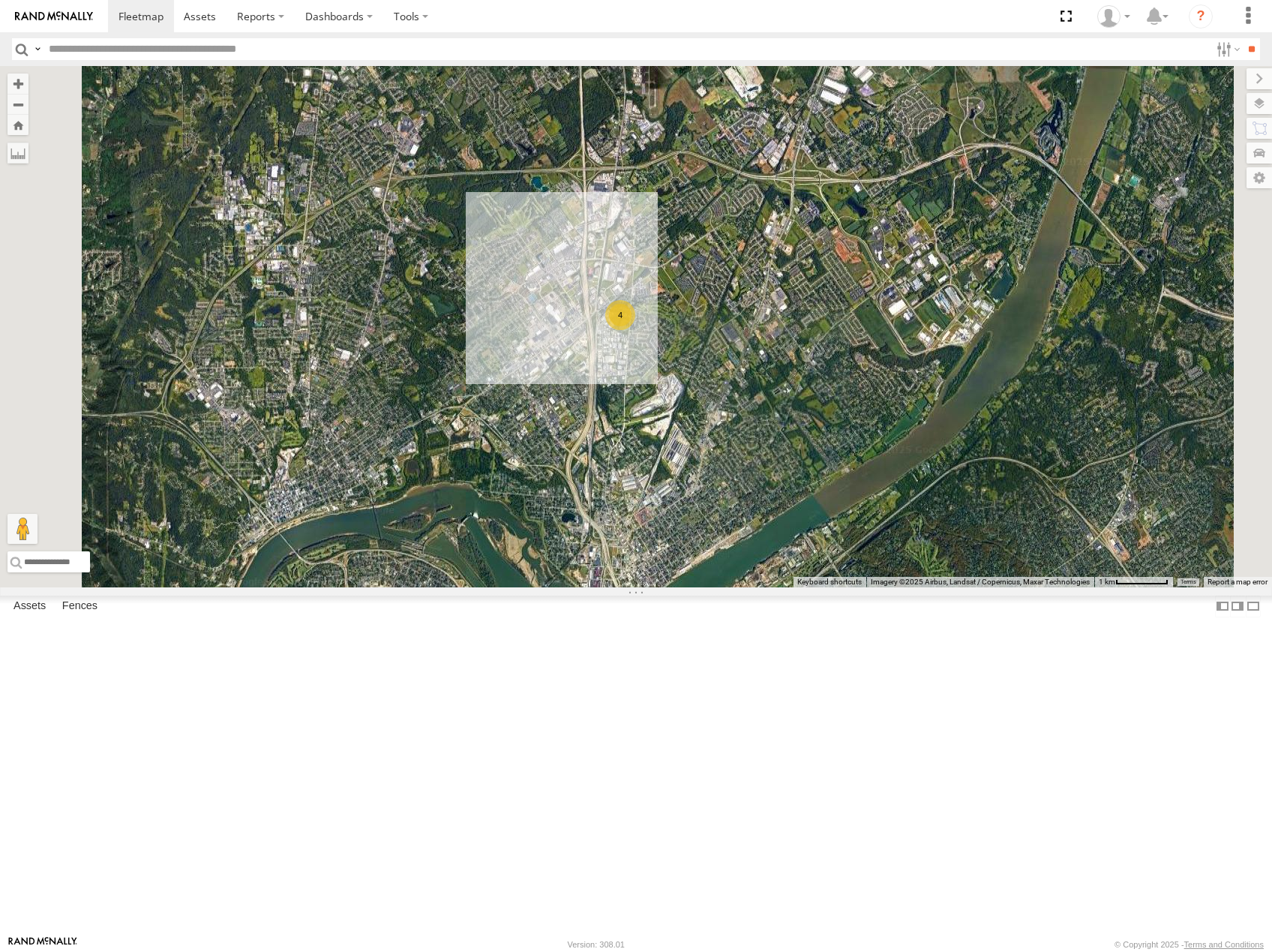
drag, startPoint x: 888, startPoint y: 679, endPoint x: 907, endPoint y: 477, distance: 202.9
click at [904, 500] on div "53214 53215 53271 53230 53247 53256 53238 53218 53140 53234 53216 53106 53131 5…" at bounding box center [636, 326] width 1272 height 521
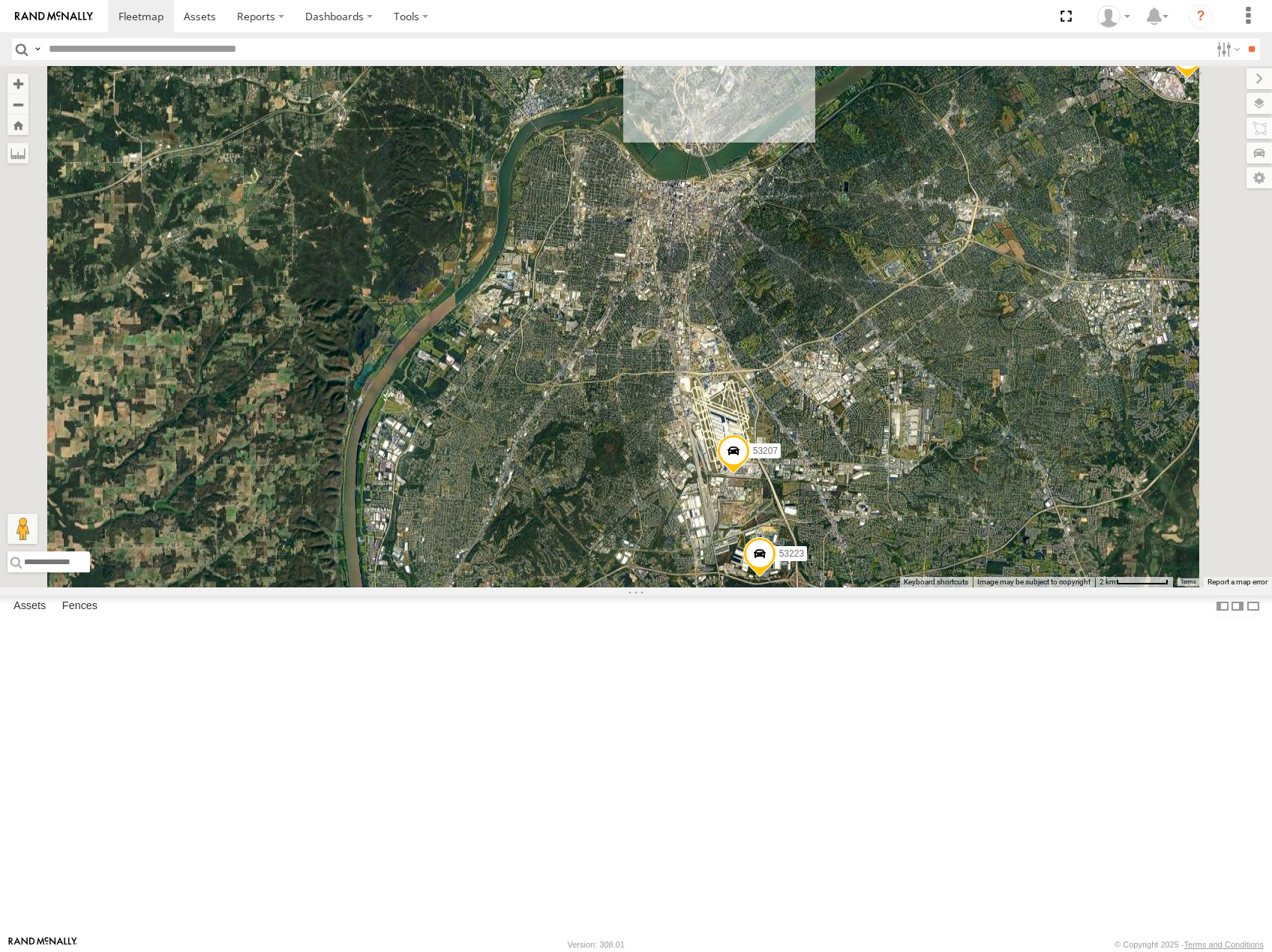
drag, startPoint x: 892, startPoint y: 622, endPoint x: 907, endPoint y: 568, distance: 56.0
click at [898, 547] on div "53214 53215 53271 53230 53247 53256 53238 53218 53140 53234 53216 53106 53131 5…" at bounding box center [636, 326] width 1272 height 521
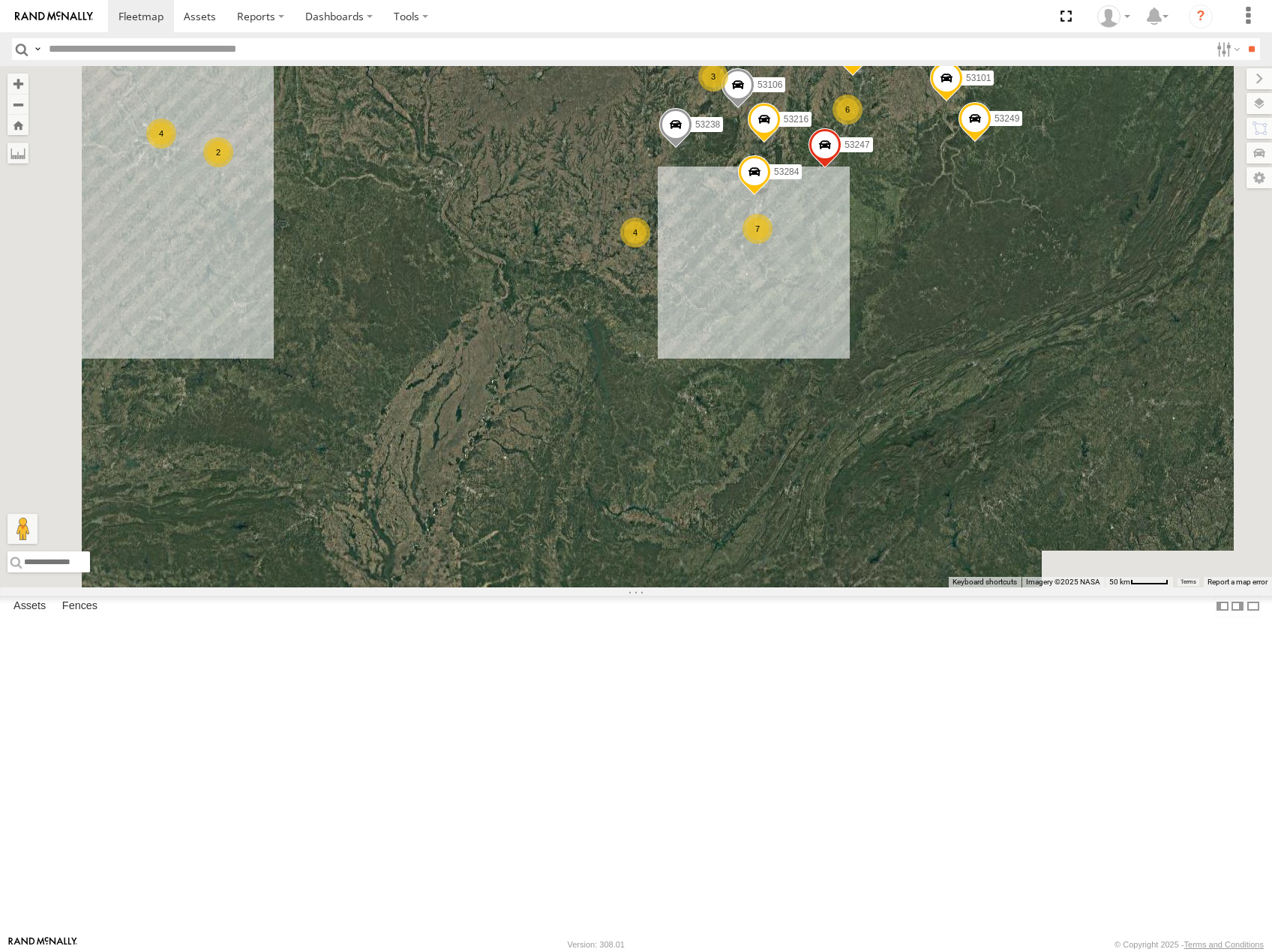
drag, startPoint x: 1126, startPoint y: 209, endPoint x: 912, endPoint y: 395, distance: 283.5
click at [914, 395] on div "4 53216 53106 7 53272 53230 3 4 53247 6 3 2 53101 53238 53289 2 53249 53140 532…" at bounding box center [636, 326] width 1272 height 521
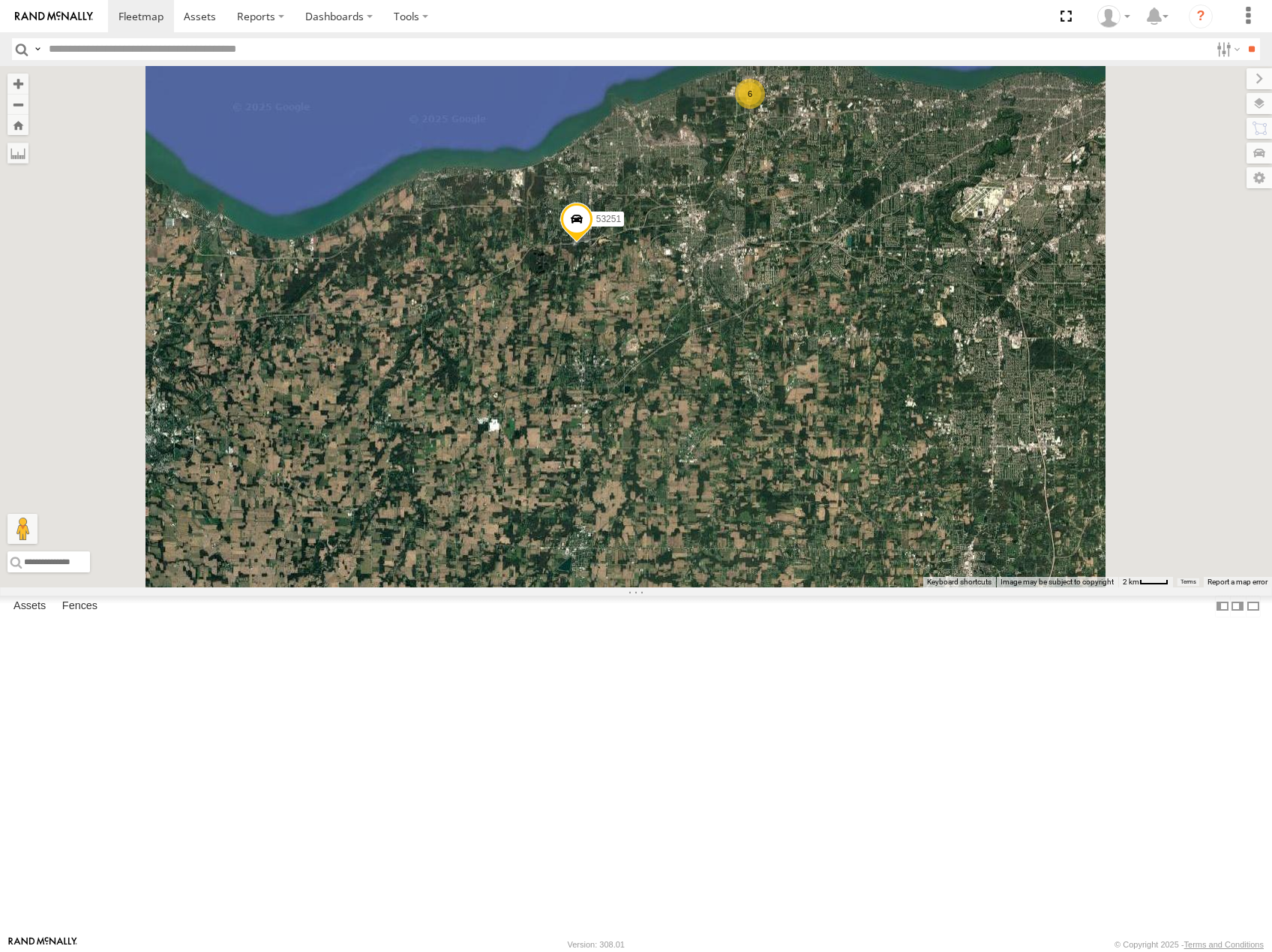
drag, startPoint x: 874, startPoint y: 306, endPoint x: 946, endPoint y: 357, distance: 88.2
click at [946, 357] on div "53230 53247 53238 53140 53215 53271 53256 53214 53218 53234 53216 53106 53267 5…" at bounding box center [636, 326] width 1272 height 521
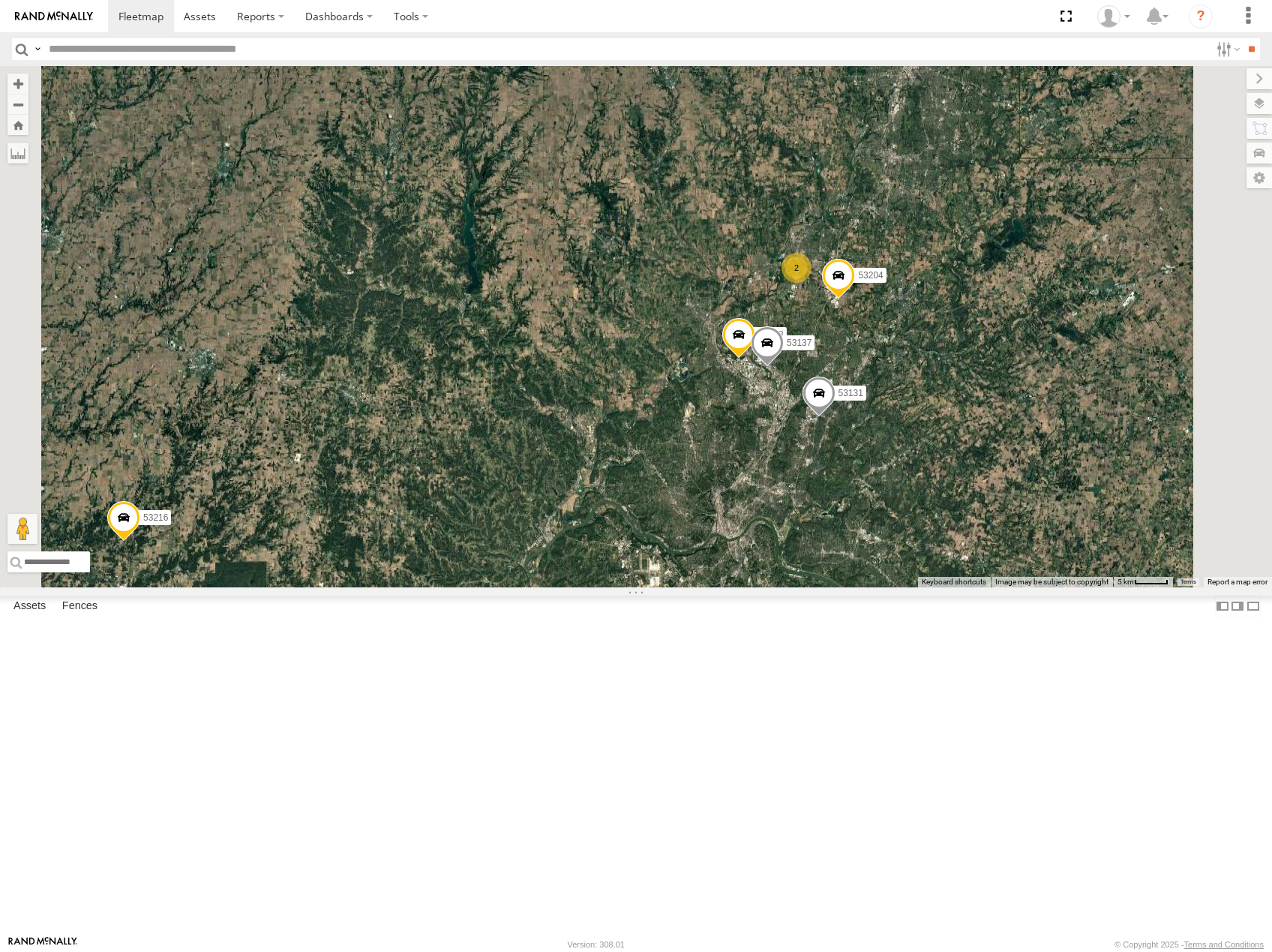
drag, startPoint x: 978, startPoint y: 572, endPoint x: 1003, endPoint y: 491, distance: 84.8
click at [1002, 497] on div "53214 53215 53271 53230 53247 53267 53256 53238 53218 53140 53234 53216 53106 5…" at bounding box center [636, 326] width 1272 height 521
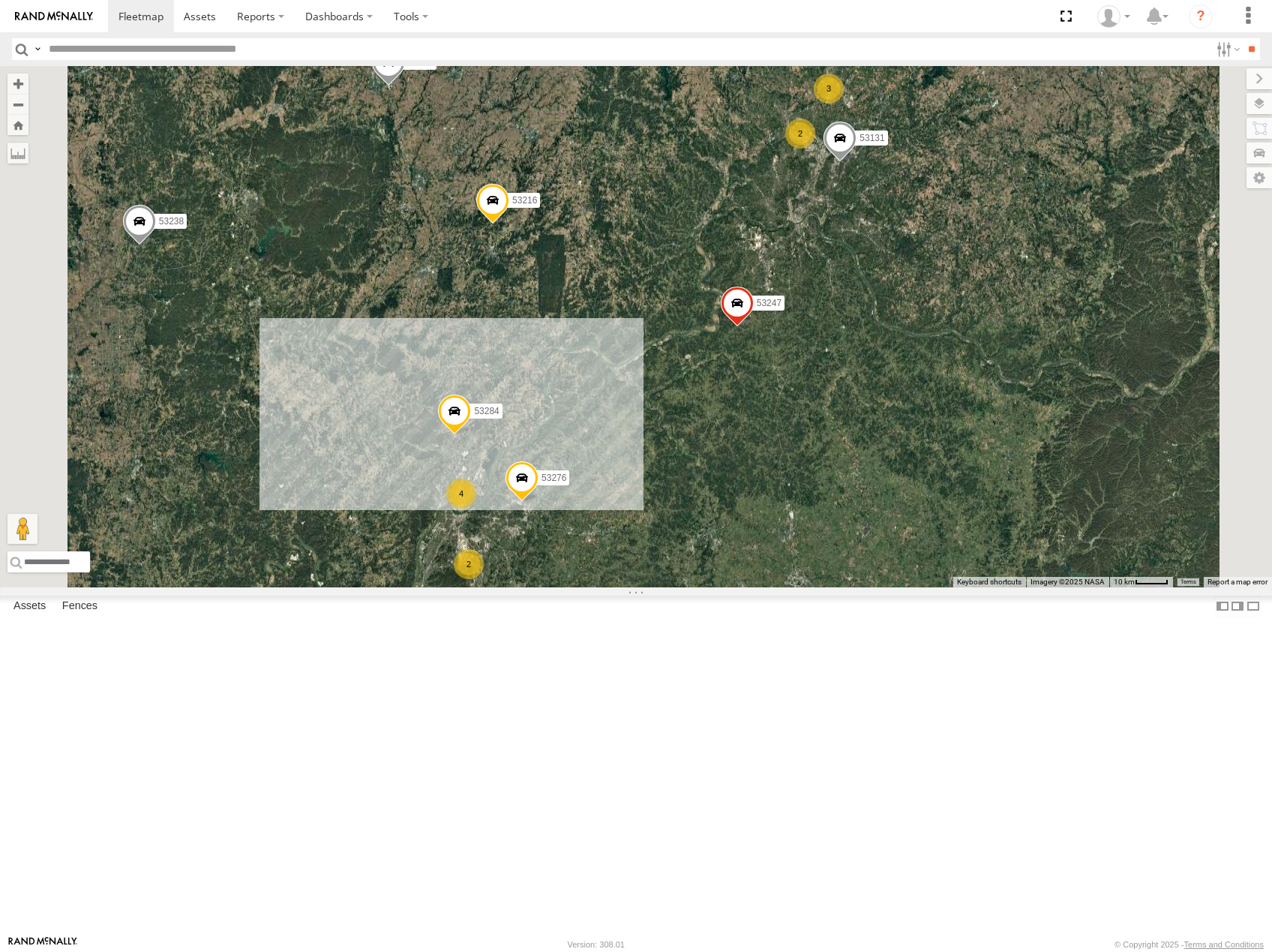
drag, startPoint x: 649, startPoint y: 653, endPoint x: 743, endPoint y: 576, distance: 121.5
click at [476, 508] on div "4" at bounding box center [461, 493] width 30 height 30
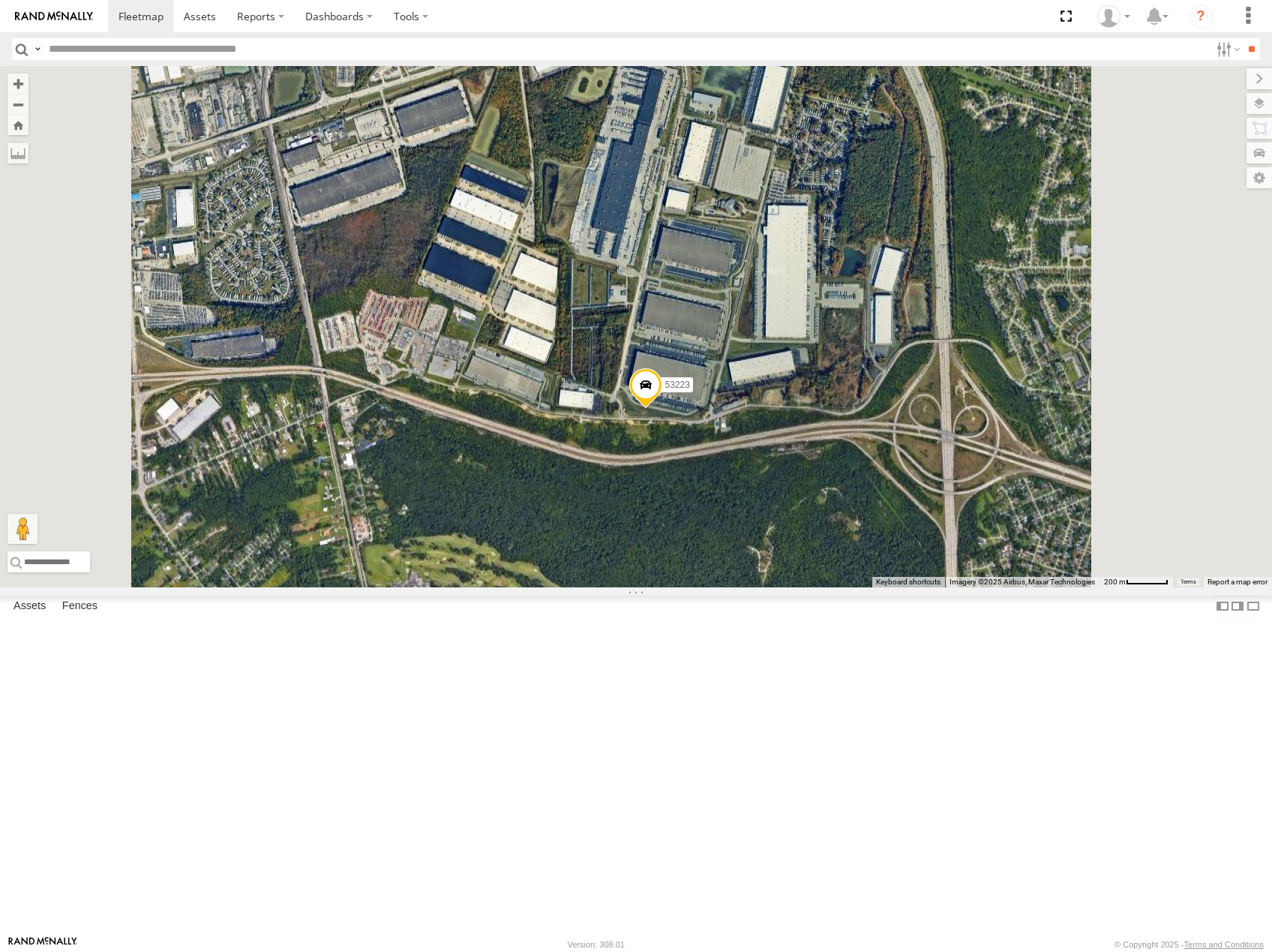
drag, startPoint x: 954, startPoint y: 348, endPoint x: 938, endPoint y: 608, distance: 260.5
click at [938, 587] on div "53214 53215 53271 53230 53247 53267 53256 53238 53218 53140 53234 53216 53106 5…" at bounding box center [636, 326] width 1272 height 521
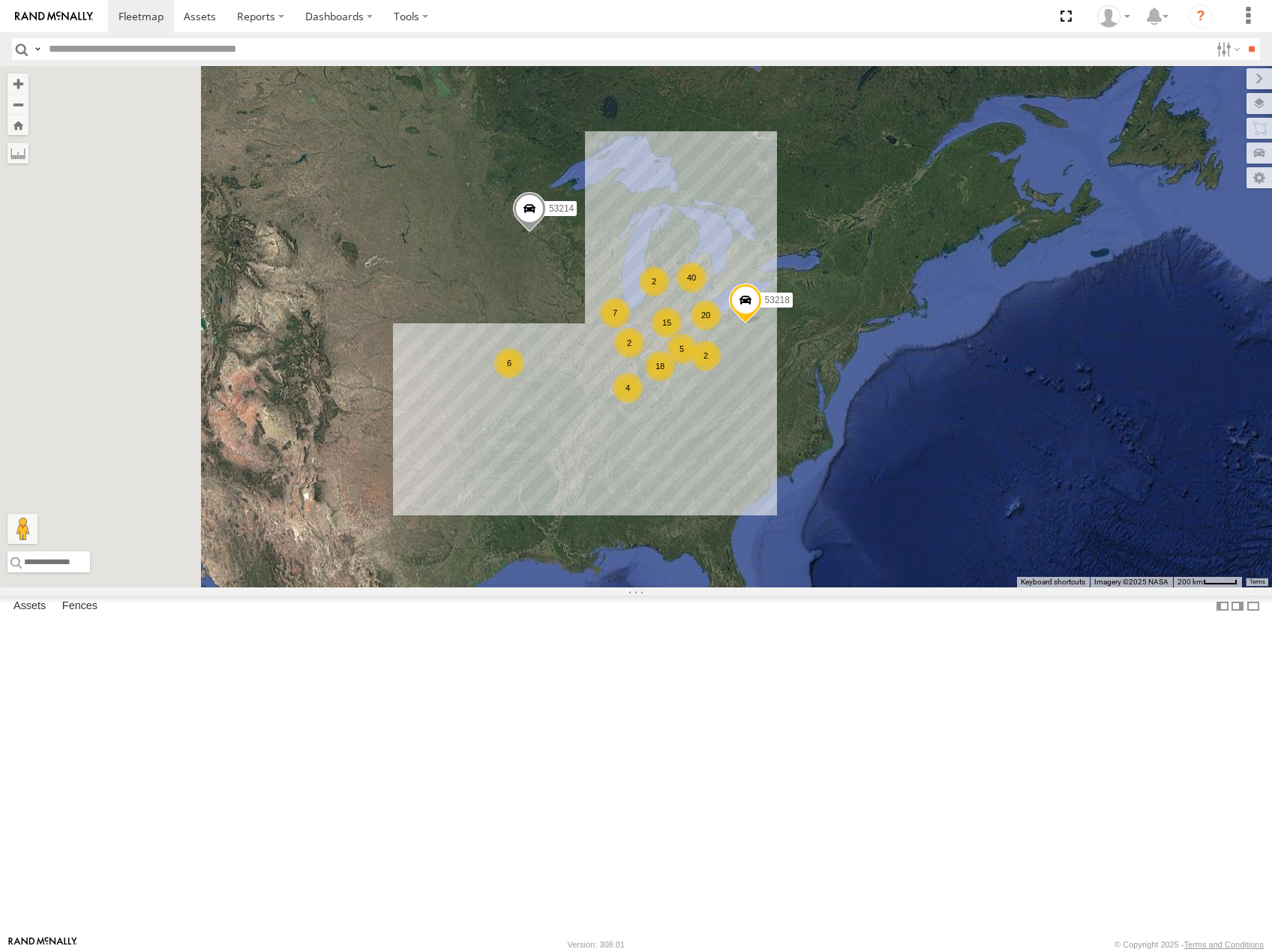
drag, startPoint x: 742, startPoint y: 557, endPoint x: 761, endPoint y: 566, distance: 21.0
click at [761, 566] on div "15 20 4 2 18 7 40 6 2 2 5 53214 53218" at bounding box center [636, 326] width 1272 height 521
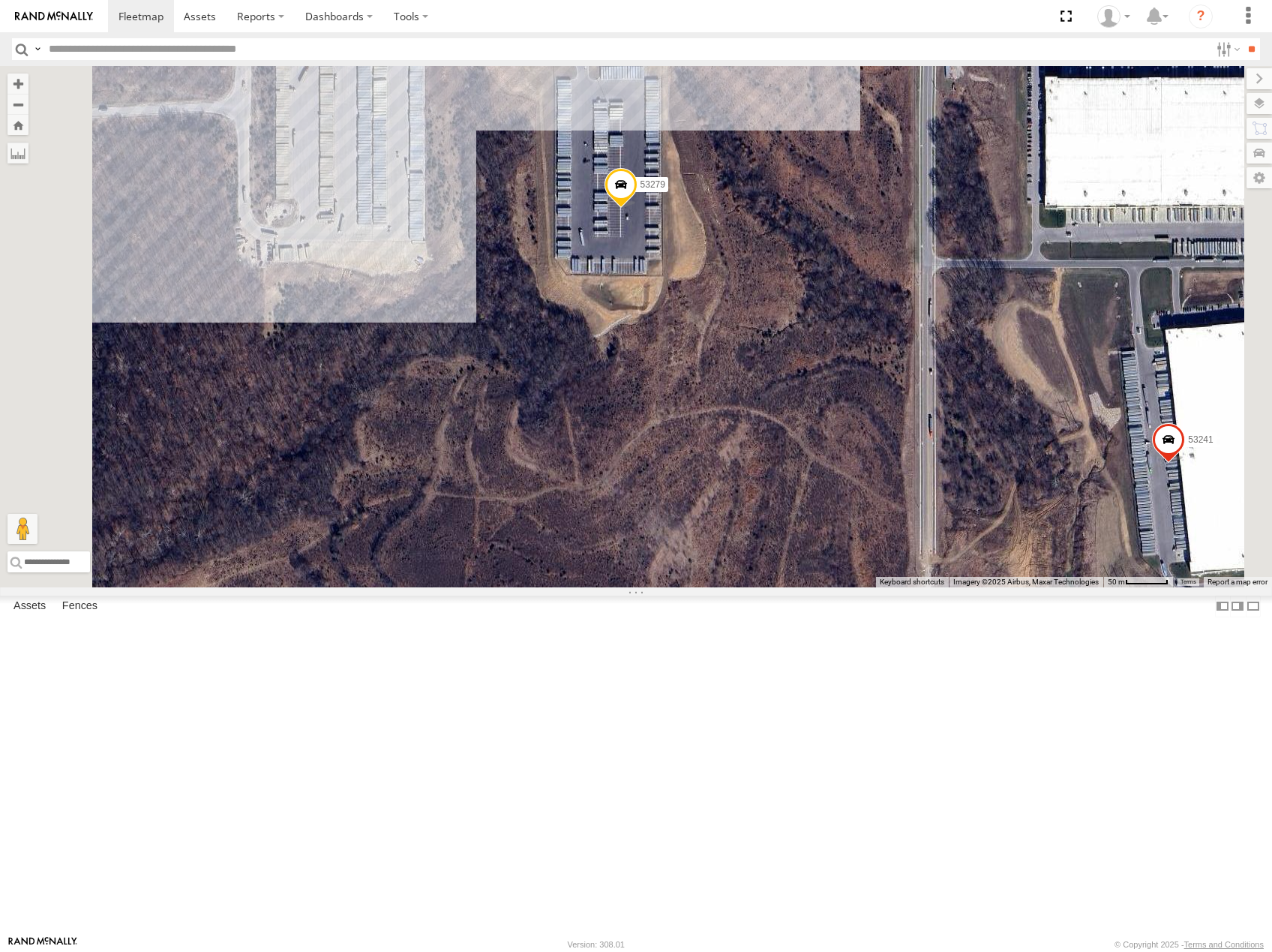
drag, startPoint x: 700, startPoint y: 428, endPoint x: 834, endPoint y: 470, distance: 140.4
click at [832, 474] on div "53214 53218 53215 53271 53230 53247 53267 53256 53238 53140 53106 53103 53217 5…" at bounding box center [636, 326] width 1272 height 521
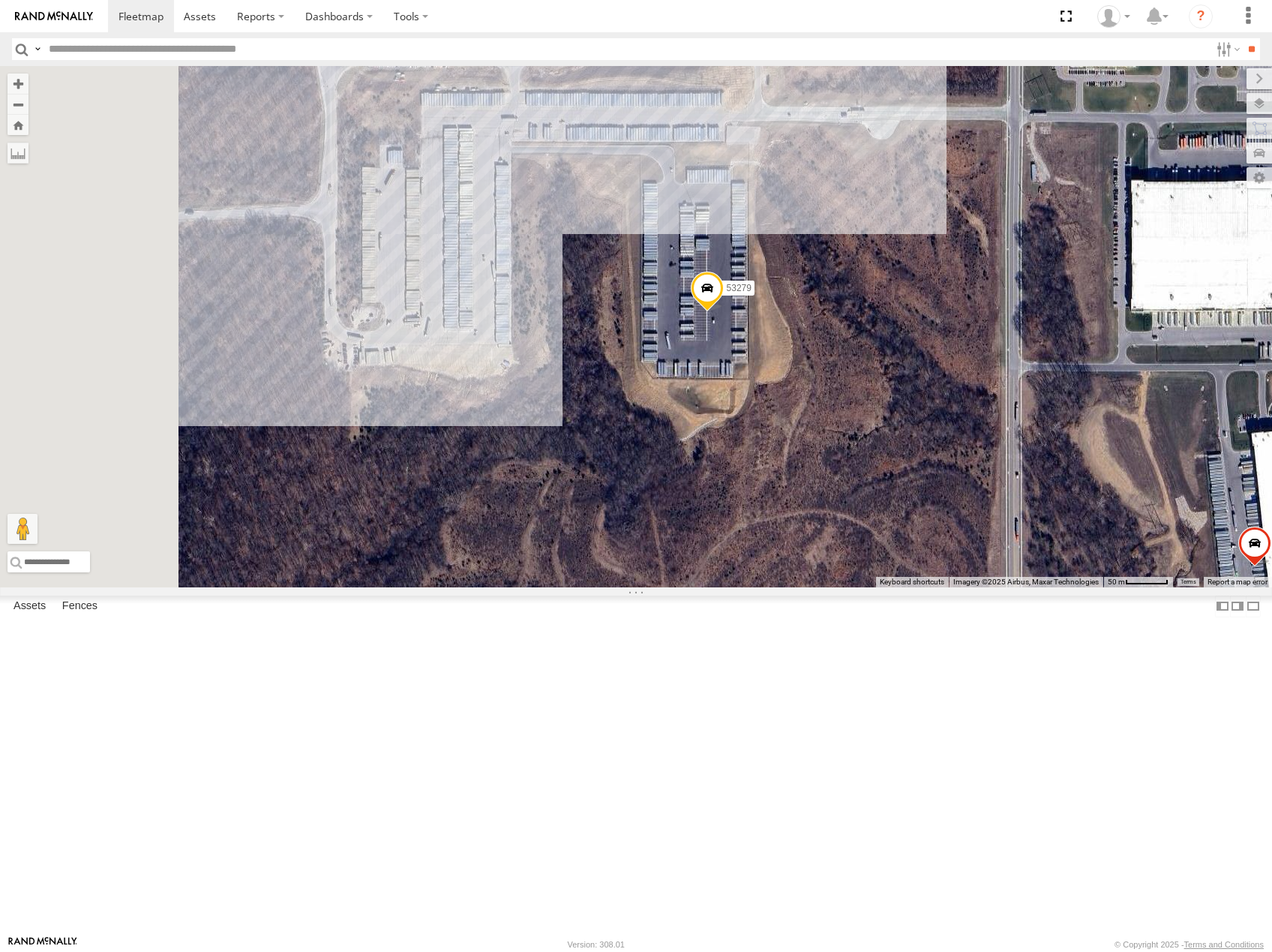
drag, startPoint x: 877, startPoint y: 488, endPoint x: 949, endPoint y: 591, distance: 125.7
click at [949, 587] on div "53214 53218 53215 53271 53230 53247 53267 53256 53238 53140 53106 53103 53217 5…" at bounding box center [636, 326] width 1272 height 521
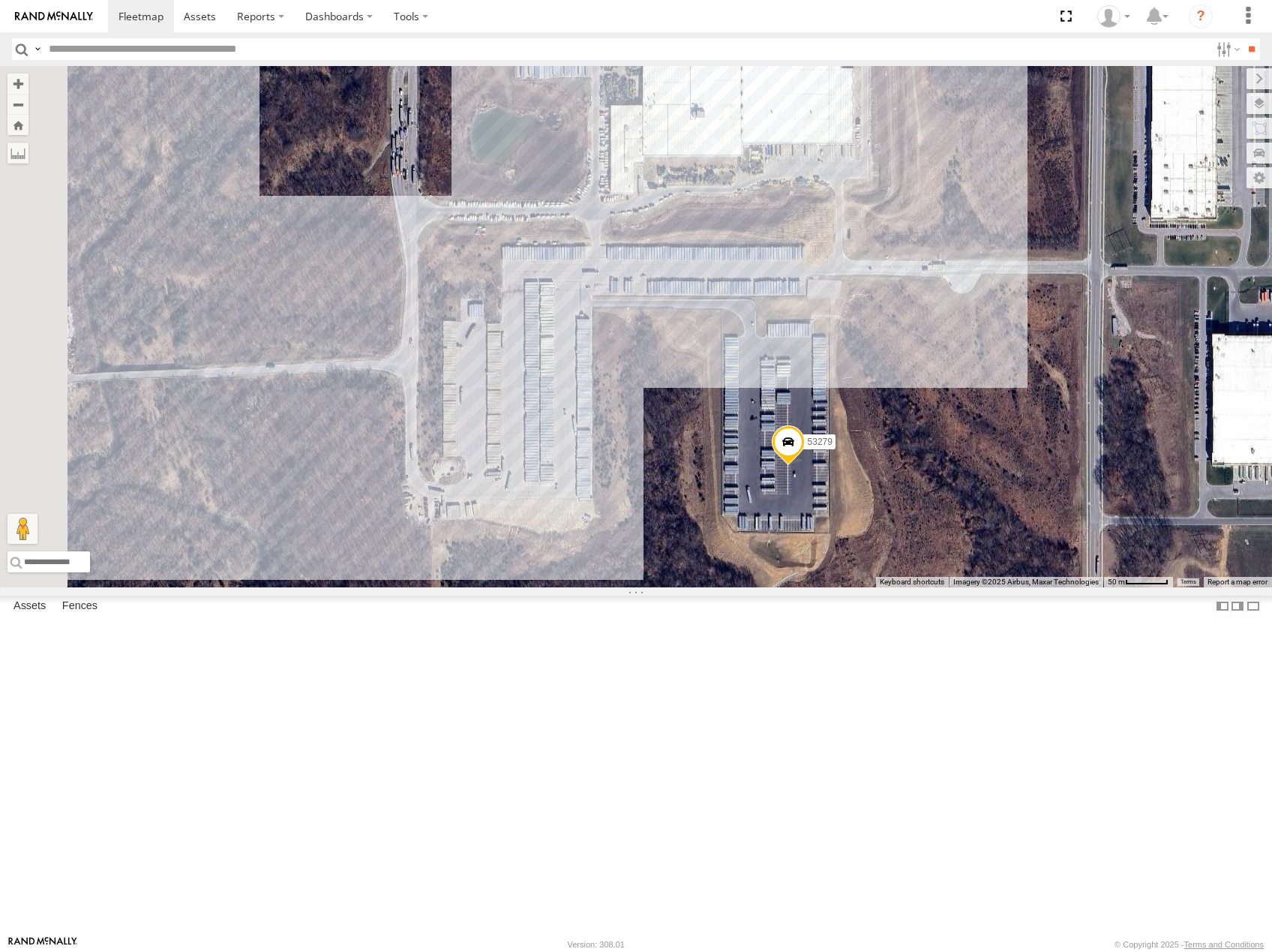
drag, startPoint x: 1161, startPoint y: 451, endPoint x: 1237, endPoint y: 600, distance: 167.3
click at [1237, 587] on div "53279" at bounding box center [636, 326] width 1272 height 521
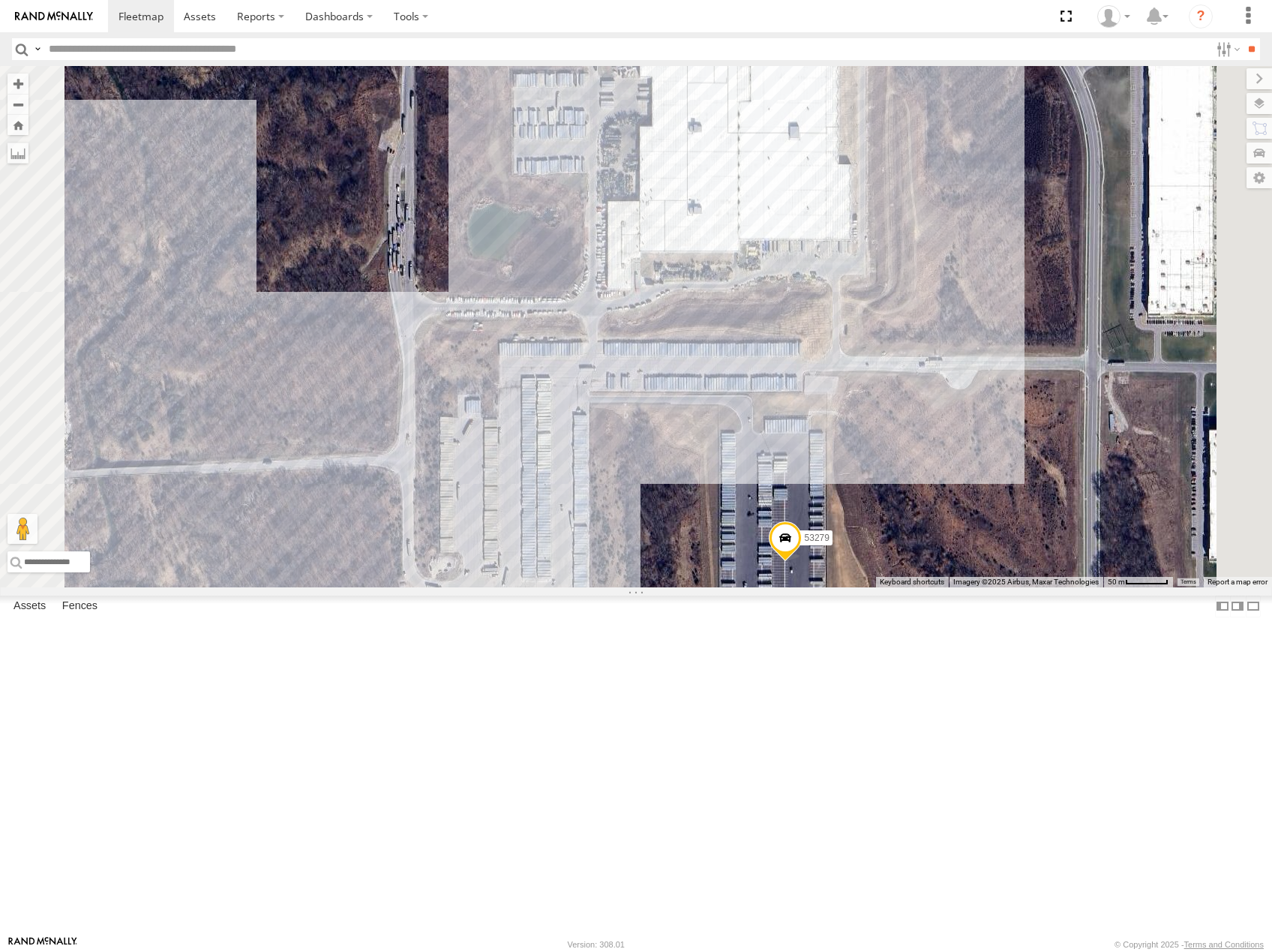
drag, startPoint x: 1175, startPoint y: 495, endPoint x: 1114, endPoint y: 504, distance: 61.7
click at [1114, 504] on div "53279" at bounding box center [636, 326] width 1272 height 521
